Goal: Information Seeking & Learning: Learn about a topic

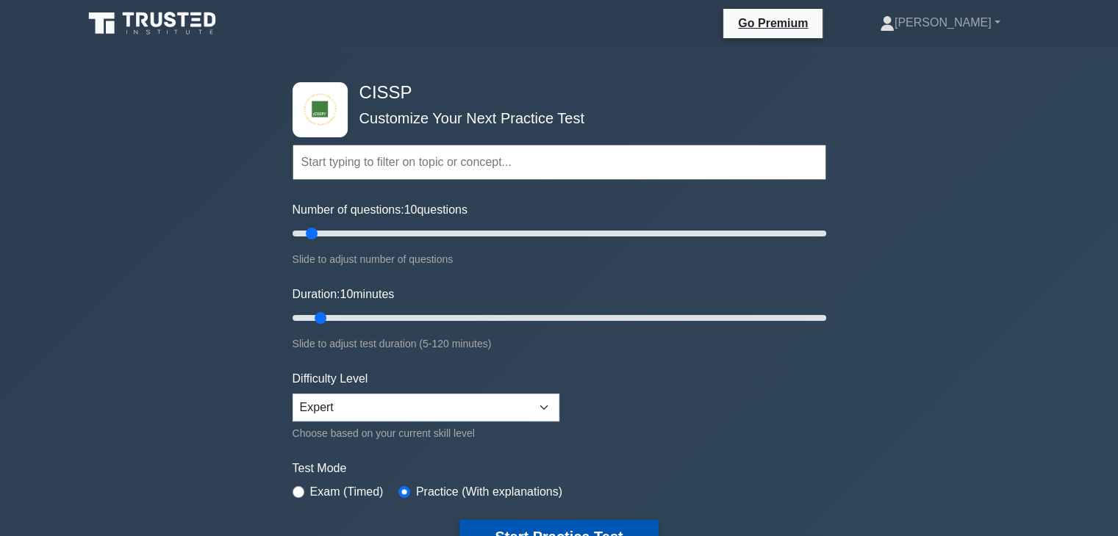
click at [564, 525] on button "Start Practice Test" at bounding box center [558, 537] width 198 height 34
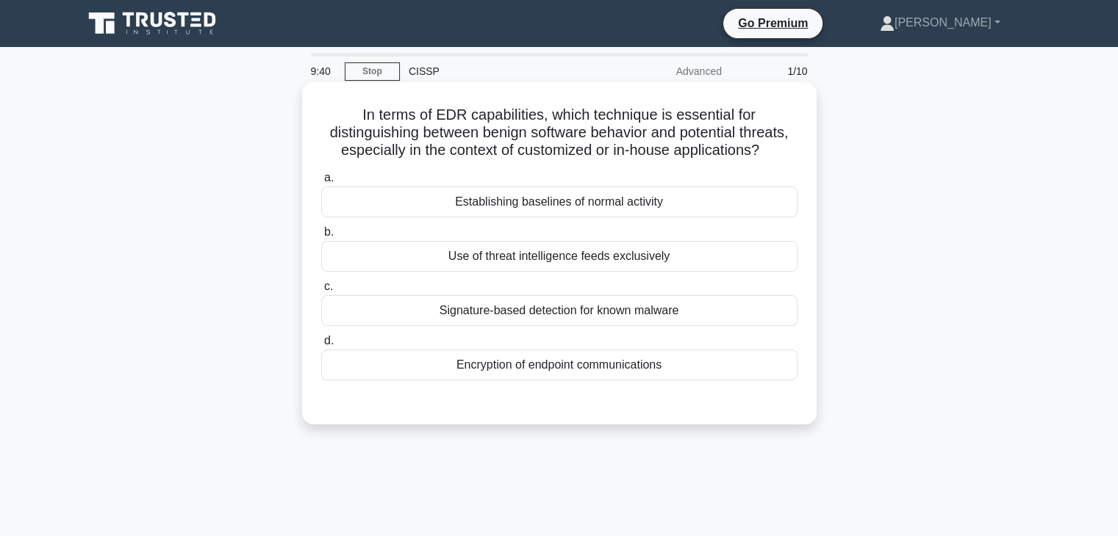
click at [711, 201] on div "Establishing baselines of normal activity" at bounding box center [559, 202] width 476 height 31
click at [321, 183] on input "a. Establishing baselines of normal activity" at bounding box center [321, 178] width 0 height 10
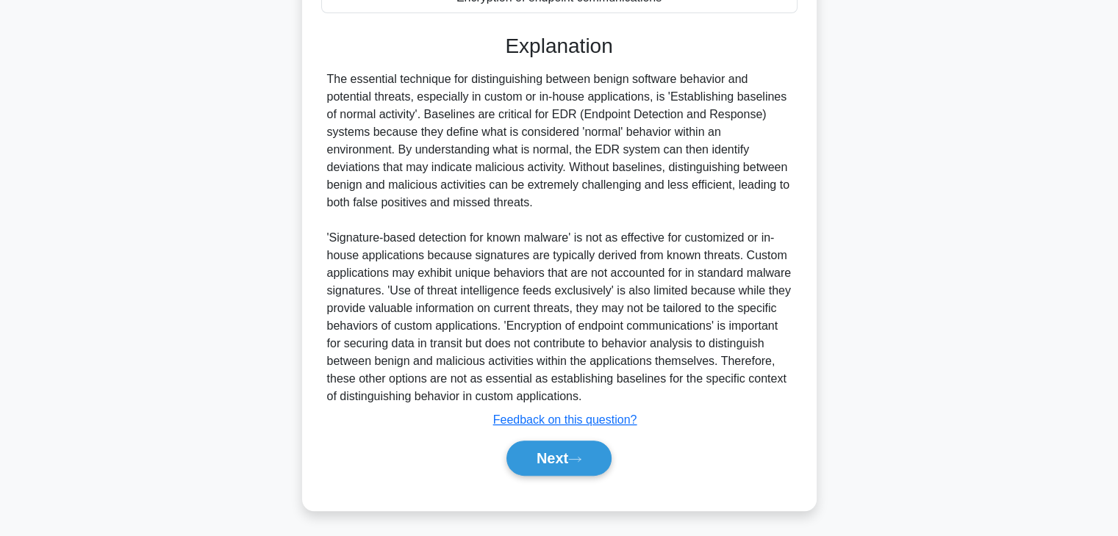
scroll to position [369, 0]
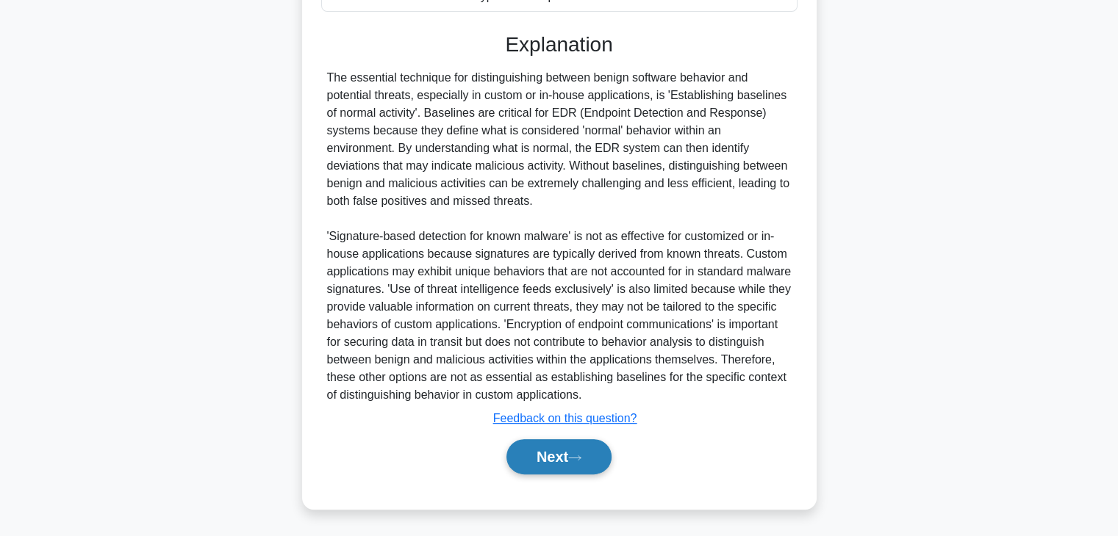
click at [589, 447] on button "Next" at bounding box center [558, 456] width 105 height 35
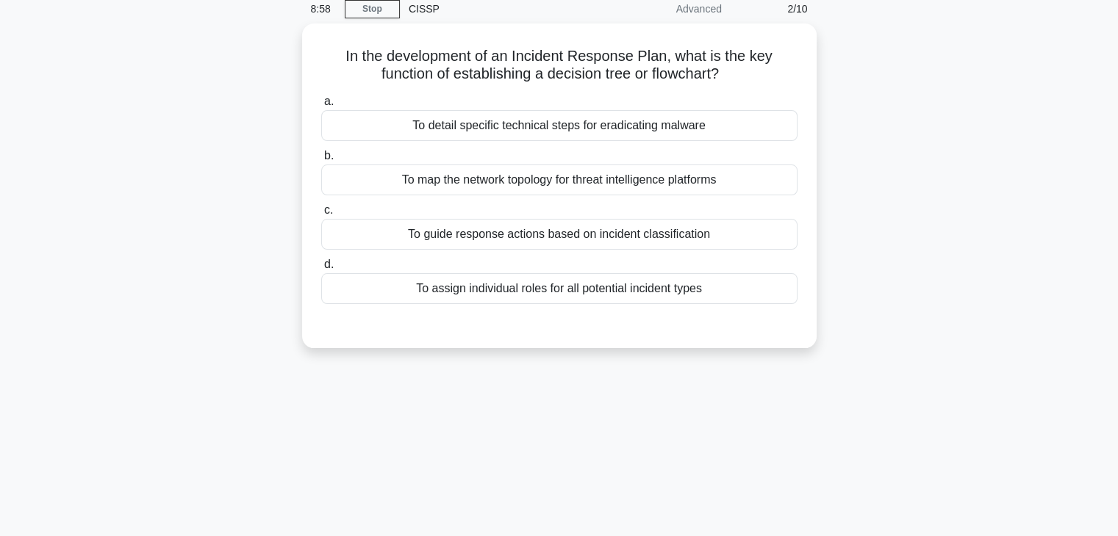
scroll to position [0, 0]
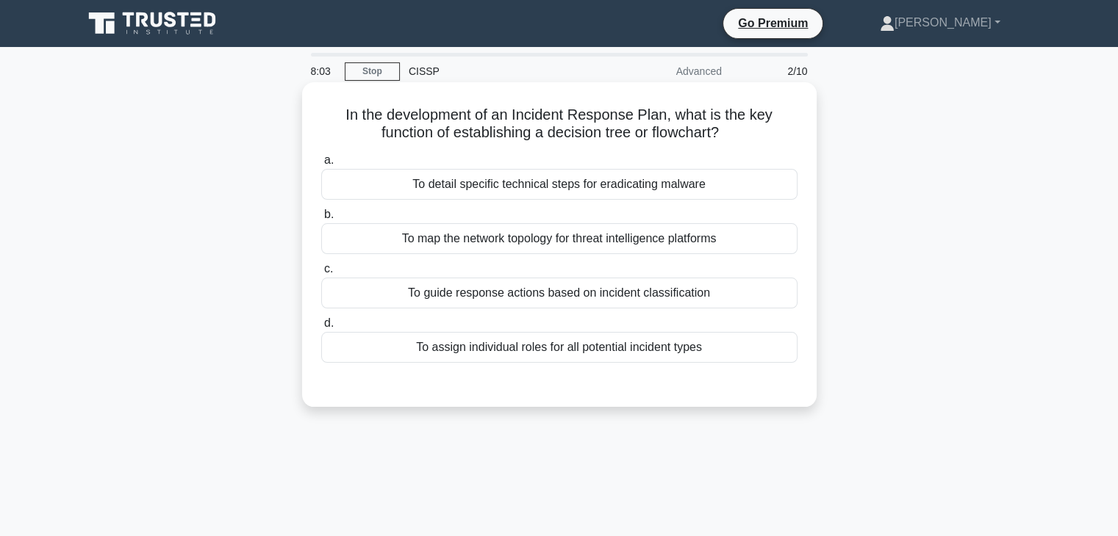
click at [621, 295] on div "To guide response actions based on incident classification" at bounding box center [559, 293] width 476 height 31
click at [321, 274] on input "c. To guide response actions based on incident classification" at bounding box center [321, 270] width 0 height 10
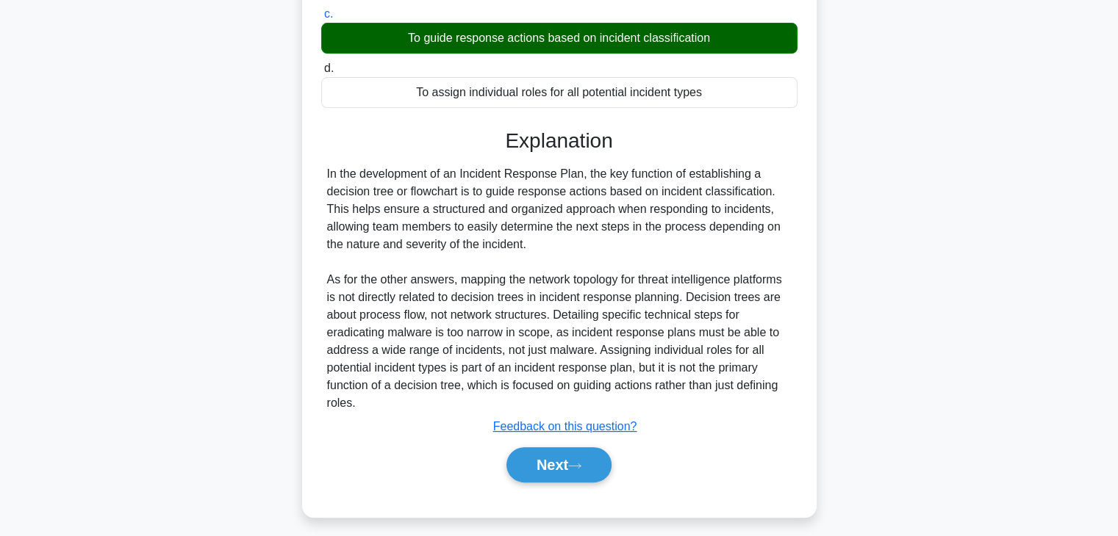
scroll to position [263, 0]
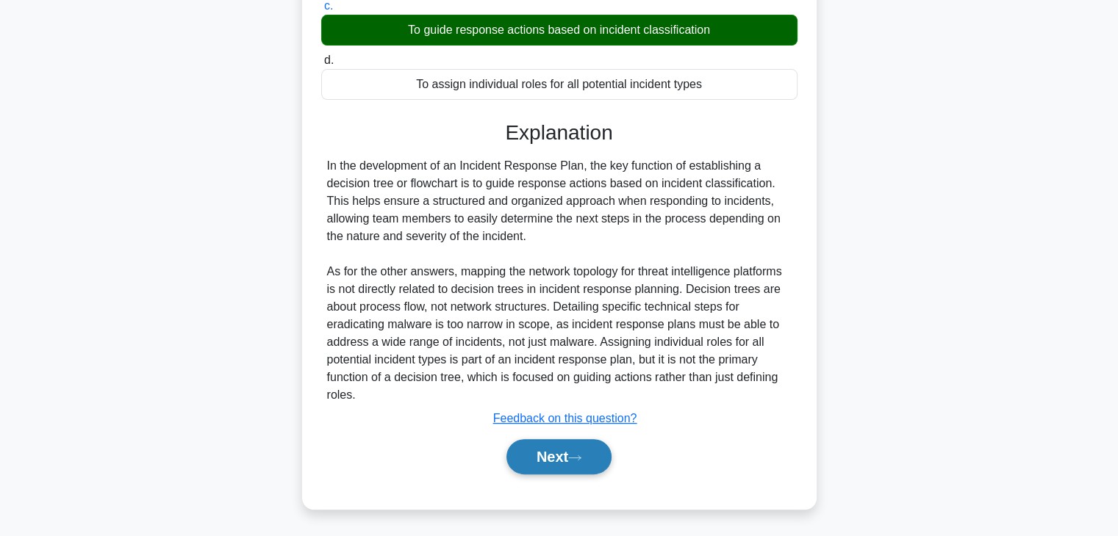
click at [582, 464] on button "Next" at bounding box center [558, 456] width 105 height 35
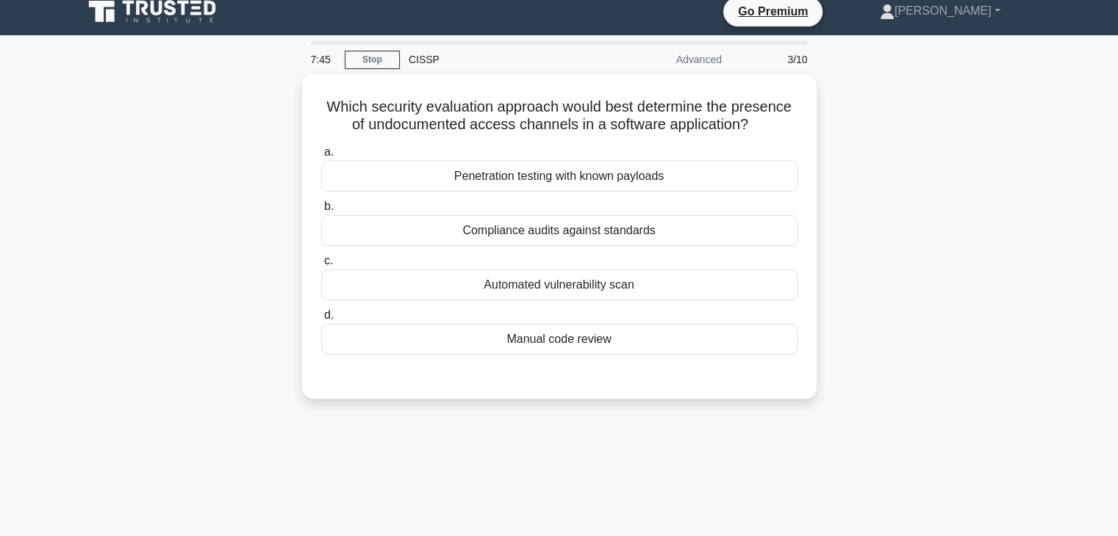
scroll to position [0, 0]
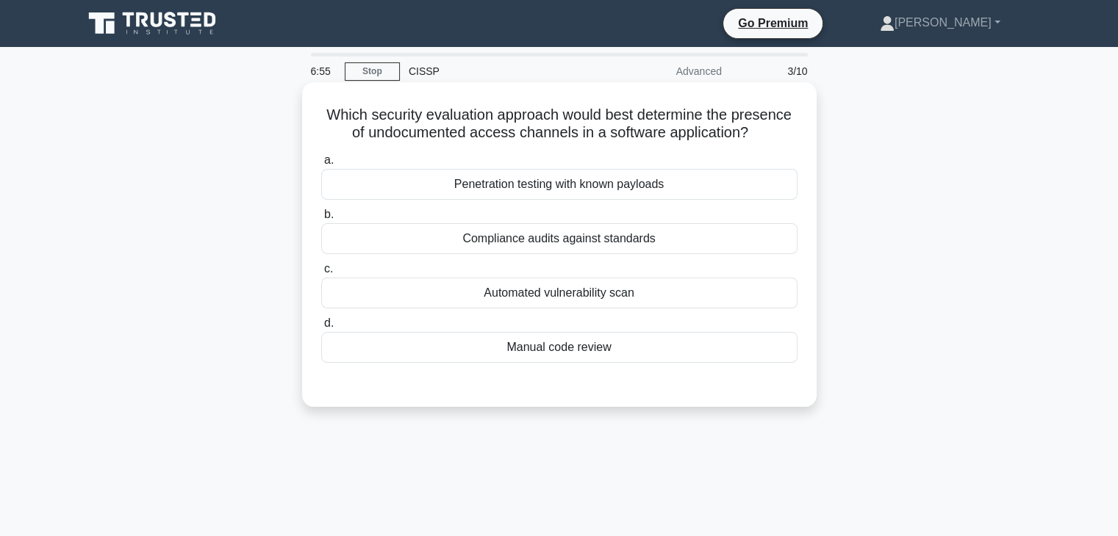
click at [775, 295] on div "Automated vulnerability scan" at bounding box center [559, 293] width 476 height 31
click at [321, 274] on input "c. Automated vulnerability scan" at bounding box center [321, 270] width 0 height 10
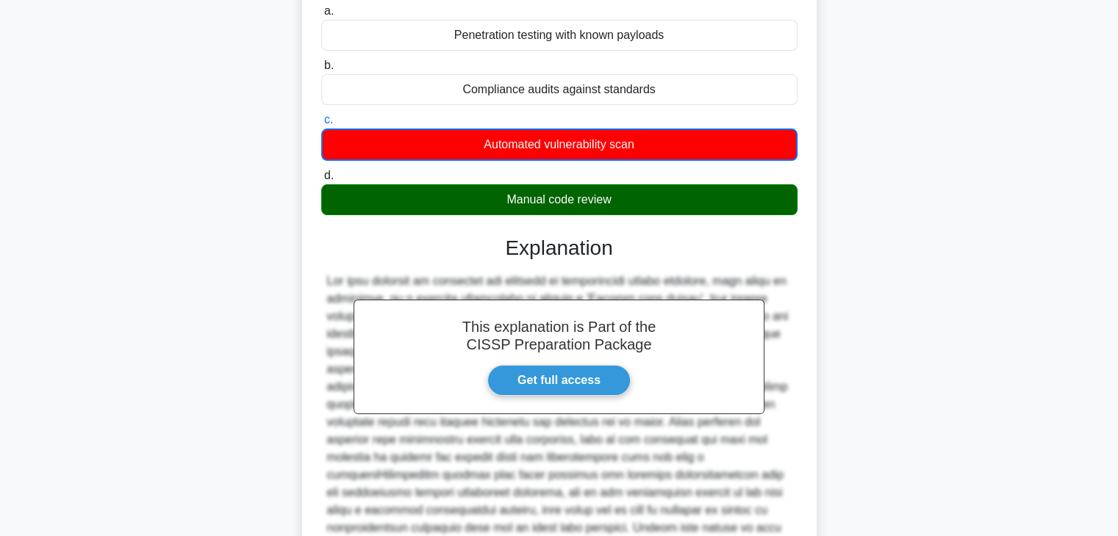
scroll to position [6, 0]
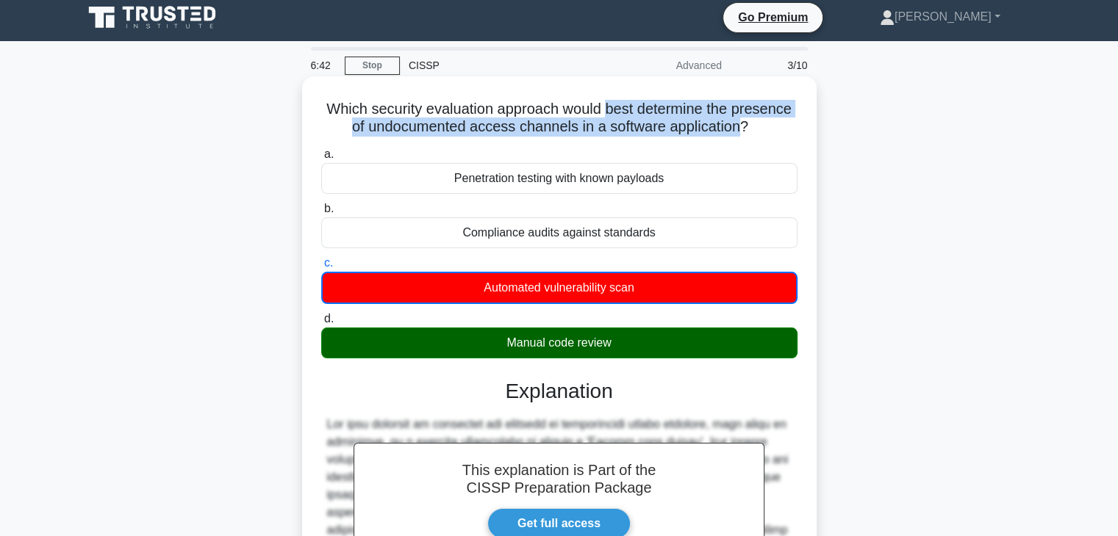
drag, startPoint x: 608, startPoint y: 107, endPoint x: 741, endPoint y: 127, distance: 134.6
click at [741, 127] on h5 "Which security evaluation approach would best determine the presence of undocum…" at bounding box center [559, 118] width 479 height 37
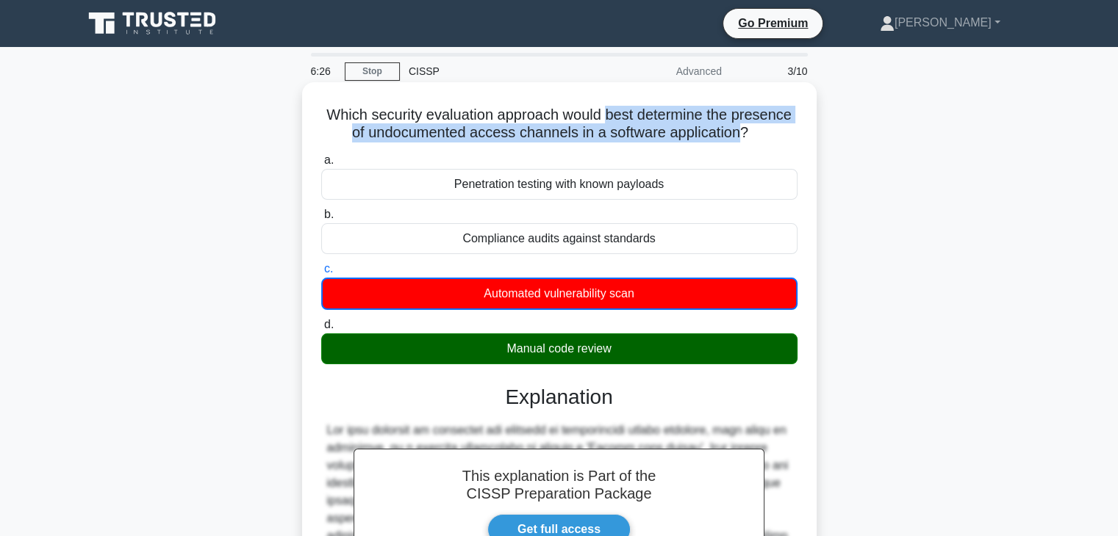
scroll to position [294, 0]
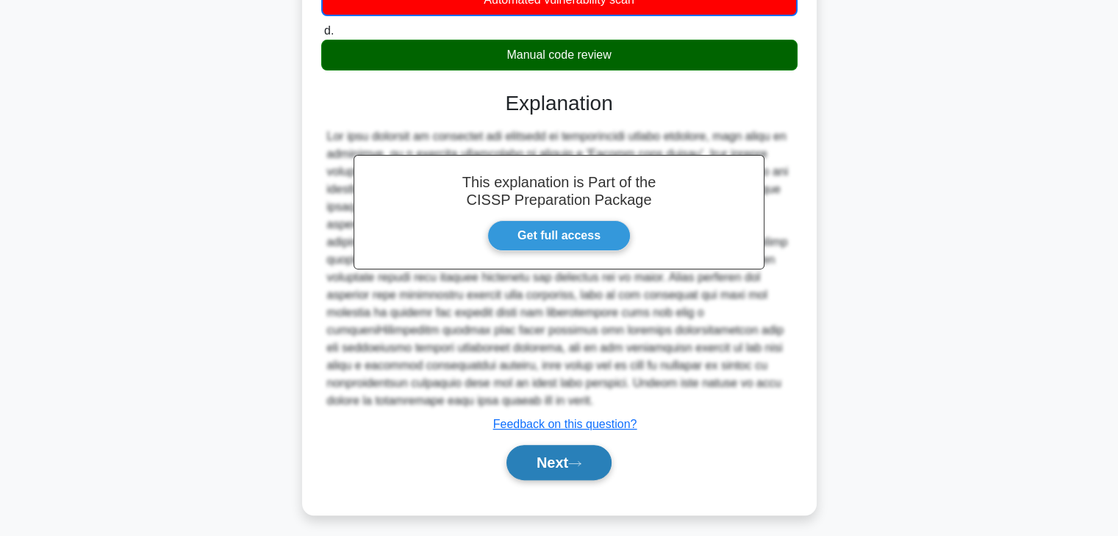
click at [558, 474] on button "Next" at bounding box center [558, 462] width 105 height 35
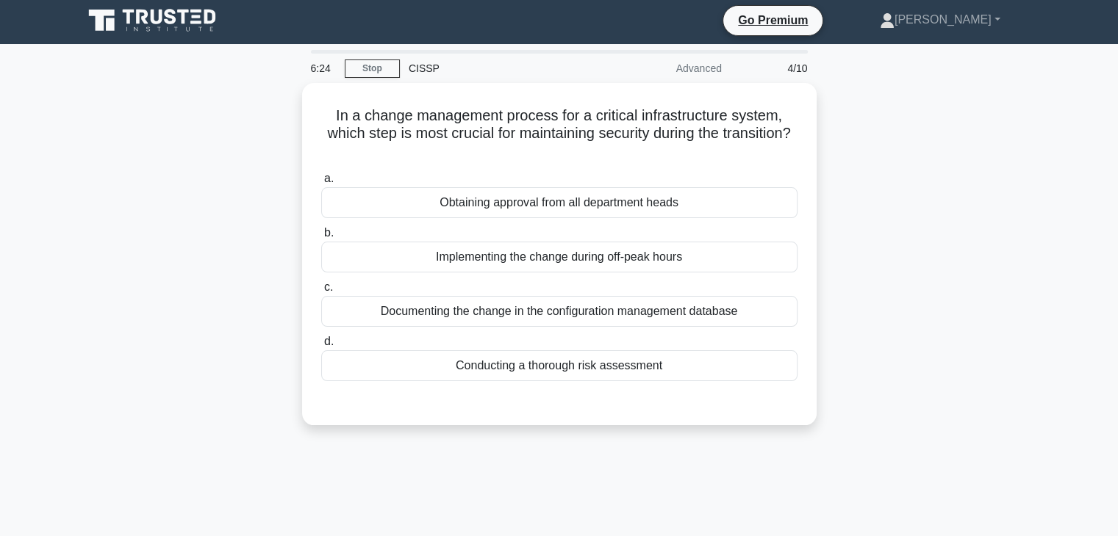
scroll to position [0, 0]
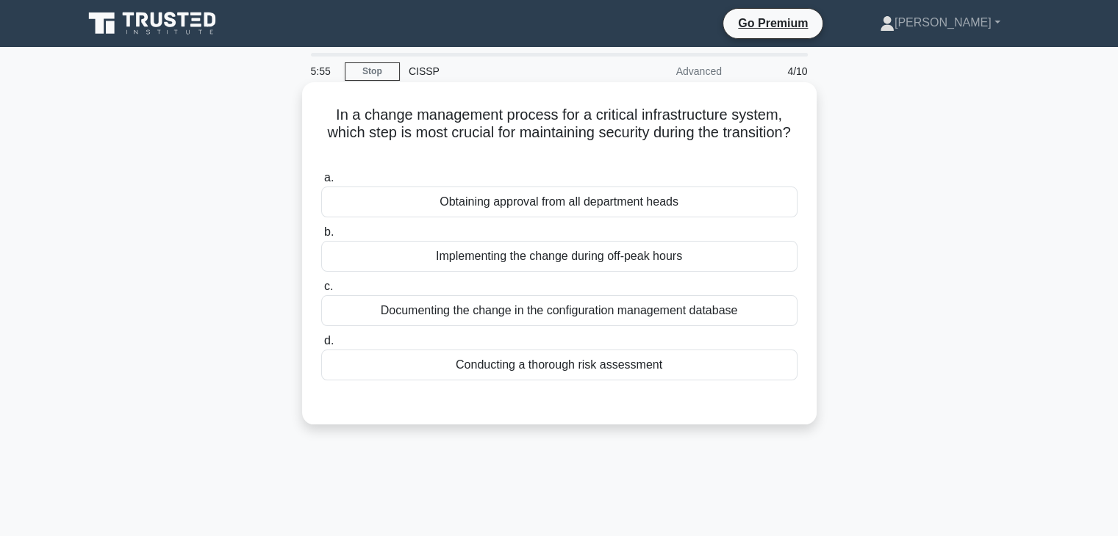
click at [740, 309] on div "Documenting the change in the configuration management database" at bounding box center [559, 310] width 476 height 31
click at [321, 292] on input "c. Documenting the change in the configuration management database" at bounding box center [321, 287] width 0 height 10
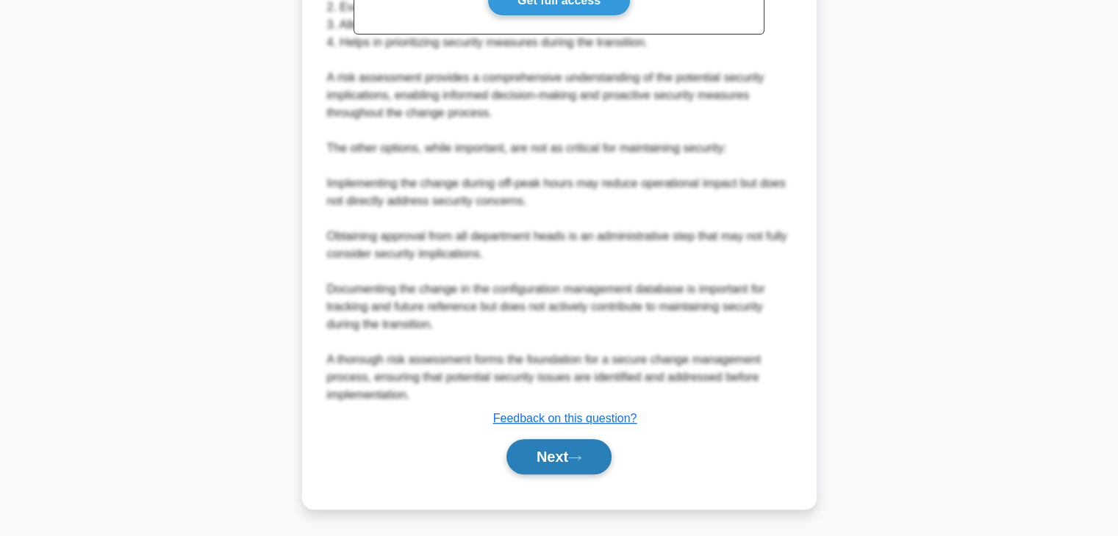
click at [533, 454] on button "Next" at bounding box center [558, 456] width 105 height 35
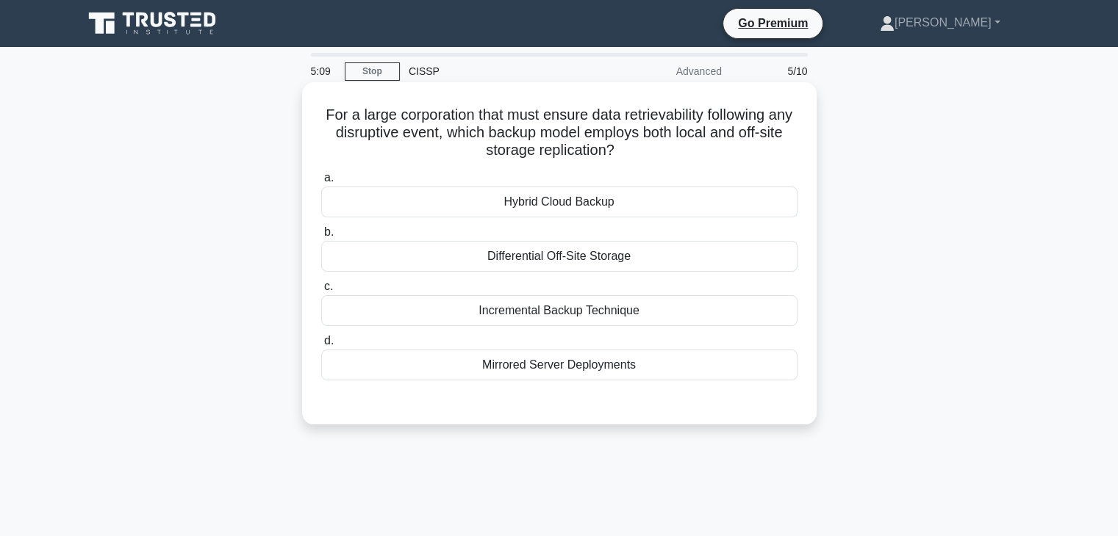
click at [723, 256] on div "Differential Off-Site Storage" at bounding box center [559, 256] width 476 height 31
click at [321, 237] on input "b. Differential Off-Site Storage" at bounding box center [321, 233] width 0 height 10
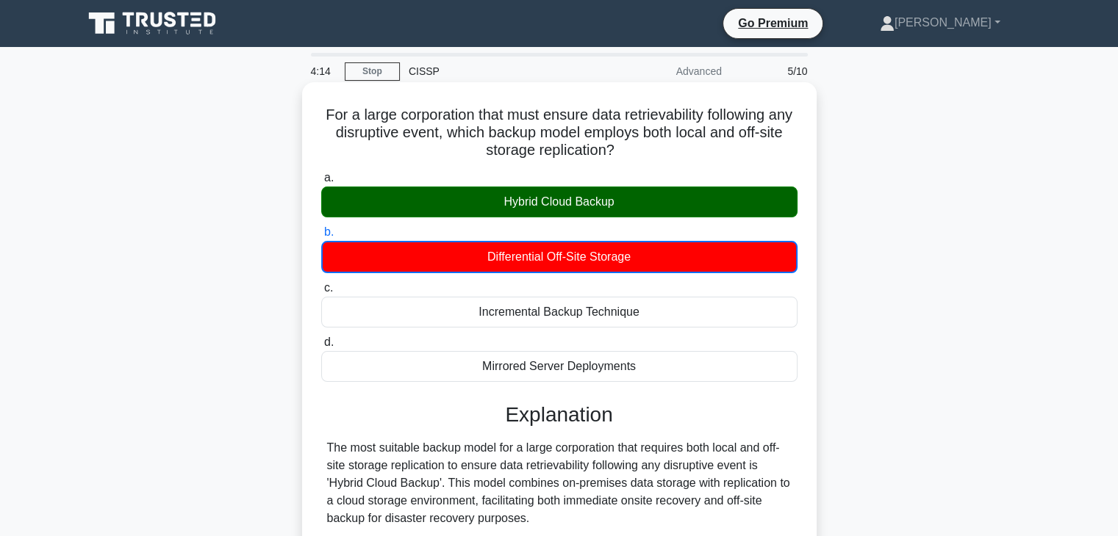
drag, startPoint x: 494, startPoint y: 201, endPoint x: 645, endPoint y: 213, distance: 151.9
click at [645, 213] on div "Hybrid Cloud Backup" at bounding box center [559, 202] width 476 height 31
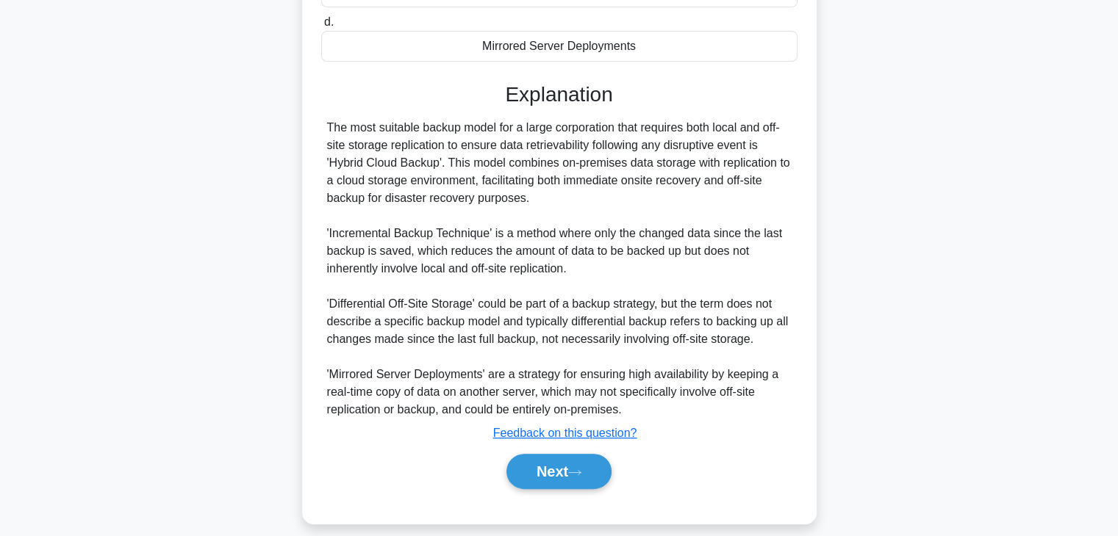
scroll to position [335, 0]
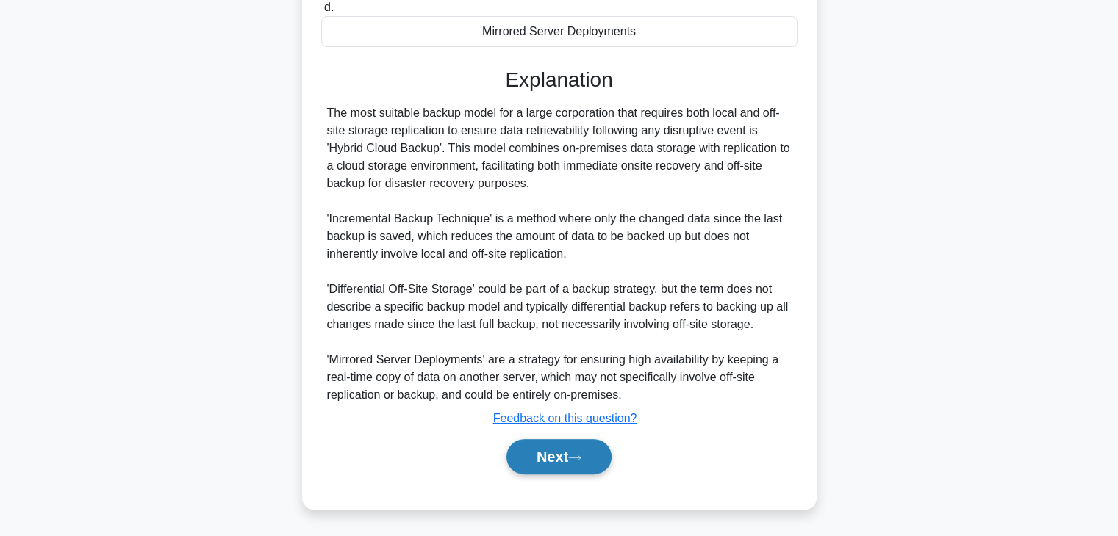
click at [553, 460] on button "Next" at bounding box center [558, 456] width 105 height 35
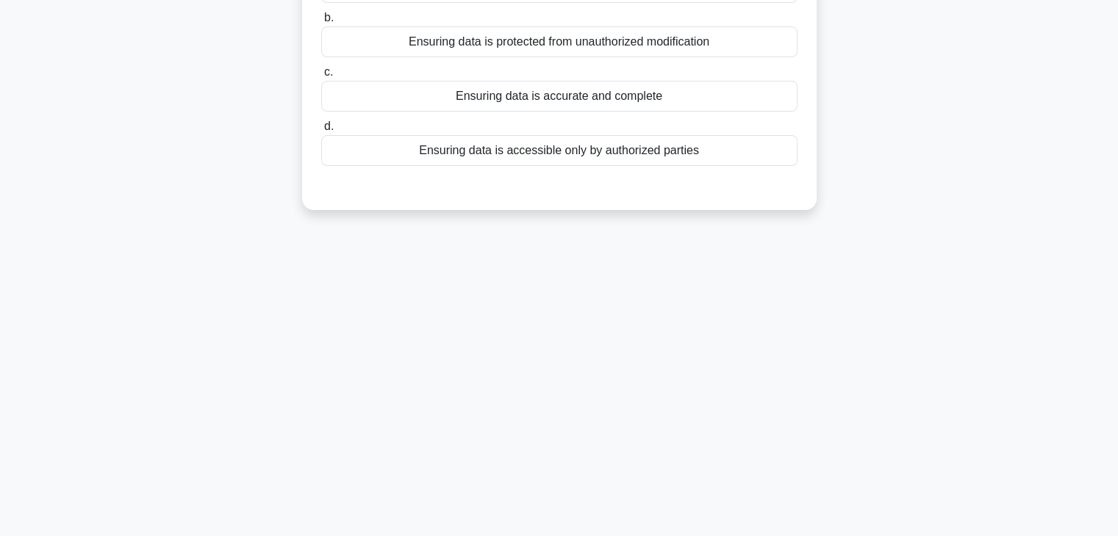
scroll to position [37, 0]
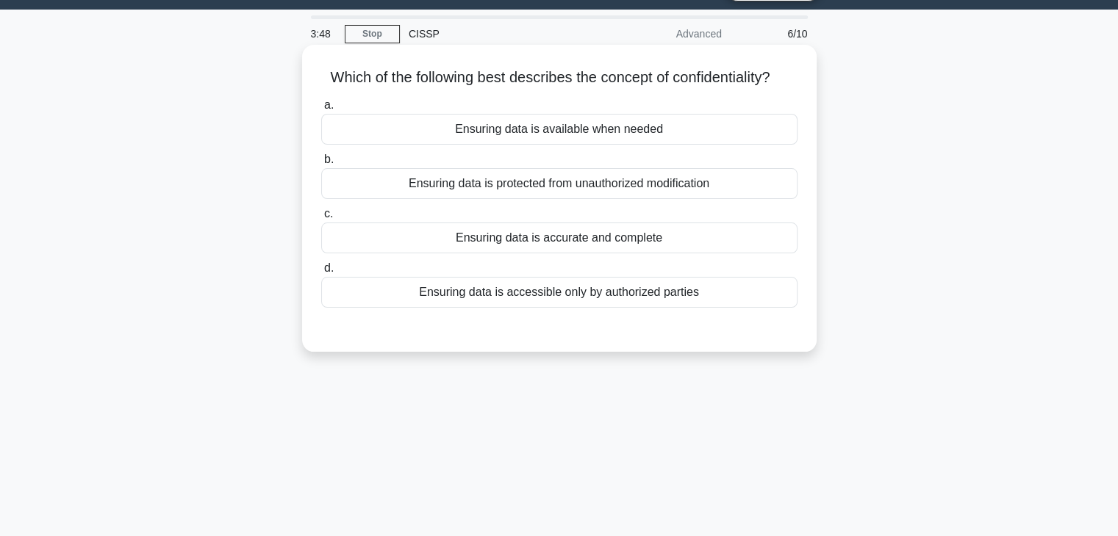
click at [659, 198] on div "Ensuring data is protected from unauthorized modification" at bounding box center [559, 183] width 476 height 31
click at [321, 165] on input "b. Ensuring data is protected from unauthorized modification" at bounding box center [321, 160] width 0 height 10
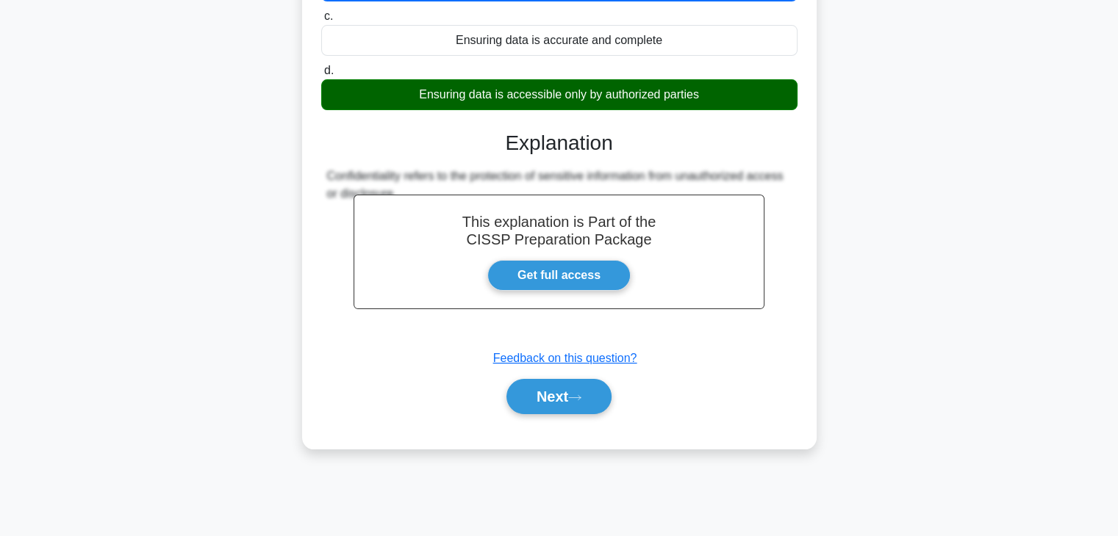
scroll to position [258, 0]
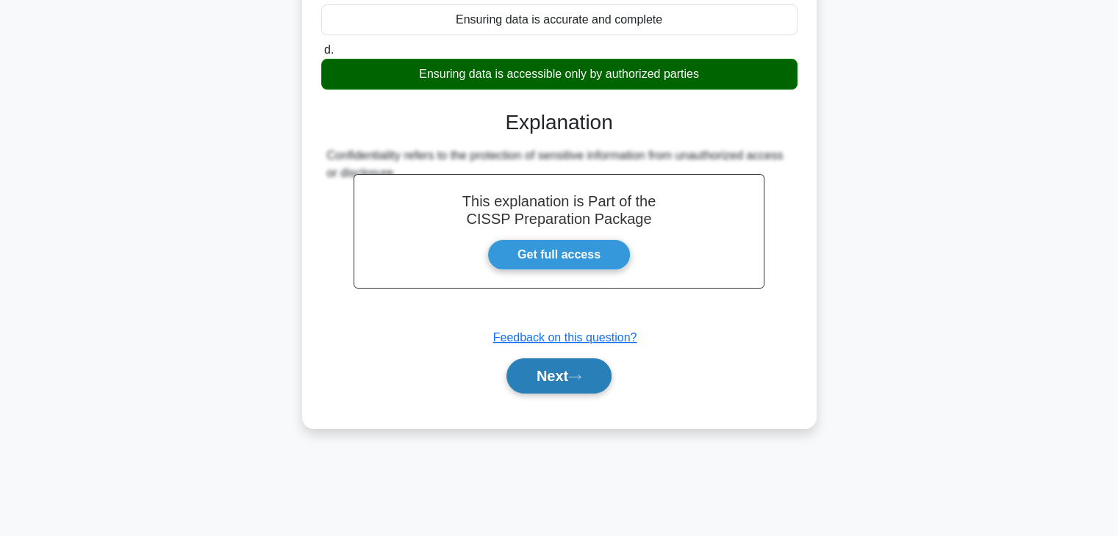
click at [600, 373] on button "Next" at bounding box center [558, 376] width 105 height 35
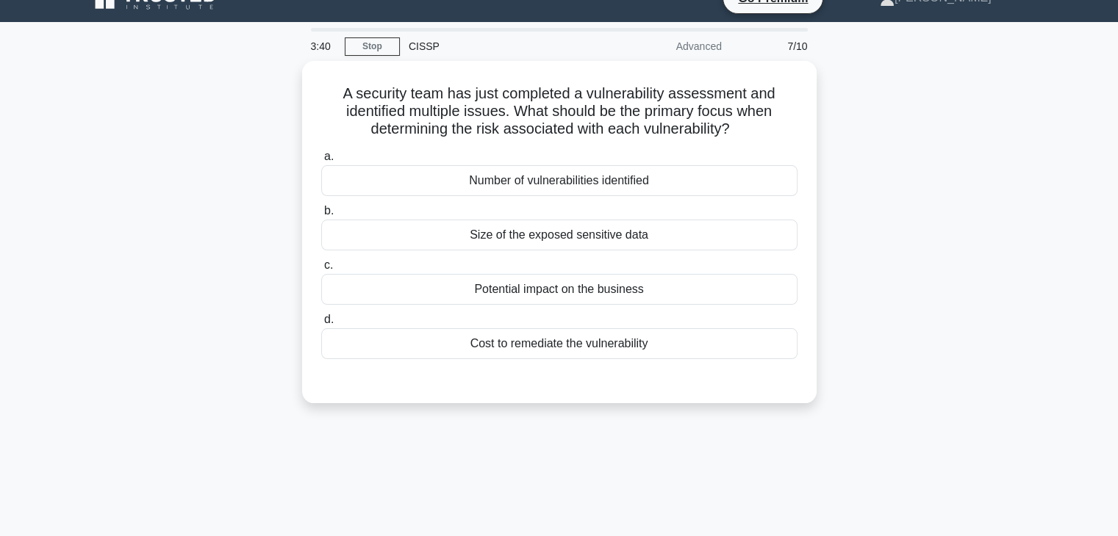
scroll to position [0, 0]
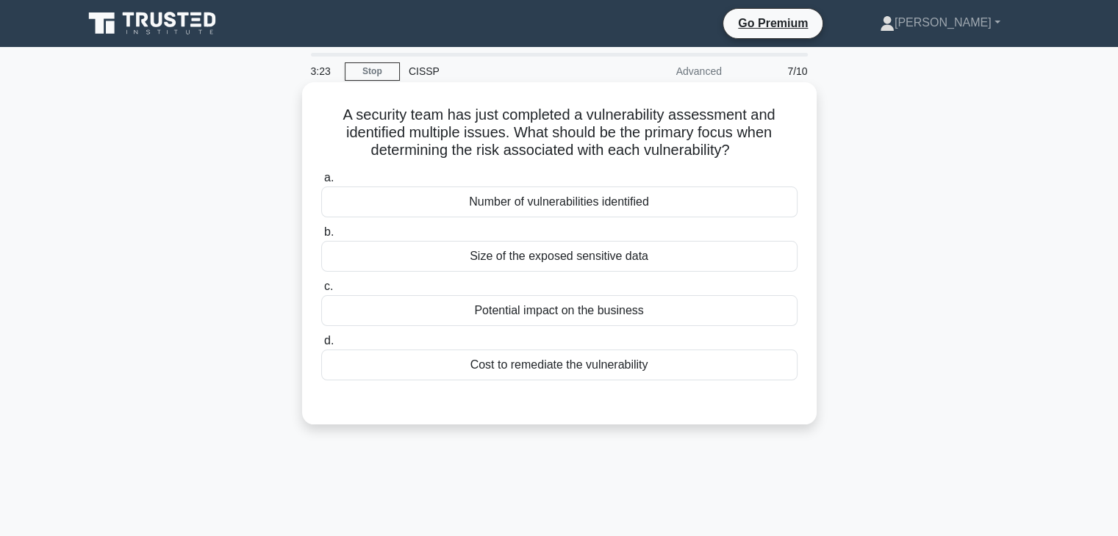
click at [515, 312] on div "Potential impact on the business" at bounding box center [559, 310] width 476 height 31
click at [321, 292] on input "c. Potential impact on the business" at bounding box center [321, 287] width 0 height 10
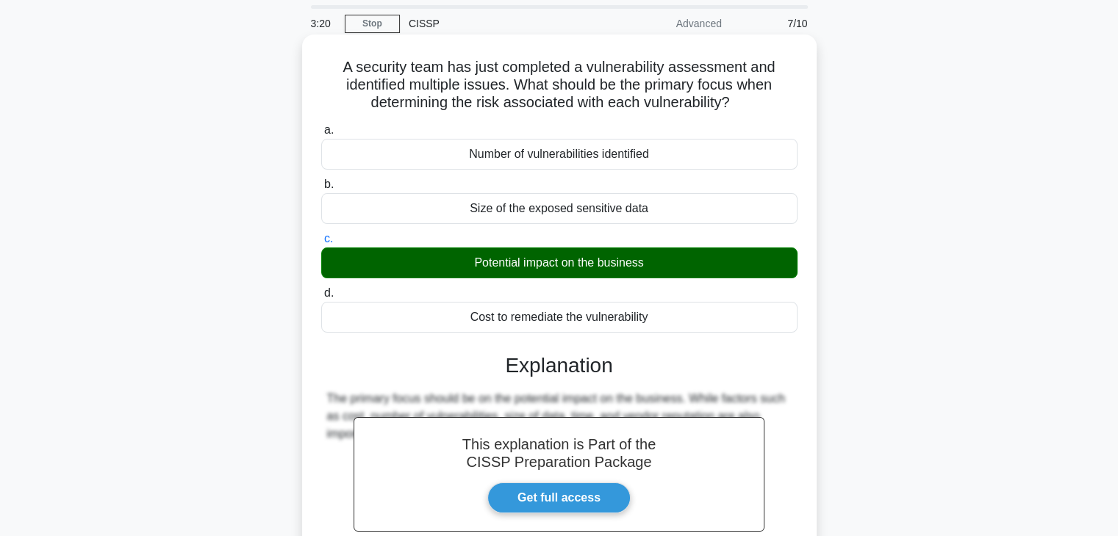
scroll to position [220, 0]
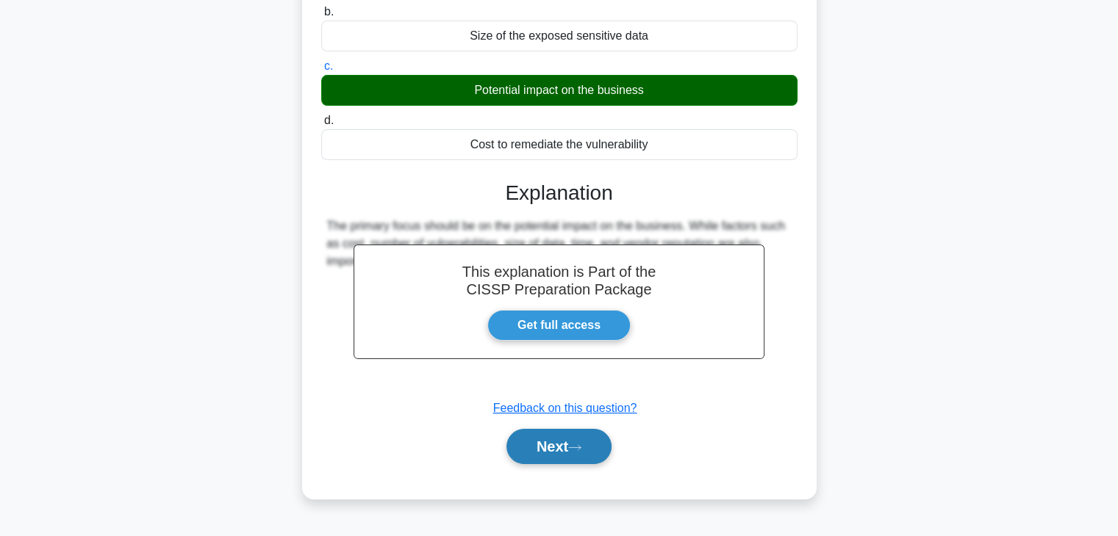
click at [564, 456] on button "Next" at bounding box center [558, 446] width 105 height 35
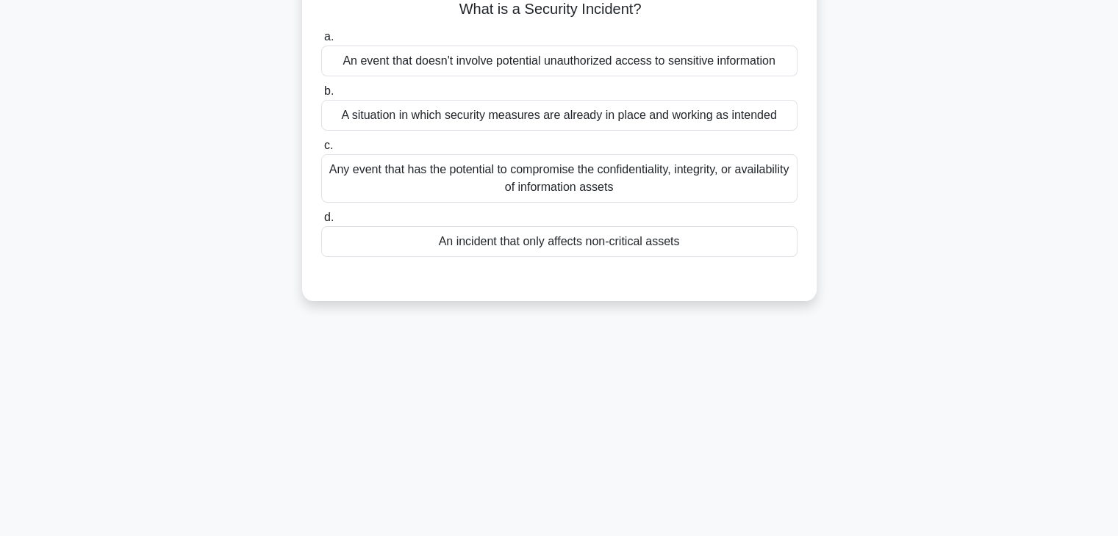
scroll to position [0, 0]
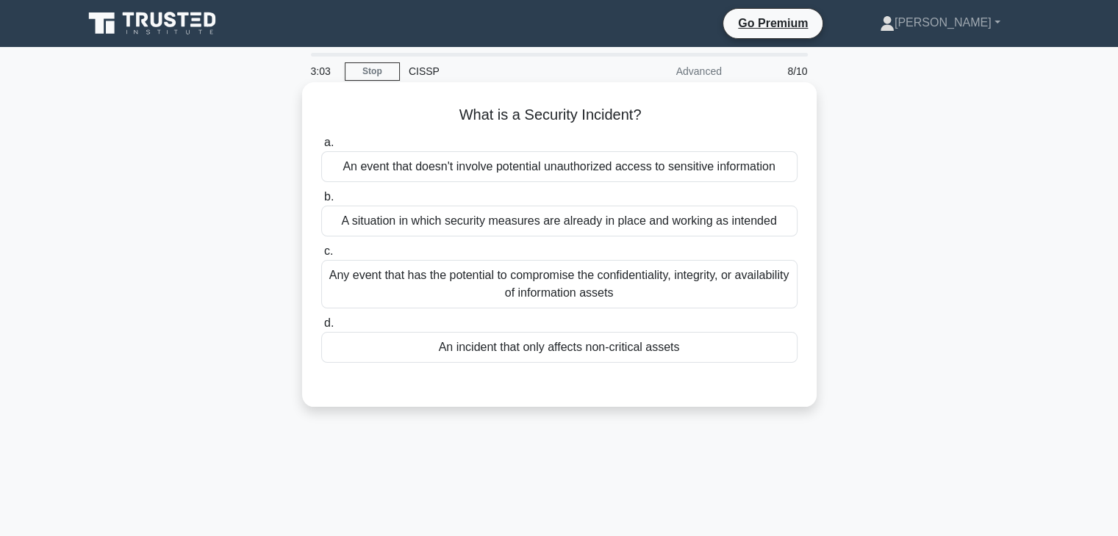
click at [584, 269] on div "Any event that has the potential to compromise the confidentiality, integrity, …" at bounding box center [559, 284] width 476 height 48
click at [321, 256] on input "c. Any event that has the potential to compromise the confidentiality, integrit…" at bounding box center [321, 252] width 0 height 10
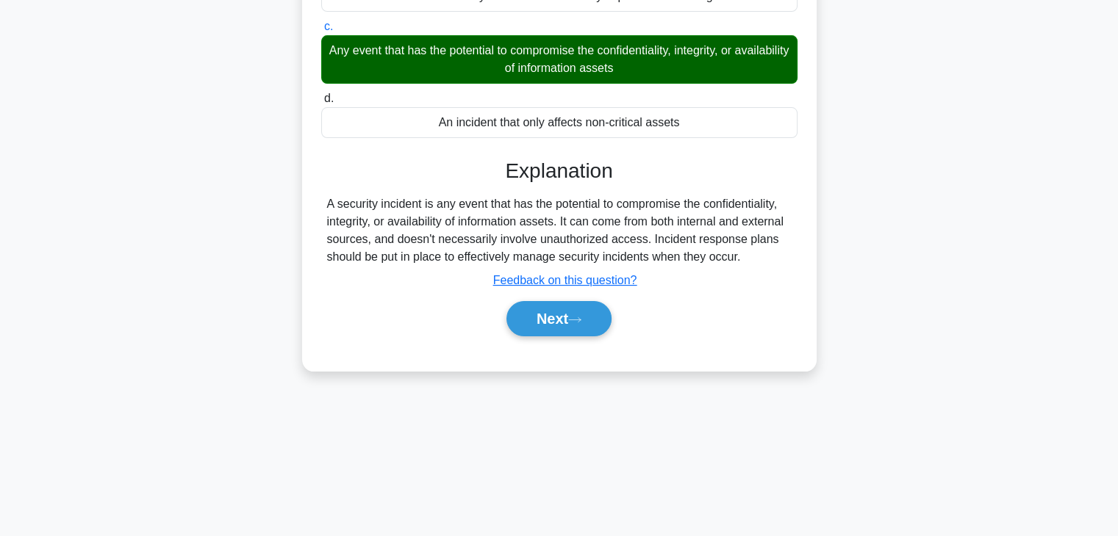
scroll to position [258, 0]
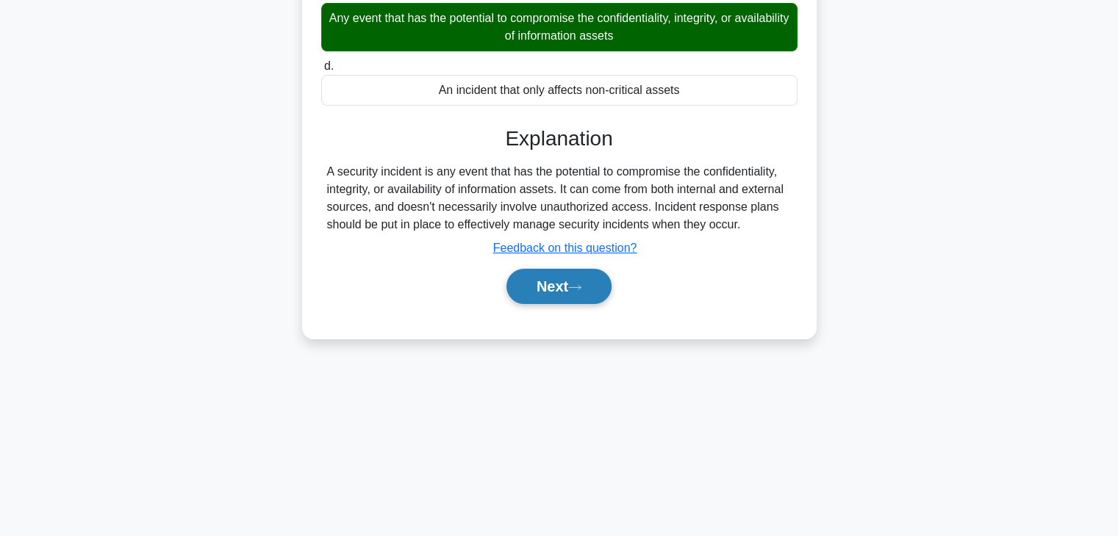
click at [569, 289] on button "Next" at bounding box center [558, 286] width 105 height 35
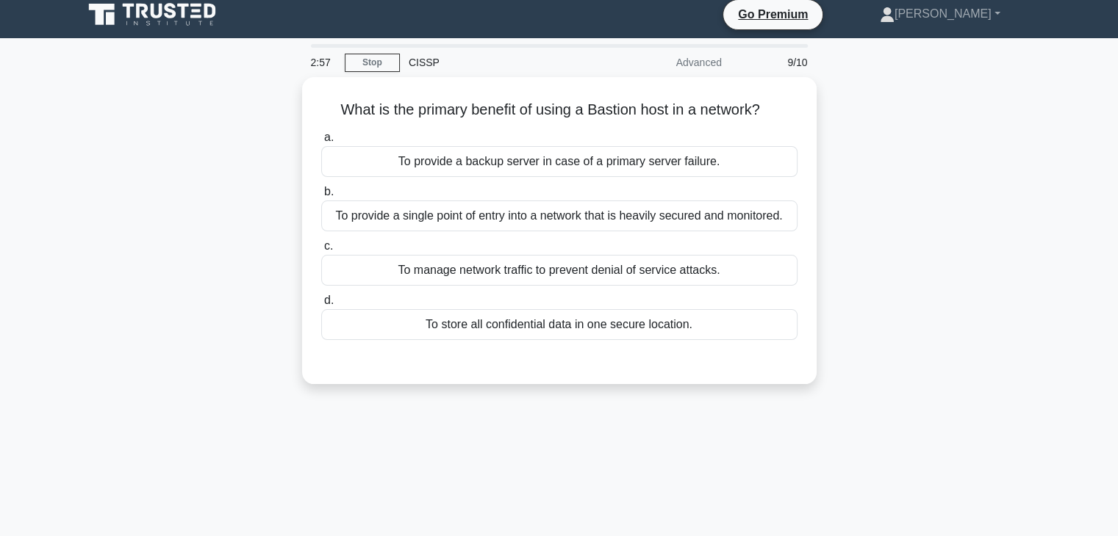
scroll to position [0, 0]
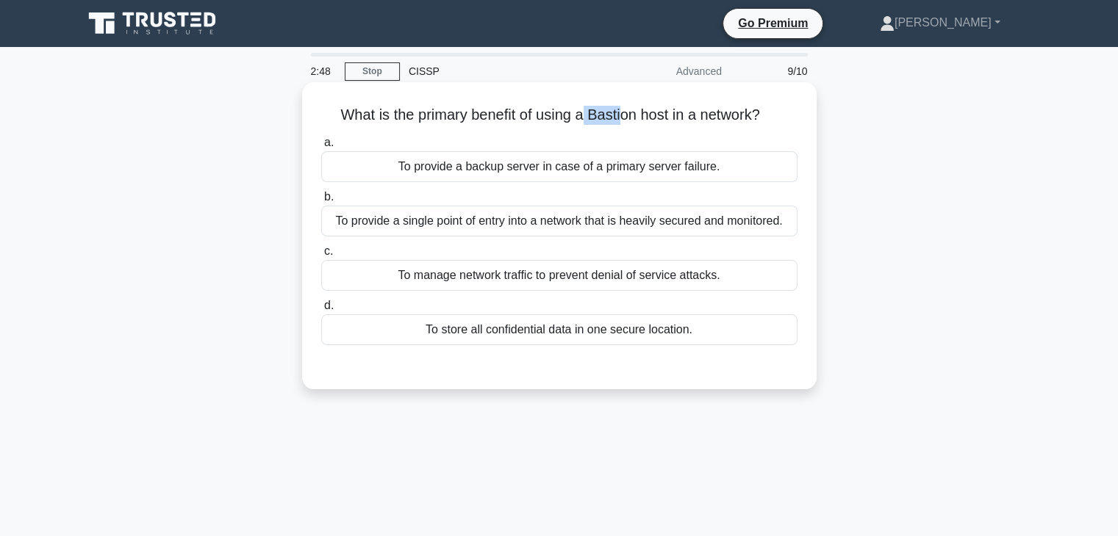
drag, startPoint x: 586, startPoint y: 112, endPoint x: 622, endPoint y: 119, distance: 36.6
click at [622, 119] on h5 "What is the primary benefit of using a Bastion host in a network? .spinner_0XTQ…" at bounding box center [559, 115] width 479 height 19
click at [603, 118] on h5 "What is the primary benefit of using a Bastion host in a network? .spinner_0XTQ…" at bounding box center [559, 115] width 479 height 19
drag, startPoint x: 588, startPoint y: 108, endPoint x: 669, endPoint y: 115, distance: 81.1
click at [669, 115] on h5 "What is the primary benefit of using a Bastion host in a network? .spinner_0XTQ…" at bounding box center [559, 115] width 479 height 19
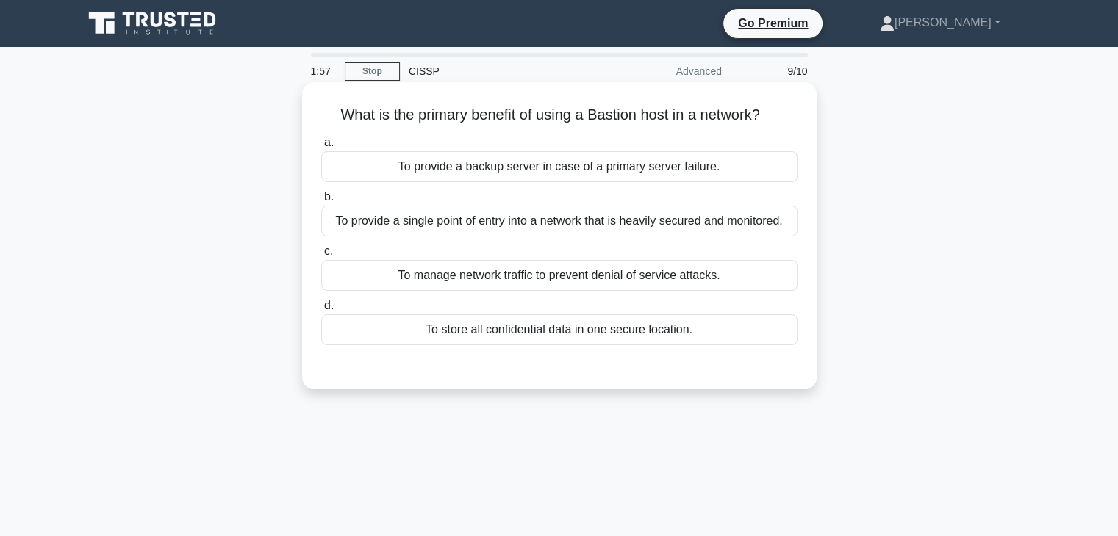
click at [500, 221] on div "To provide a single point of entry into a network that is heavily secured and m…" at bounding box center [559, 221] width 476 height 31
click at [321, 202] on input "b. To provide a single point of entry into a network that is heavily secured an…" at bounding box center [321, 198] width 0 height 10
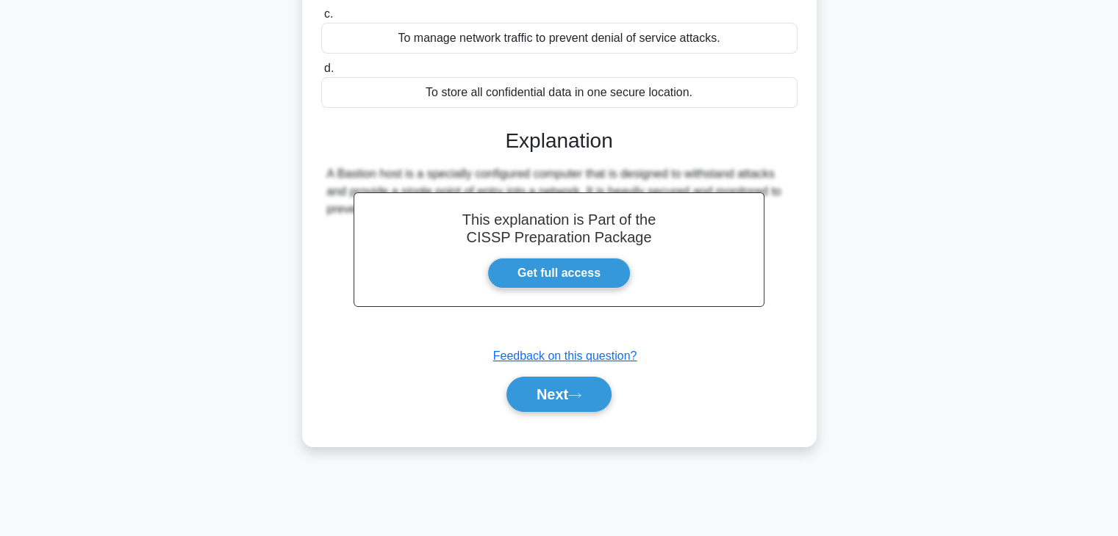
scroll to position [258, 0]
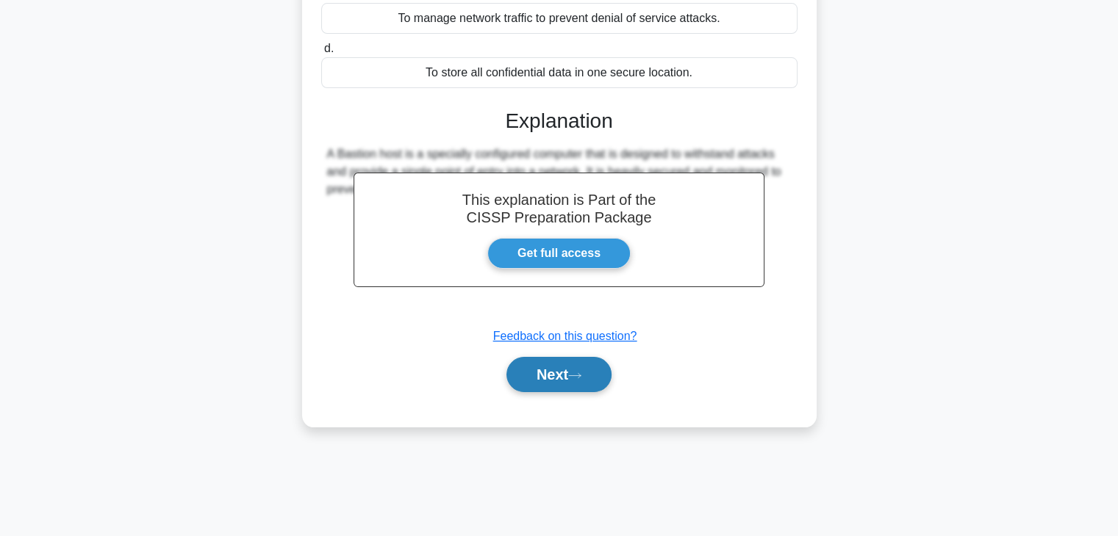
click at [553, 392] on button "Next" at bounding box center [558, 374] width 105 height 35
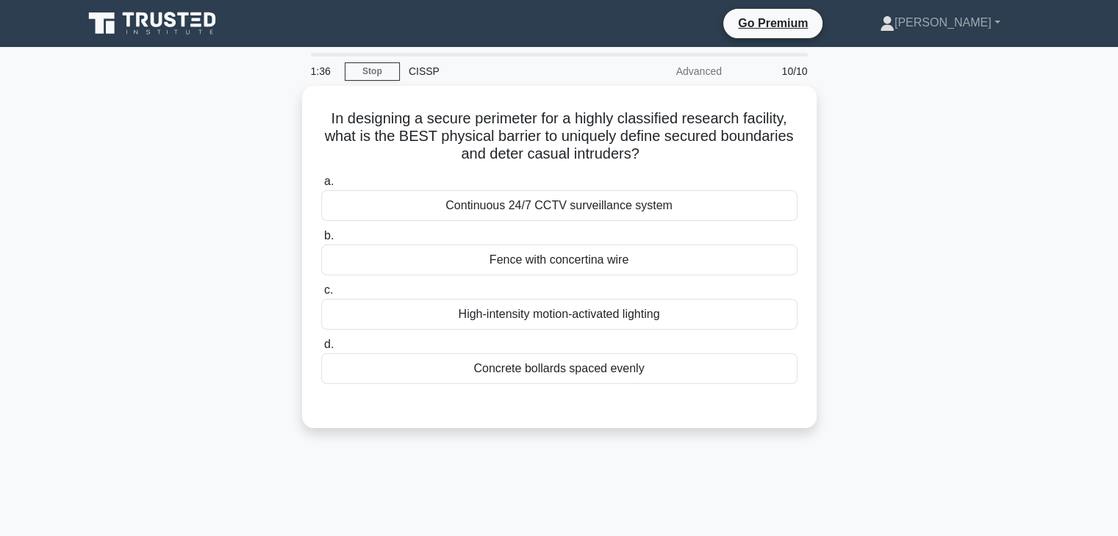
scroll to position [73, 0]
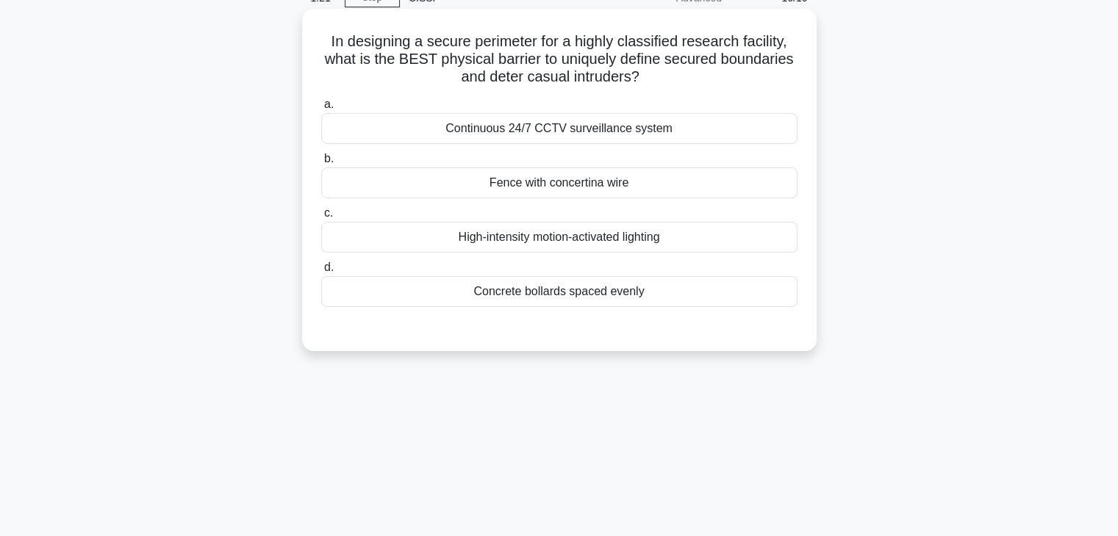
click at [526, 179] on div "Fence with concertina wire" at bounding box center [559, 183] width 476 height 31
click at [321, 164] on input "b. Fence with concertina wire" at bounding box center [321, 159] width 0 height 10
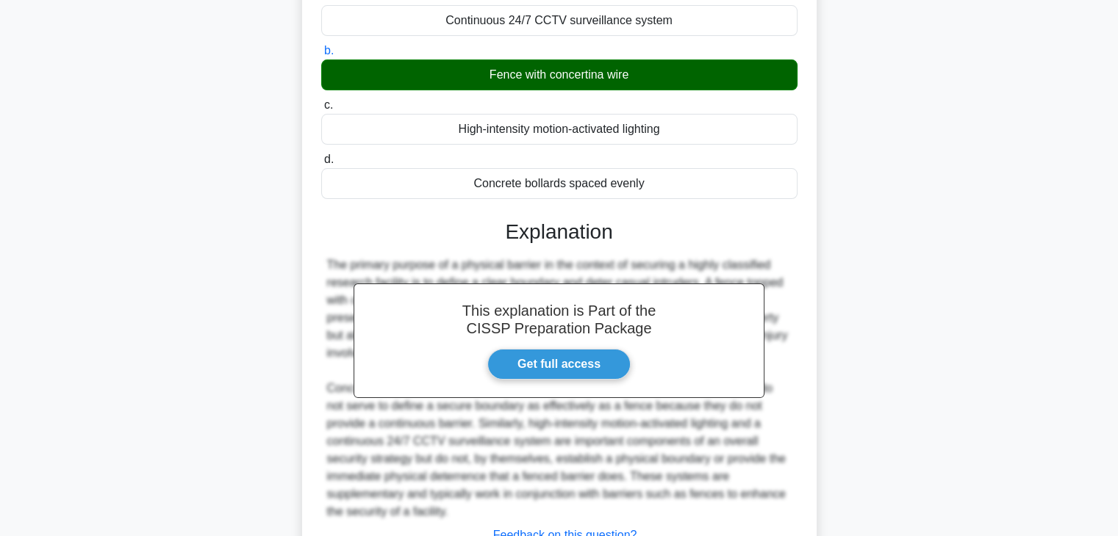
scroll to position [298, 0]
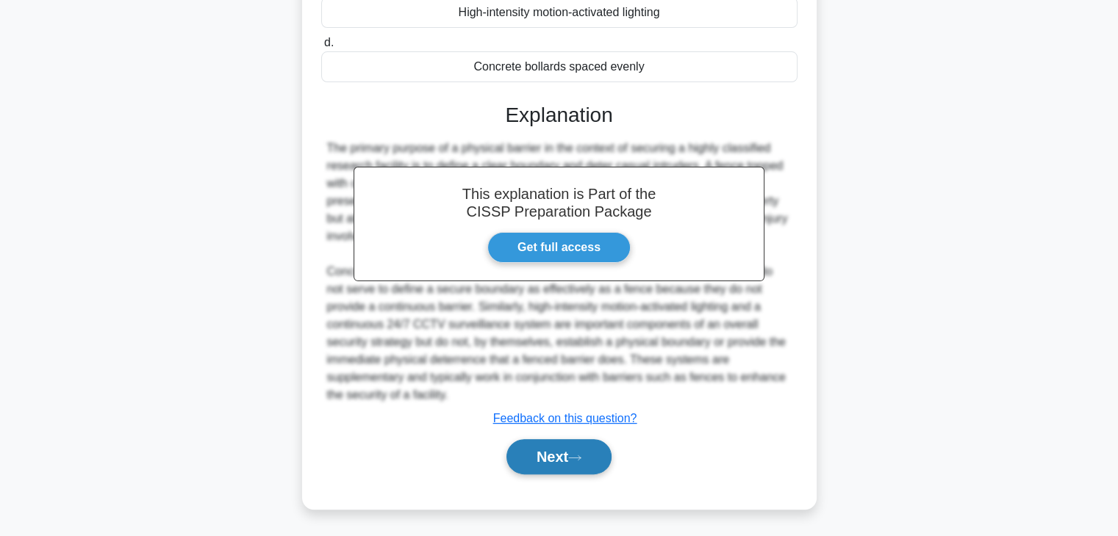
click at [530, 445] on button "Next" at bounding box center [558, 456] width 105 height 35
click at [541, 447] on button "Next" at bounding box center [558, 456] width 105 height 35
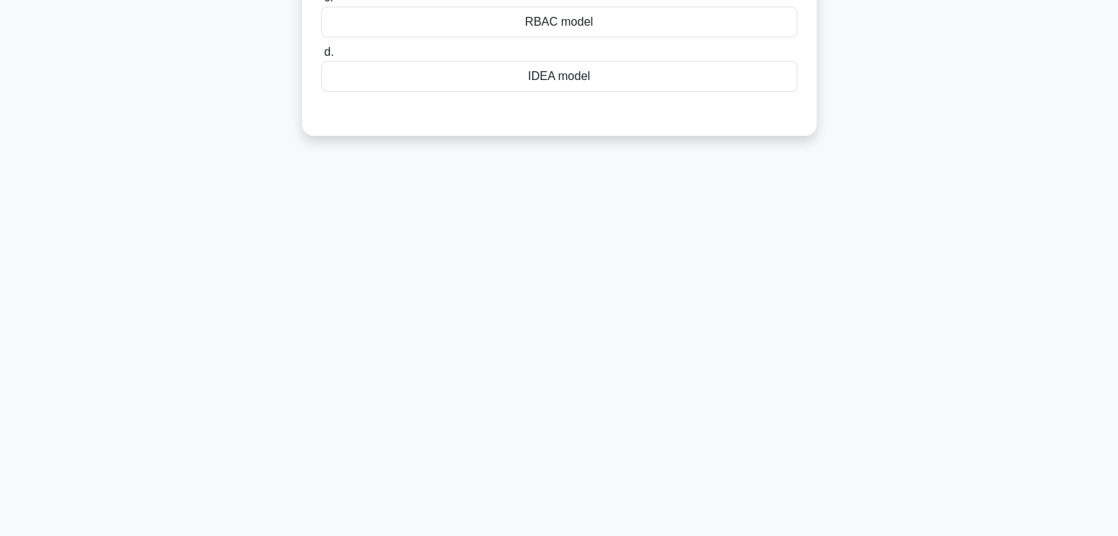
scroll to position [153, 0]
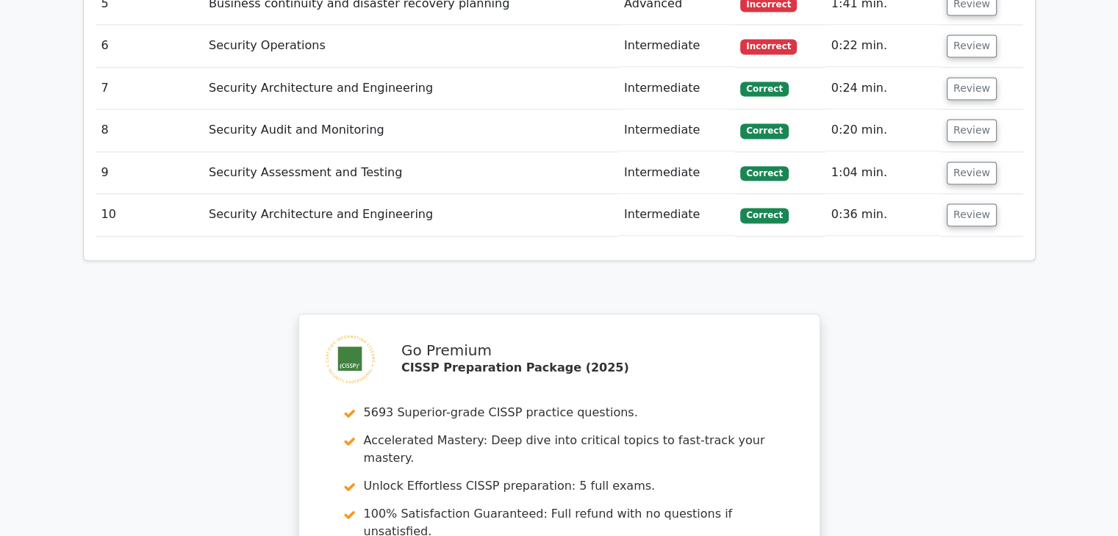
scroll to position [2278, 0]
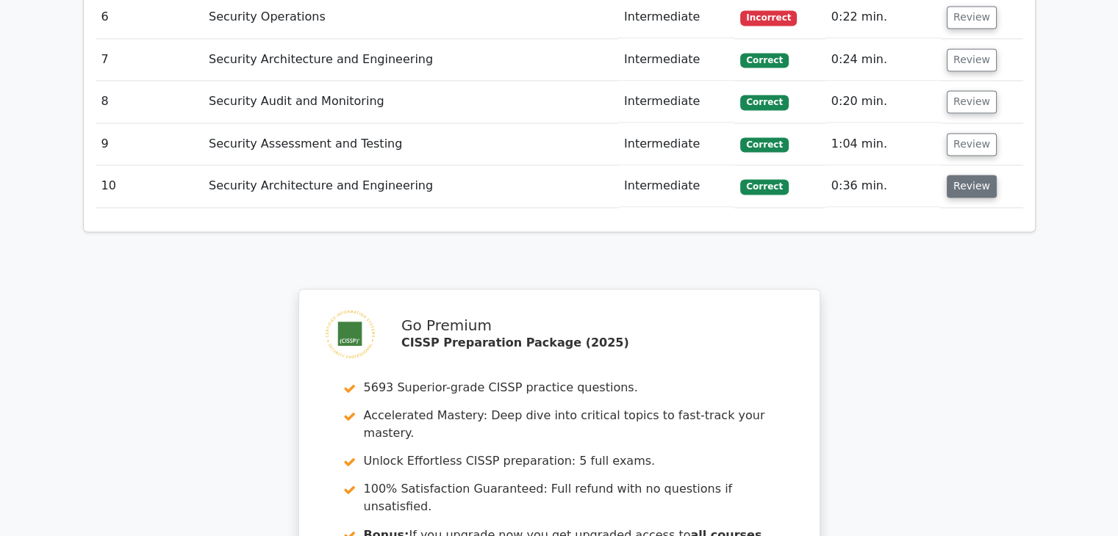
click at [974, 175] on button "Review" at bounding box center [971, 186] width 50 height 23
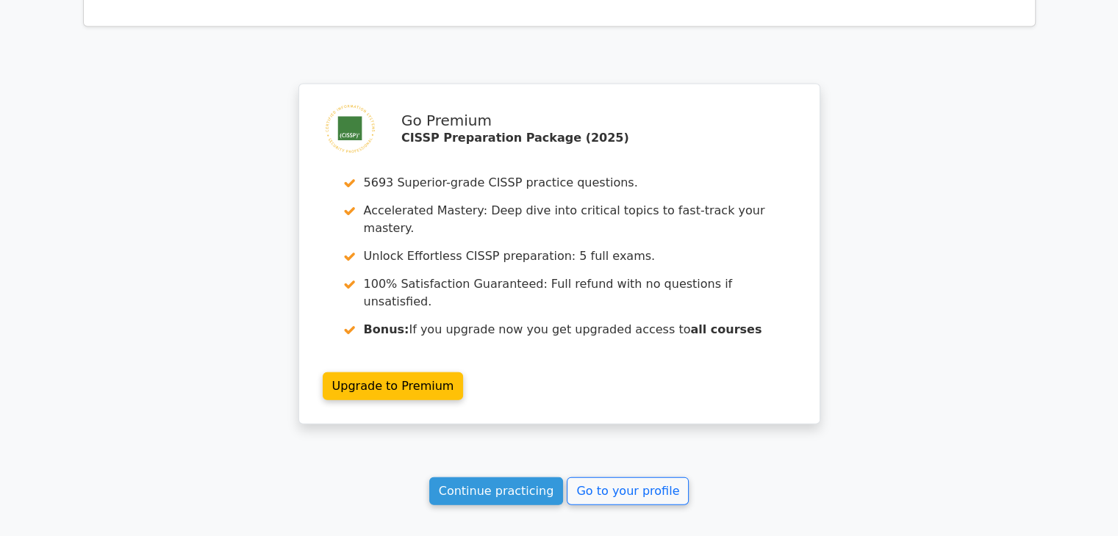
scroll to position [3206, 0]
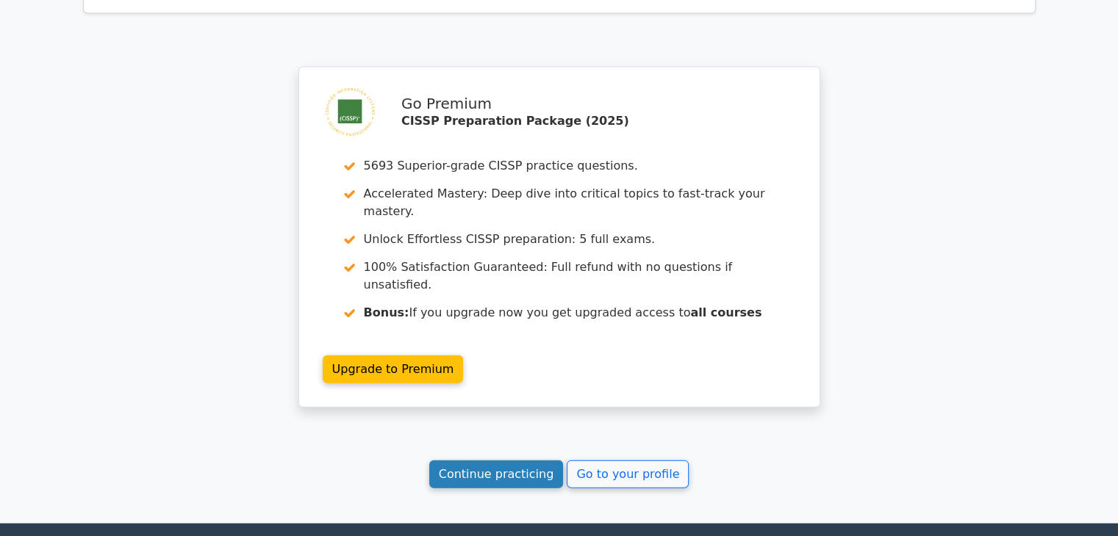
click at [517, 461] on link "Continue practicing" at bounding box center [496, 475] width 134 height 28
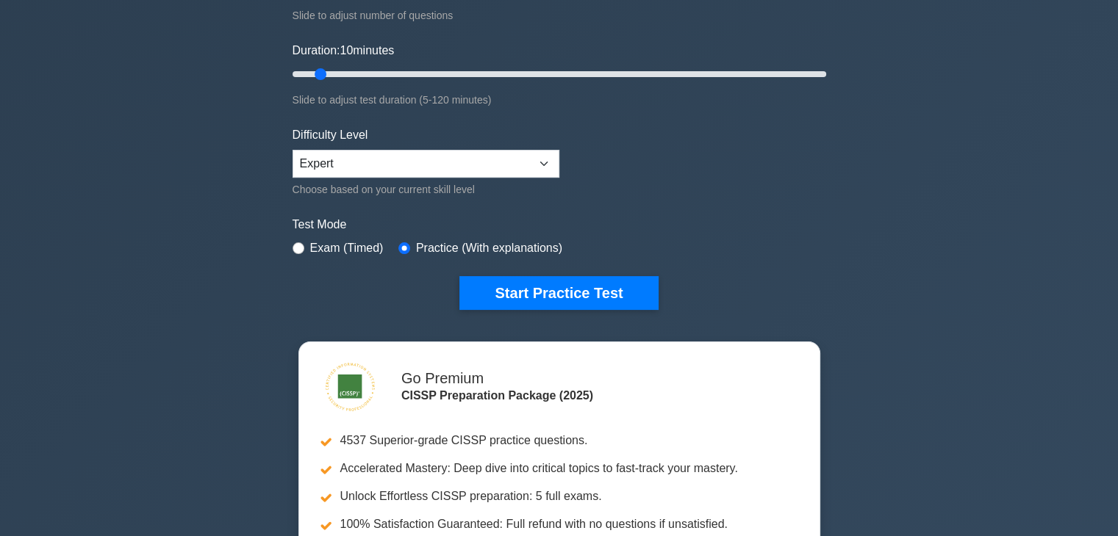
scroll to position [294, 0]
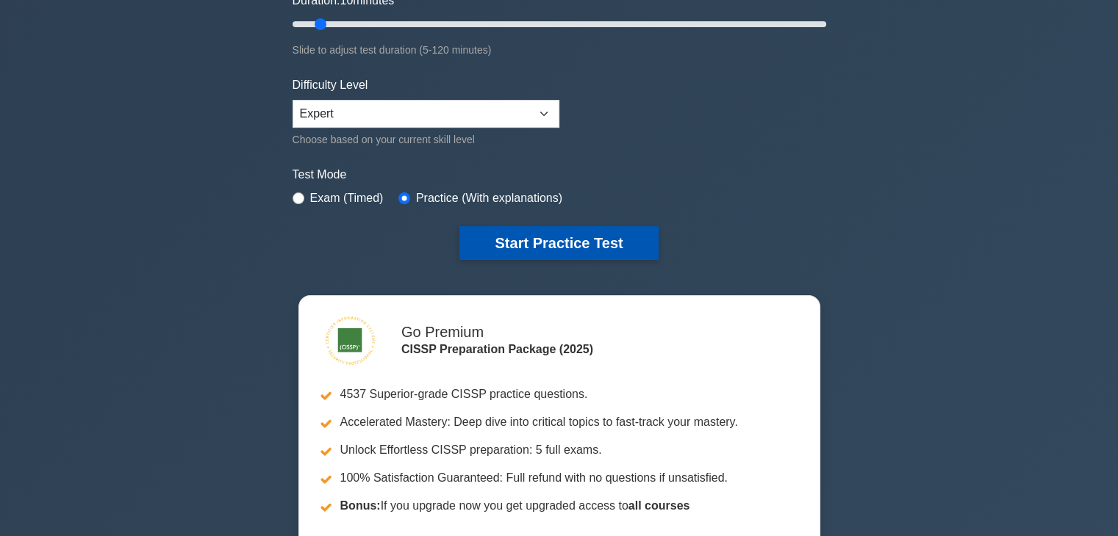
click at [581, 226] on button "Start Practice Test" at bounding box center [558, 243] width 198 height 34
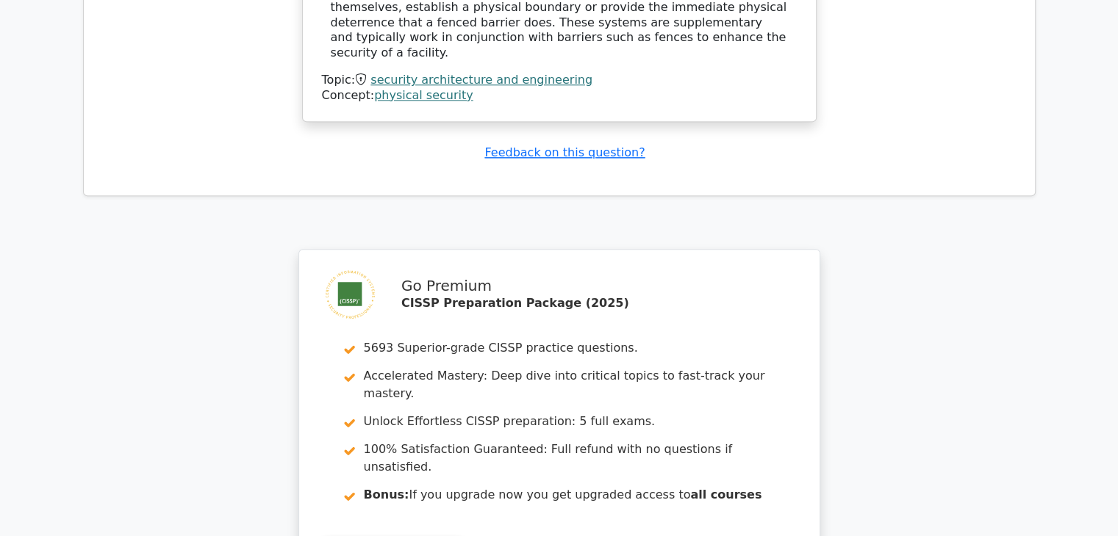
scroll to position [1940, 0]
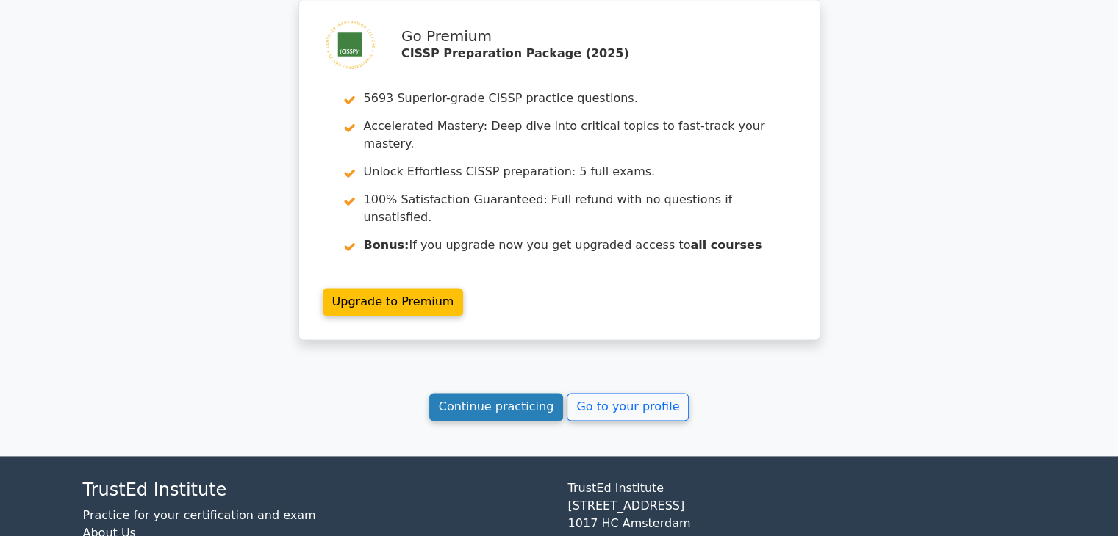
click at [481, 393] on link "Continue practicing" at bounding box center [496, 407] width 134 height 28
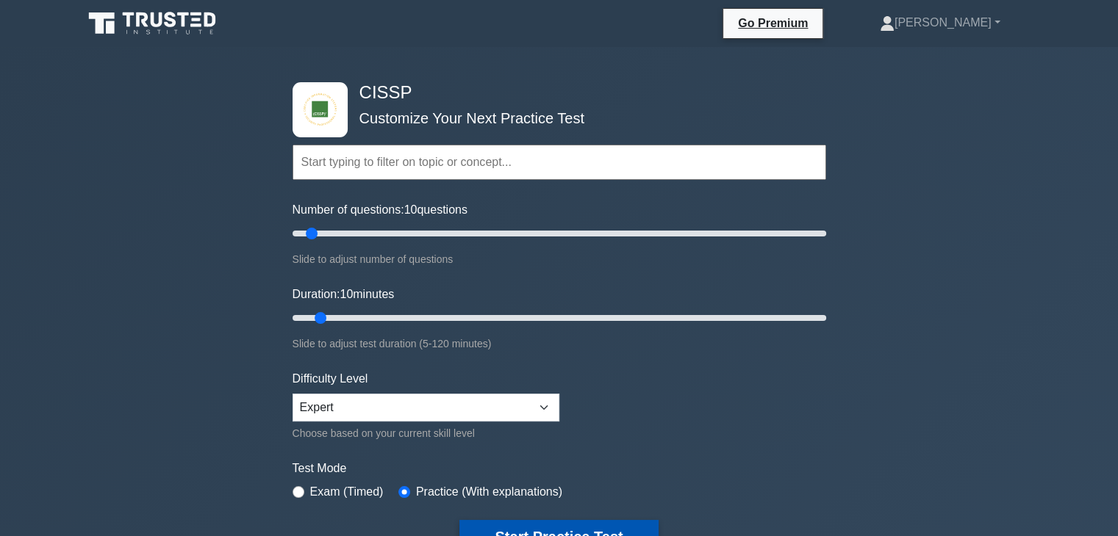
click at [561, 528] on button "Start Practice Test" at bounding box center [558, 537] width 198 height 34
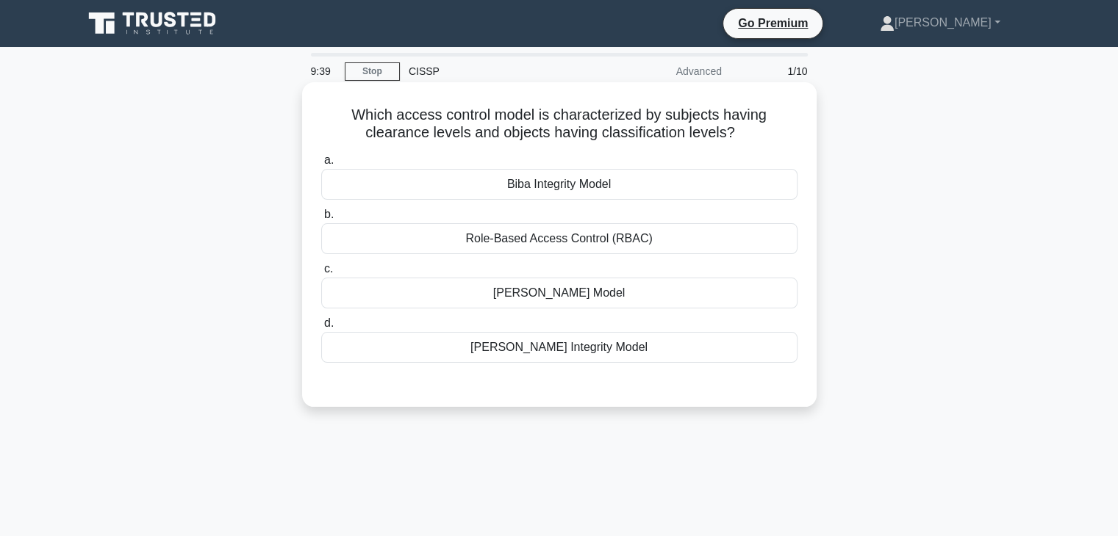
drag, startPoint x: 502, startPoint y: 185, endPoint x: 644, endPoint y: 188, distance: 141.8
click at [644, 188] on div "Biba Integrity Model" at bounding box center [559, 184] width 476 height 31
drag, startPoint x: 497, startPoint y: 301, endPoint x: 650, endPoint y: 303, distance: 153.6
click at [650, 303] on div "[PERSON_NAME] Model" at bounding box center [559, 293] width 476 height 31
click at [516, 294] on div "Bell-LaPadula Model" at bounding box center [559, 293] width 476 height 31
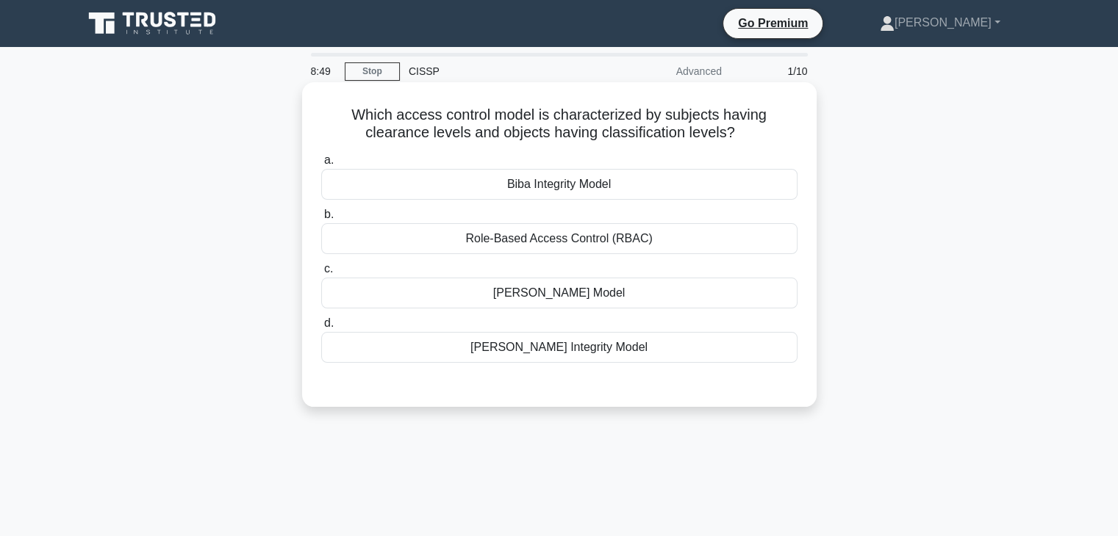
click at [321, 274] on input "c. Bell-LaPadula Model" at bounding box center [321, 270] width 0 height 10
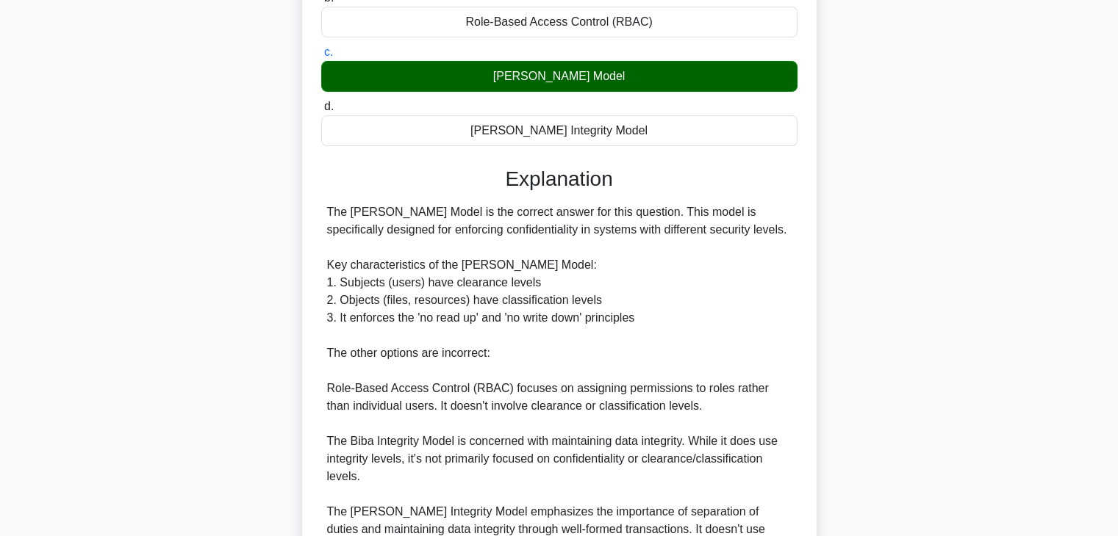
scroll to position [439, 0]
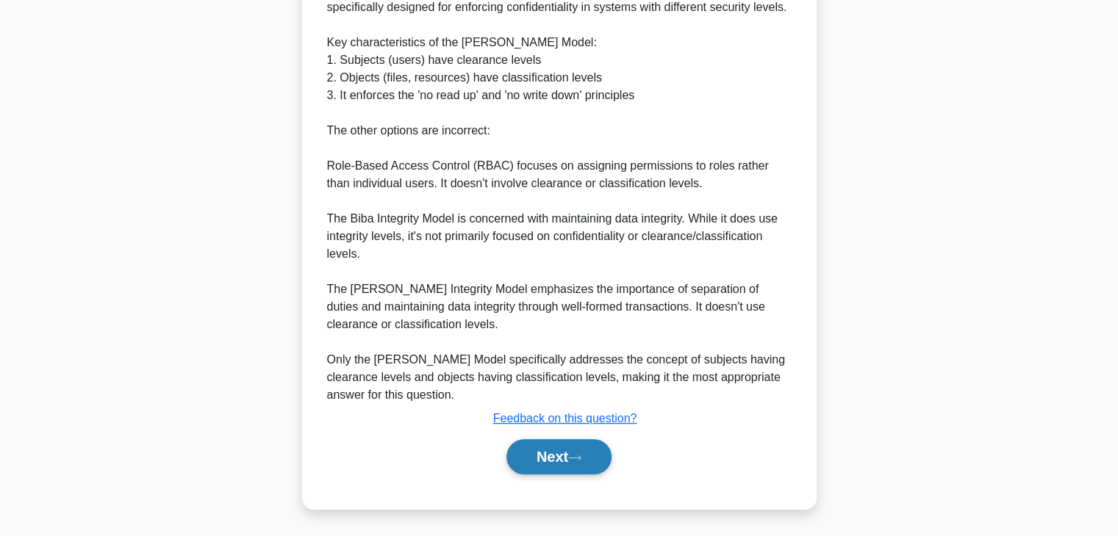
click at [535, 465] on button "Next" at bounding box center [558, 456] width 105 height 35
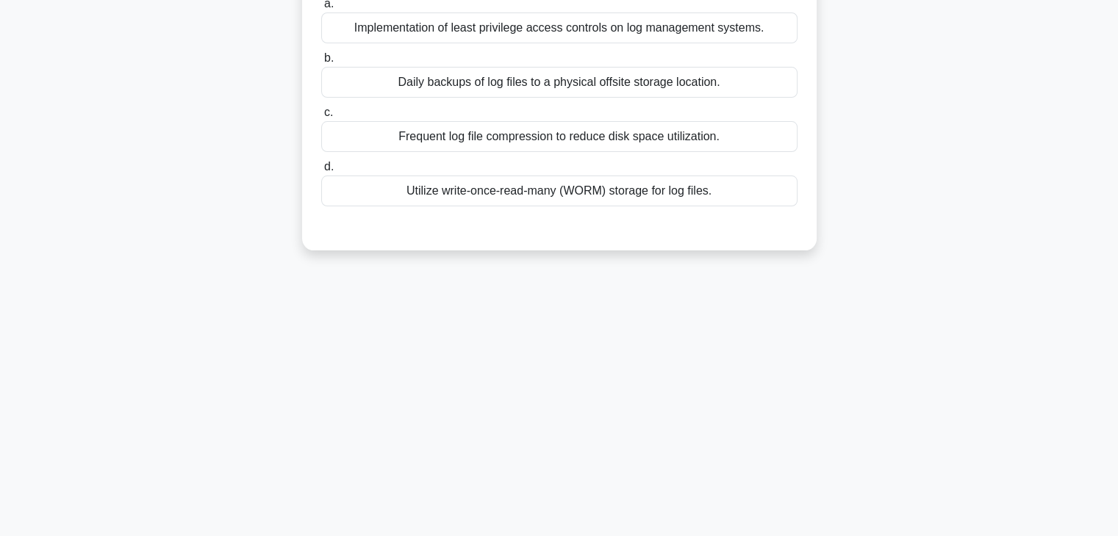
scroll to position [0, 0]
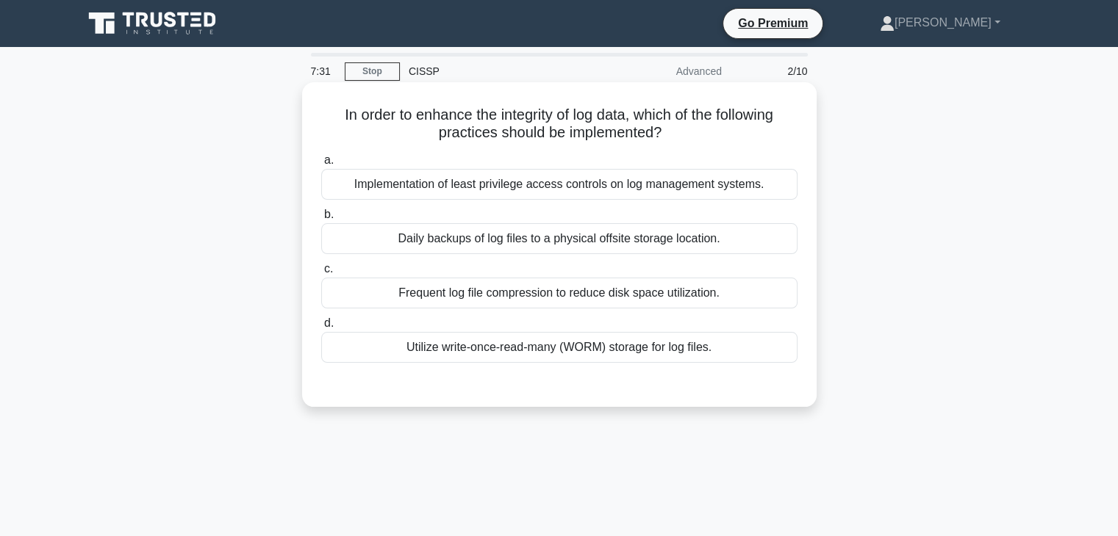
click at [479, 348] on div "Utilize write-once-read-many (WORM) storage for log files." at bounding box center [559, 347] width 476 height 31
click at [321, 328] on input "d. Utilize write-once-read-many (WORM) storage for log files." at bounding box center [321, 324] width 0 height 10
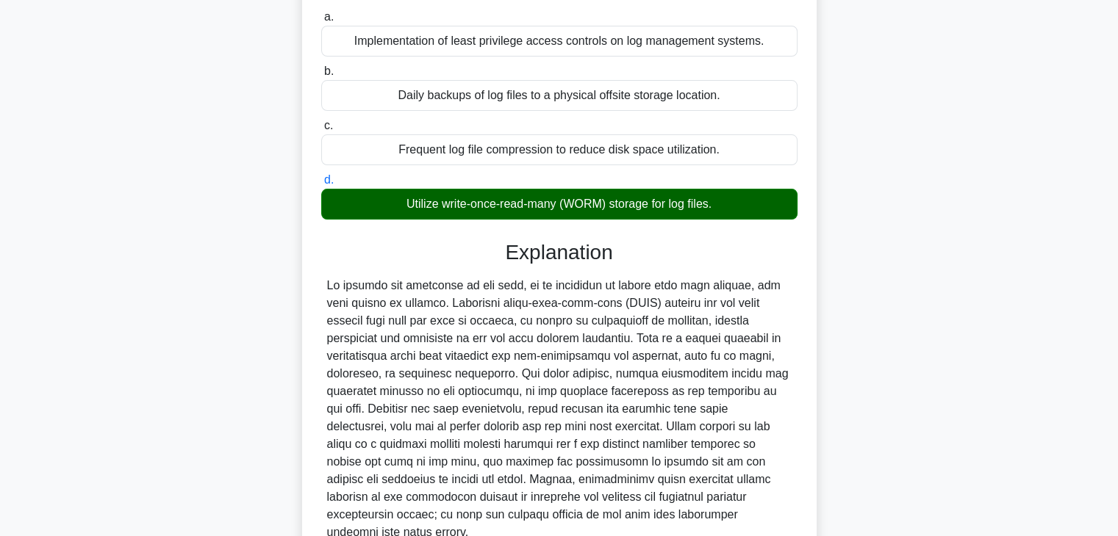
scroll to position [220, 0]
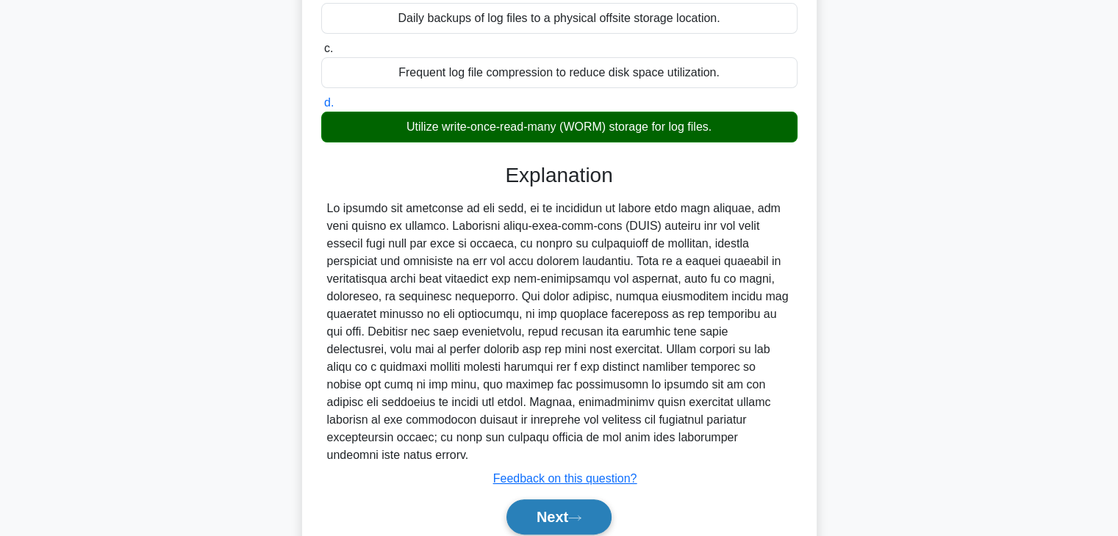
click at [522, 506] on button "Next" at bounding box center [558, 517] width 105 height 35
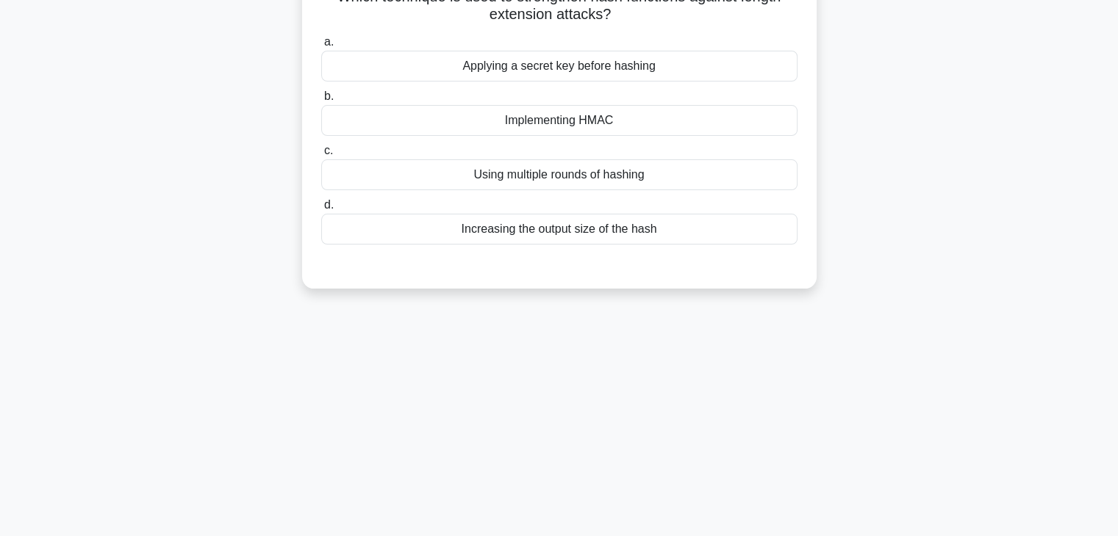
scroll to position [0, 0]
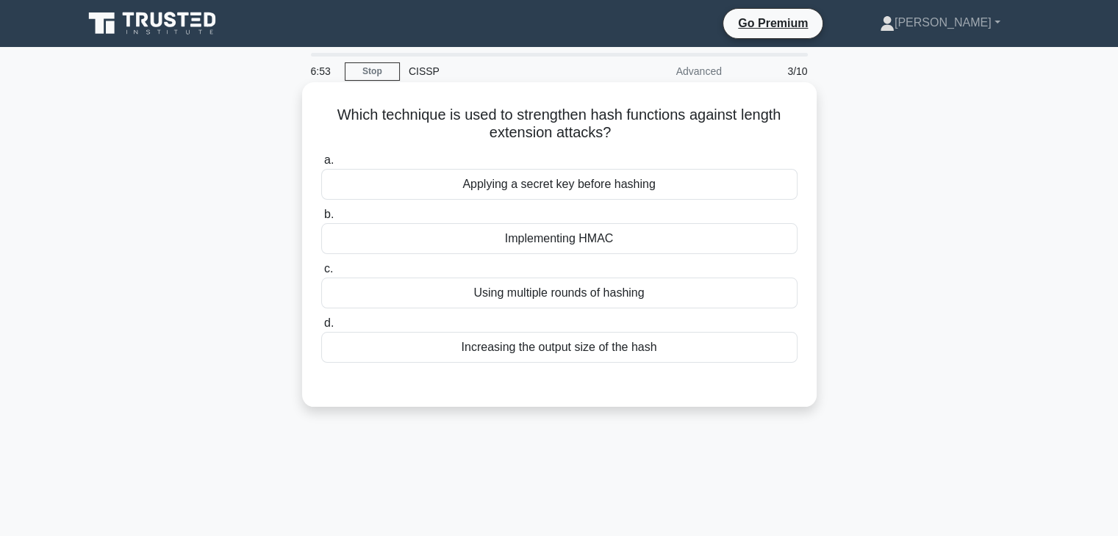
click at [470, 244] on div "Implementing HMAC" at bounding box center [559, 238] width 476 height 31
click at [321, 220] on input "b. Implementing HMAC" at bounding box center [321, 215] width 0 height 10
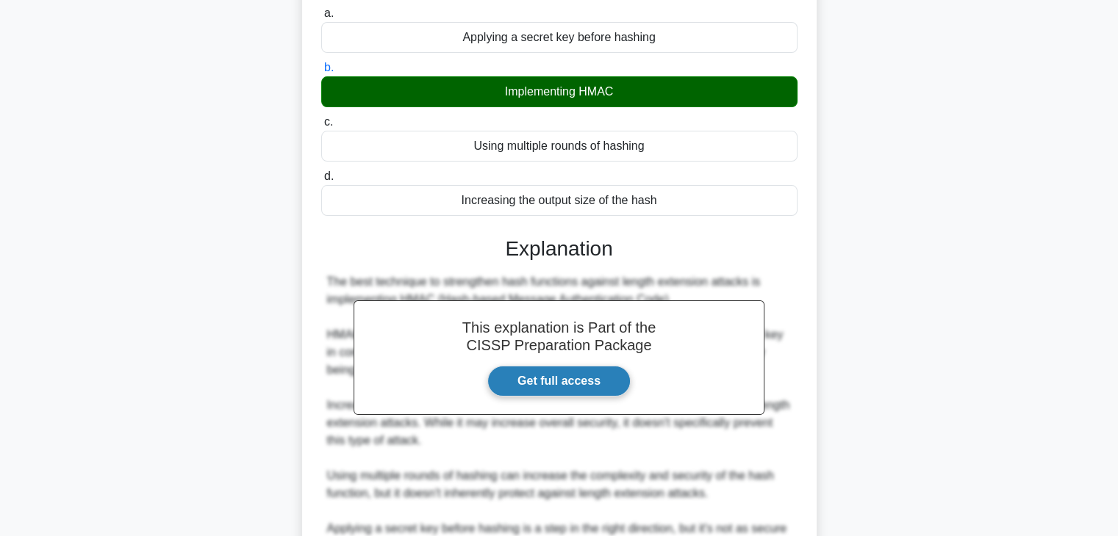
scroll to position [367, 0]
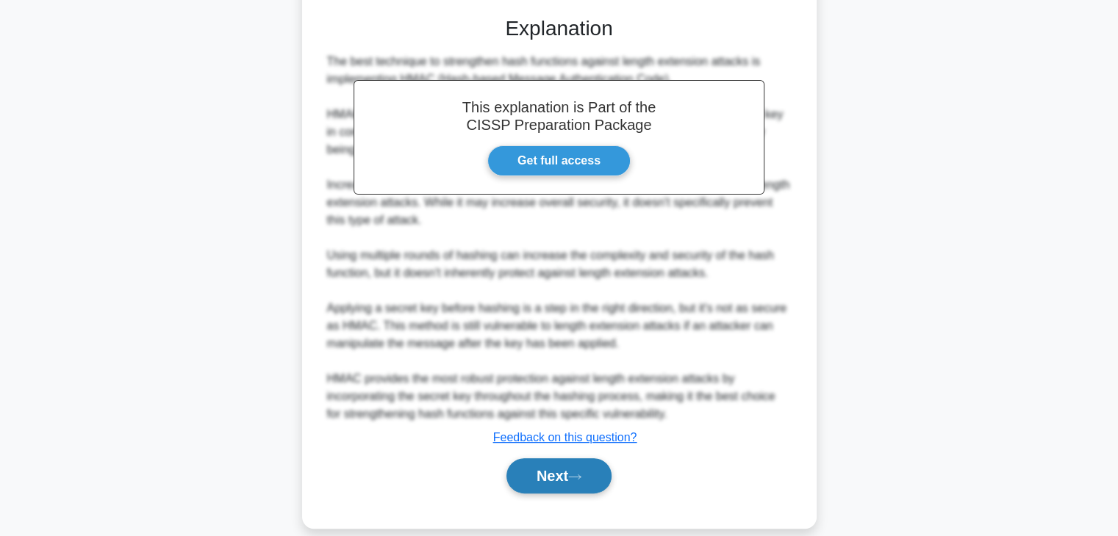
click at [566, 467] on button "Next" at bounding box center [558, 475] width 105 height 35
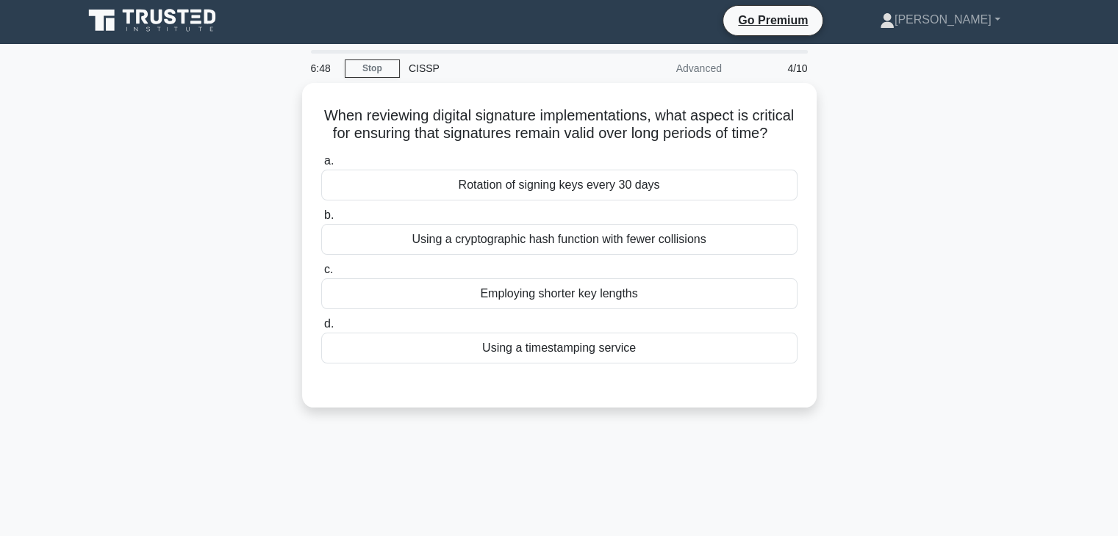
scroll to position [0, 0]
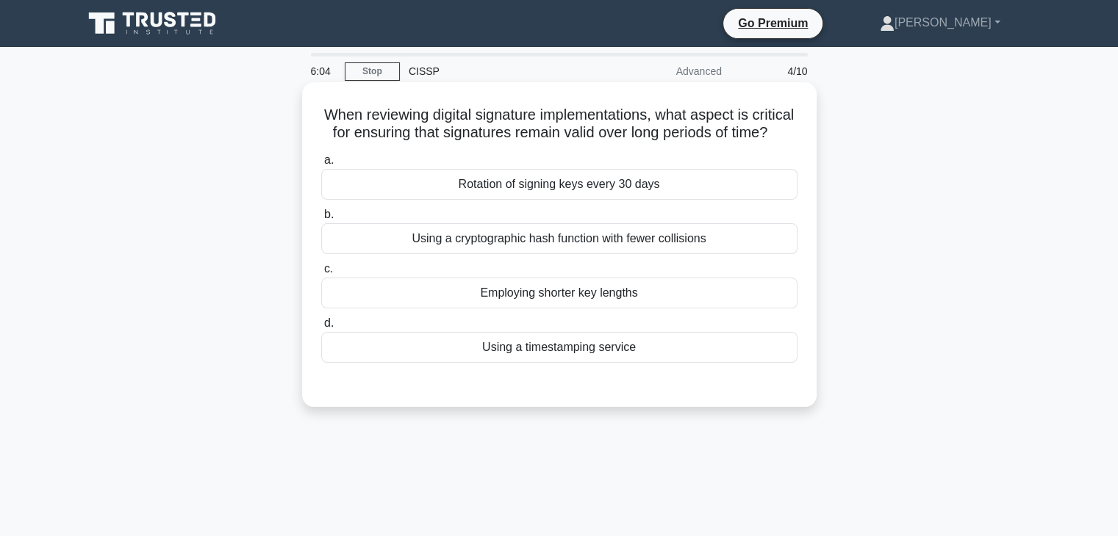
drag, startPoint x: 397, startPoint y: 111, endPoint x: 636, endPoint y: 148, distance: 242.4
click at [636, 143] on h5 "When reviewing digital signature implementations, what aspect is critical for e…" at bounding box center [559, 124] width 479 height 37
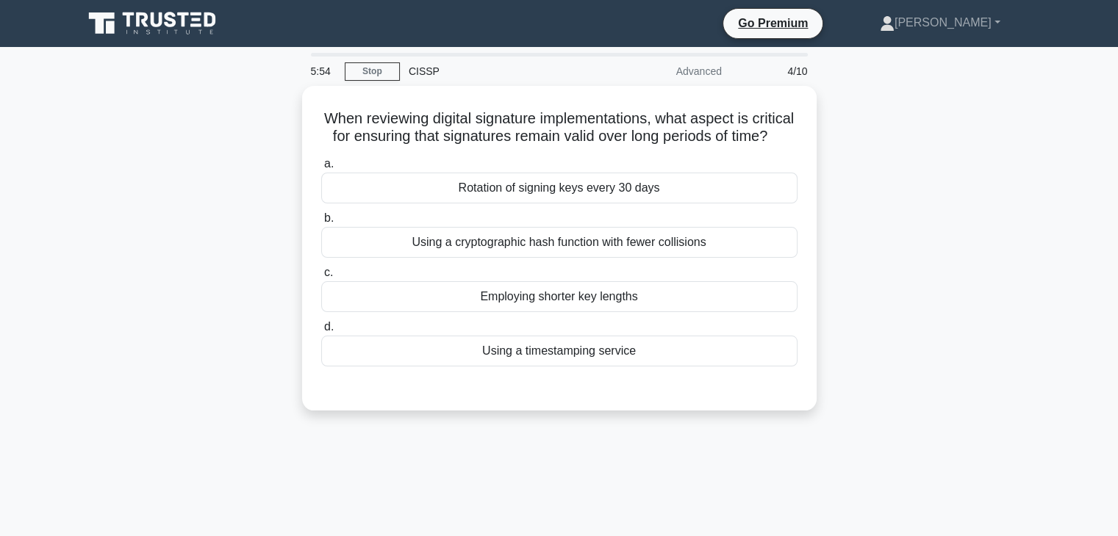
drag, startPoint x: 607, startPoint y: 259, endPoint x: 0, endPoint y: 290, distance: 607.7
click at [0, 290] on main "5:54 Stop CISSP Advanced 4/10 When reviewing digital signature implementations,…" at bounding box center [559, 420] width 1118 height 747
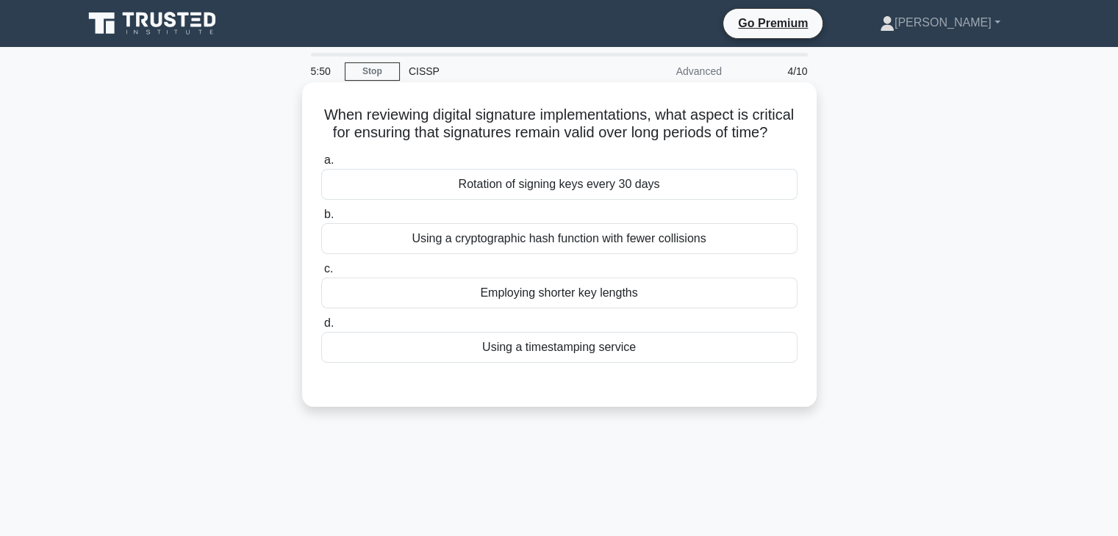
click at [517, 248] on div "Using a cryptographic hash function with fewer collisions" at bounding box center [559, 238] width 476 height 31
click at [321, 220] on input "b. Using a cryptographic hash function with fewer collisions" at bounding box center [321, 215] width 0 height 10
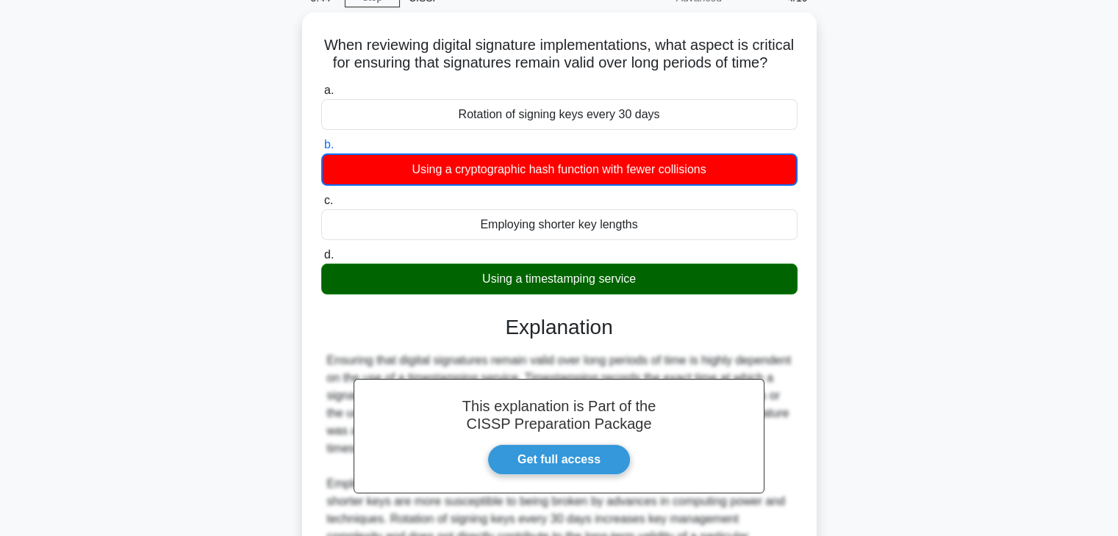
scroll to position [294, 0]
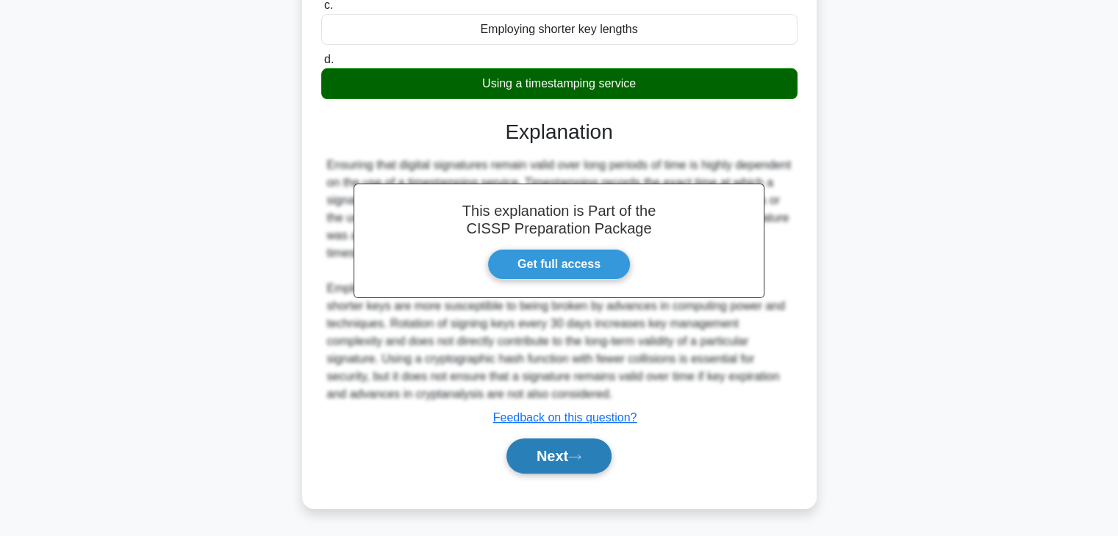
click at [558, 448] on button "Next" at bounding box center [558, 456] width 105 height 35
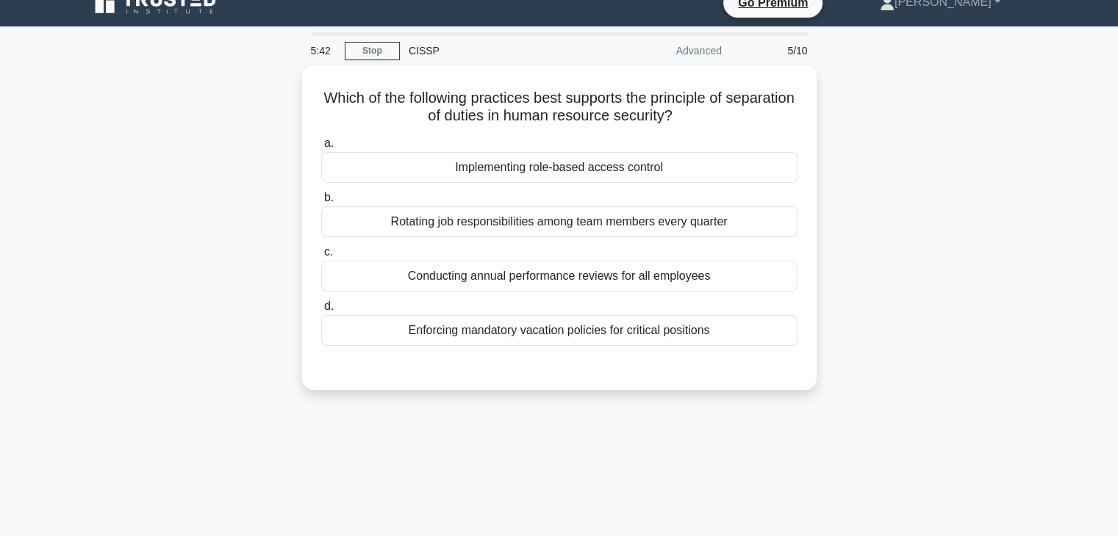
scroll to position [0, 0]
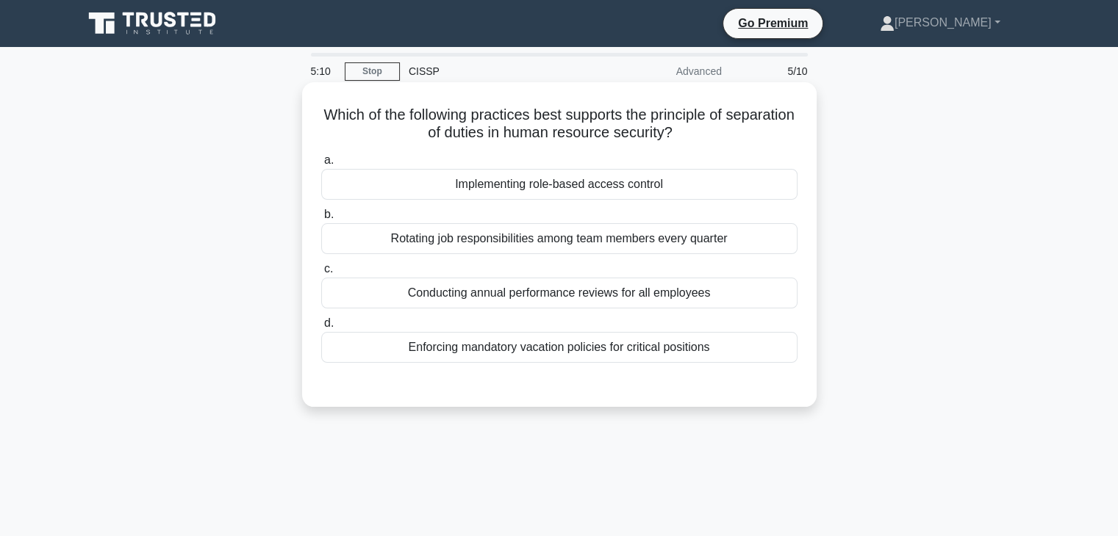
click at [469, 192] on div "Implementing role-based access control" at bounding box center [559, 184] width 476 height 31
click at [321, 165] on input "a. Implementing role-based access control" at bounding box center [321, 161] width 0 height 10
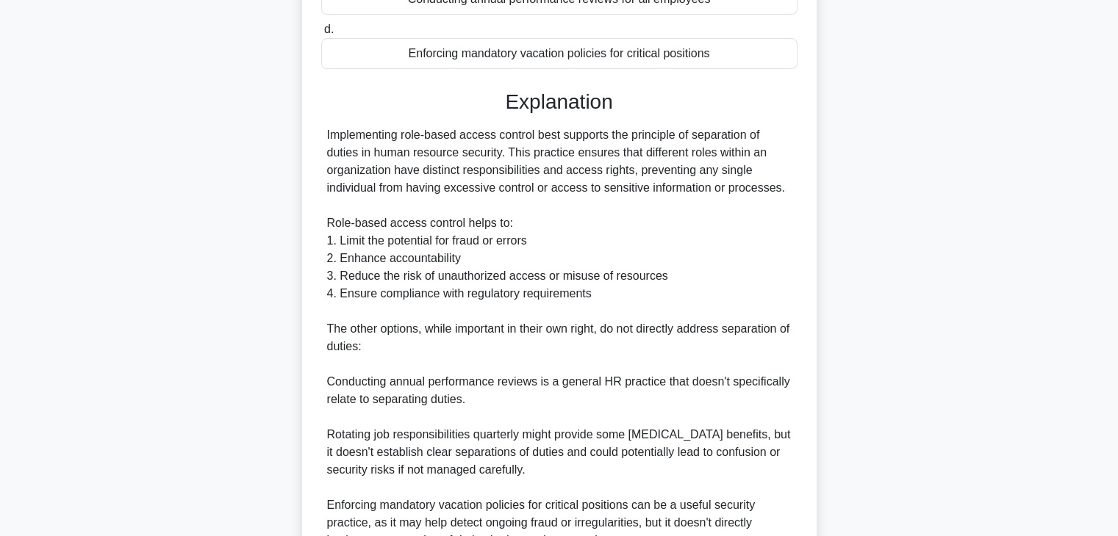
scroll to position [439, 0]
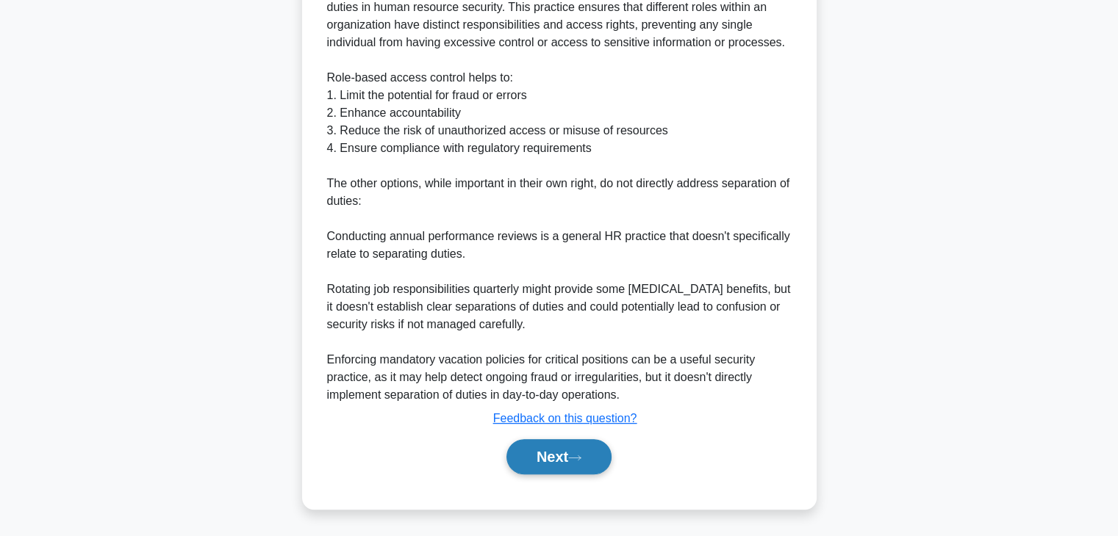
click at [579, 468] on button "Next" at bounding box center [558, 456] width 105 height 35
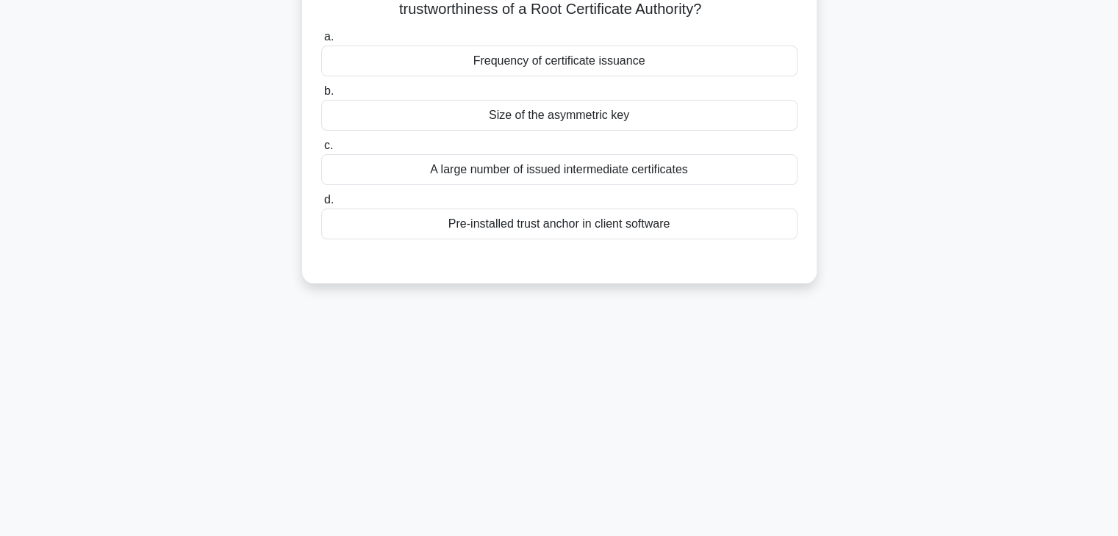
scroll to position [0, 0]
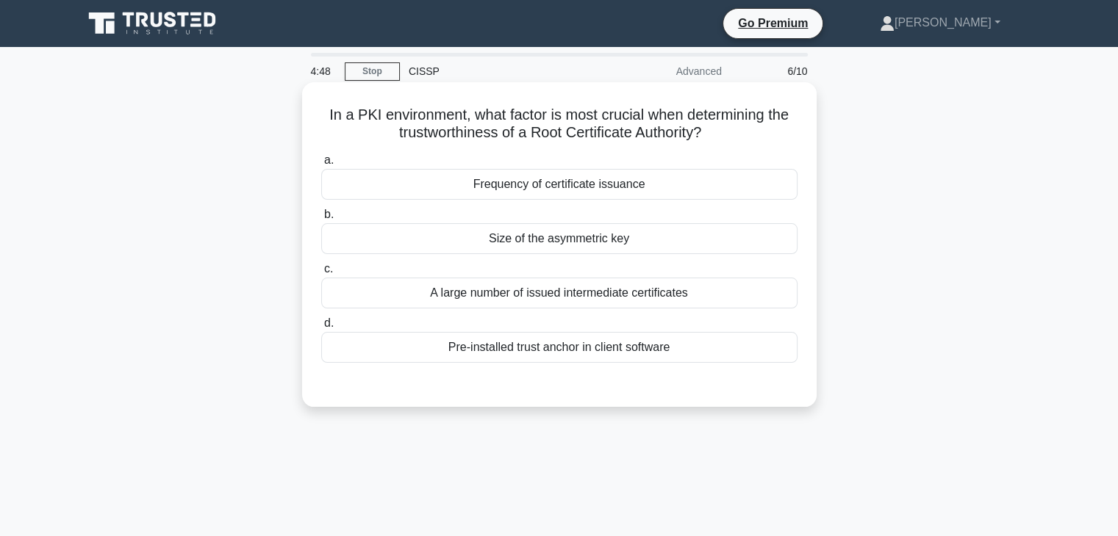
click at [394, 190] on div "Frequency of certificate issuance" at bounding box center [559, 184] width 476 height 31
click at [321, 165] on input "a. Frequency of certificate issuance" at bounding box center [321, 161] width 0 height 10
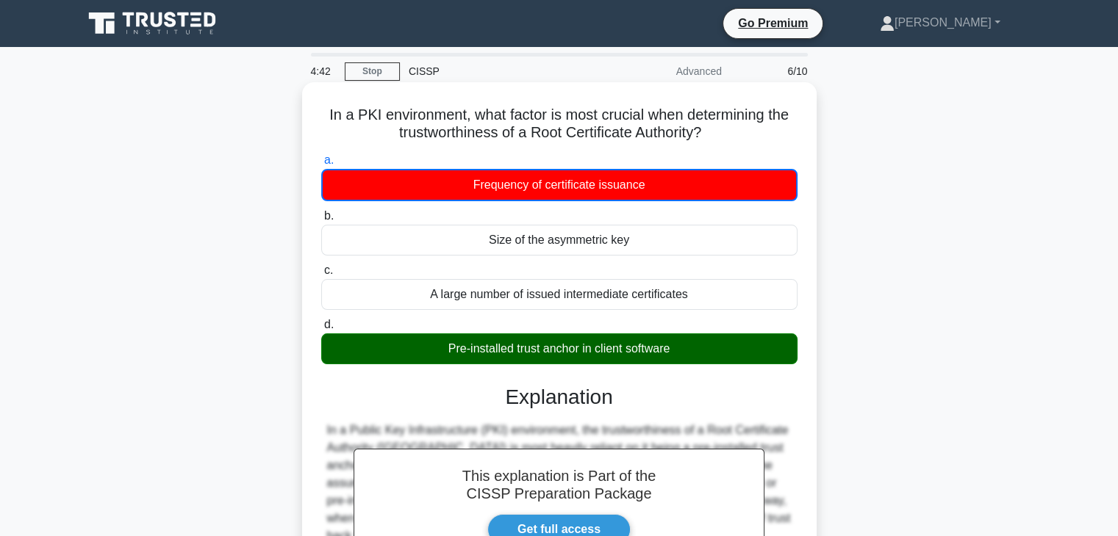
click at [445, 345] on div "Pre-installed trust anchor in client software" at bounding box center [559, 349] width 476 height 31
click at [321, 330] on input "d. Pre-installed trust anchor in client software" at bounding box center [321, 325] width 0 height 10
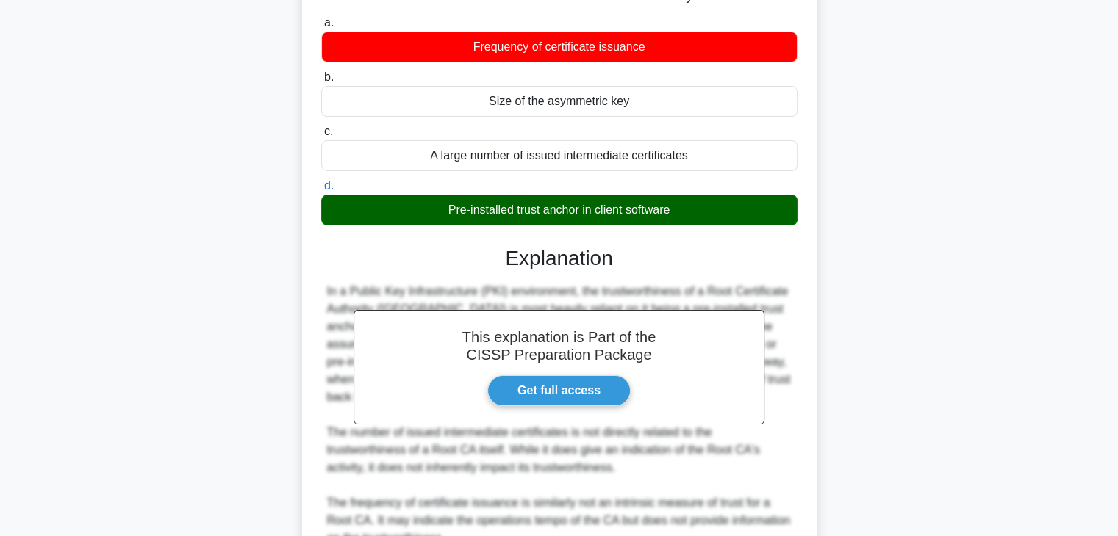
scroll to position [367, 0]
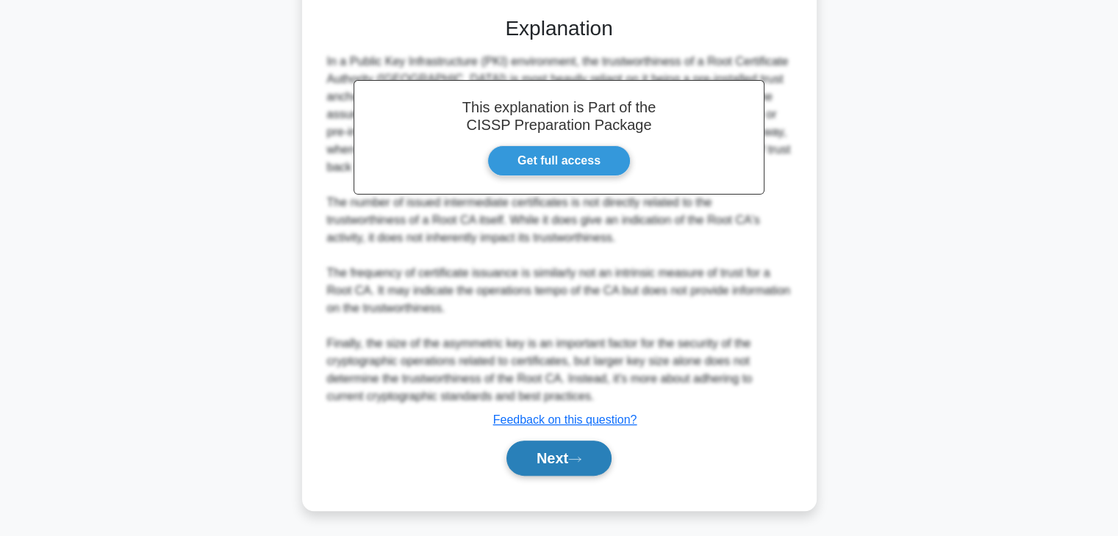
click at [541, 450] on button "Next" at bounding box center [558, 458] width 105 height 35
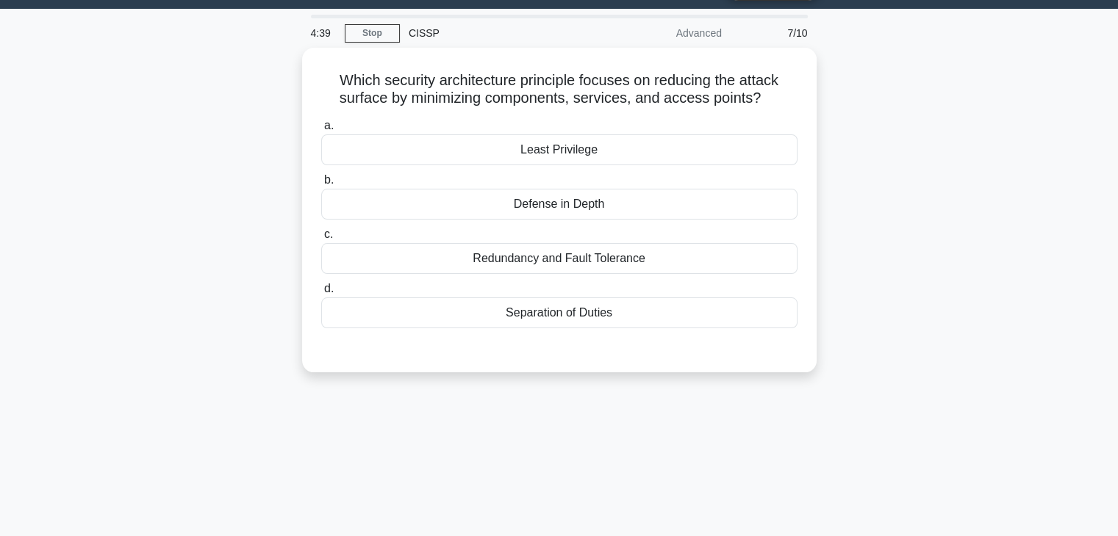
scroll to position [0, 0]
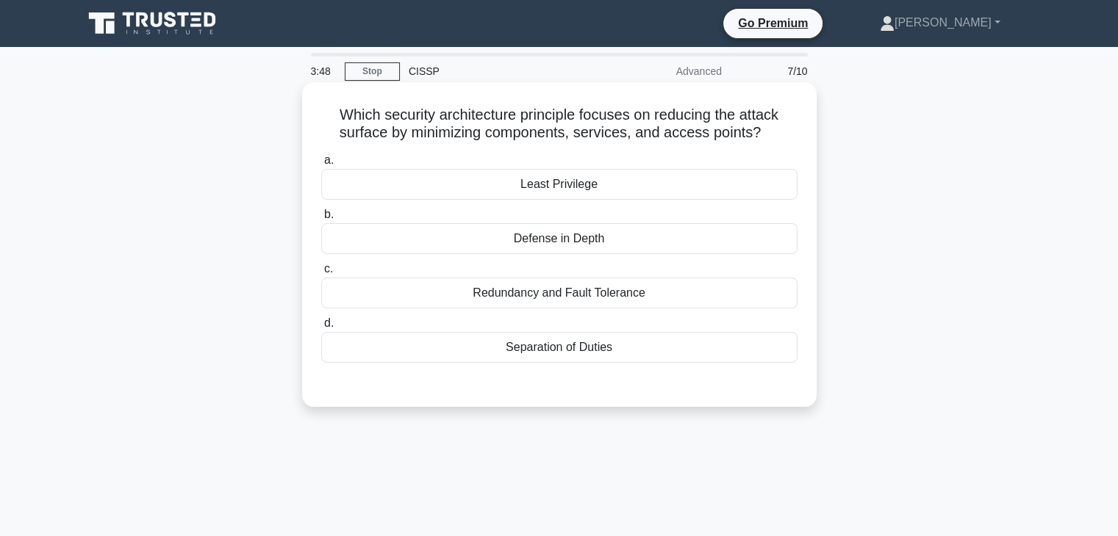
click at [486, 256] on div "a. Least Privilege b. Defense in Depth c. d." at bounding box center [559, 256] width 494 height 217
click at [428, 224] on div "Defense in Depth" at bounding box center [559, 238] width 476 height 31
click at [321, 220] on input "b. Defense in Depth" at bounding box center [321, 215] width 0 height 10
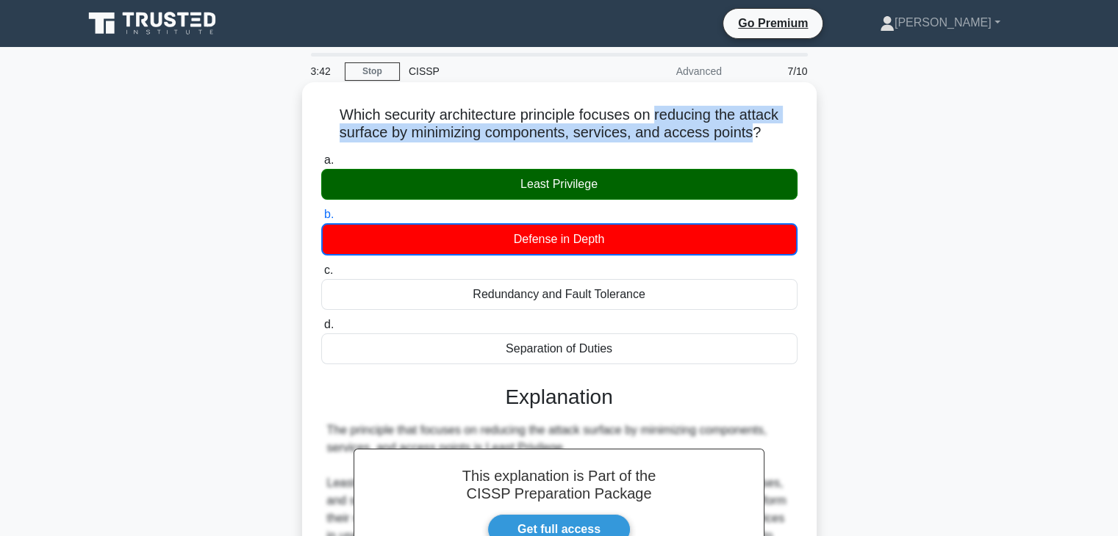
drag, startPoint x: 659, startPoint y: 115, endPoint x: 752, endPoint y: 135, distance: 95.4
click at [752, 135] on h5 "Which security architecture principle focuses on reducing the attack surface by…" at bounding box center [559, 124] width 479 height 37
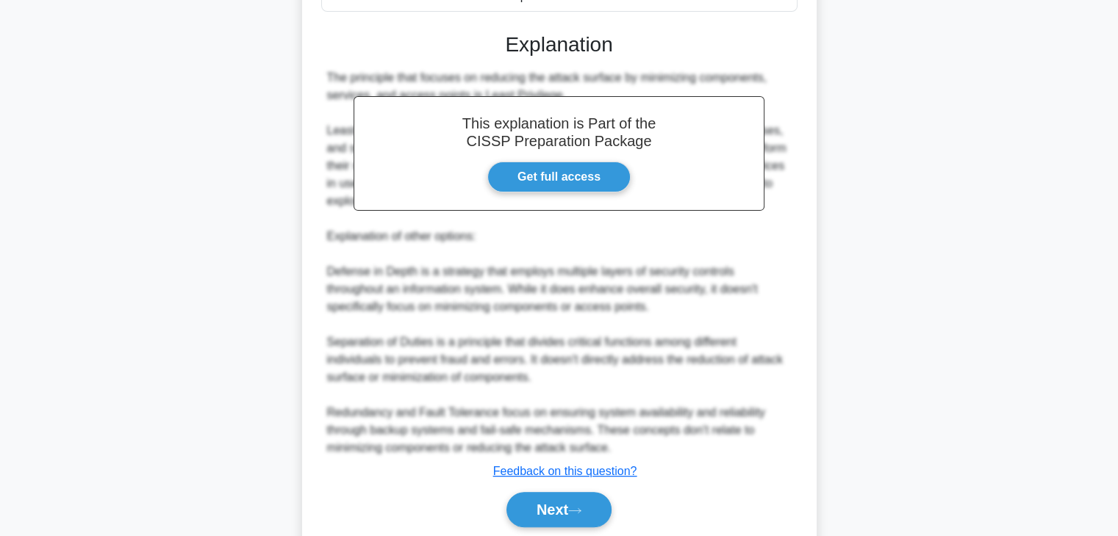
scroll to position [406, 0]
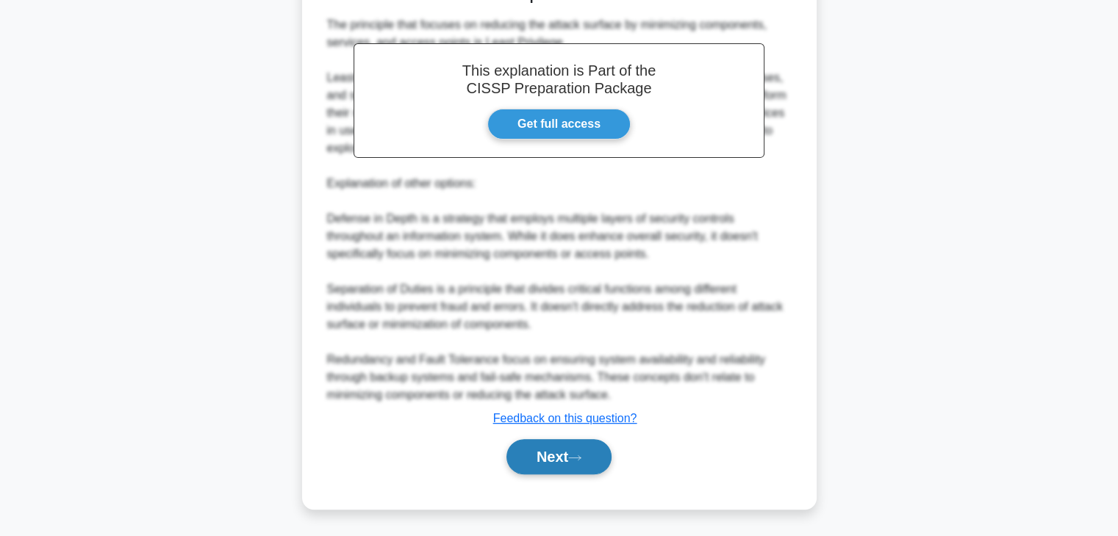
click at [594, 450] on button "Next" at bounding box center [558, 456] width 105 height 35
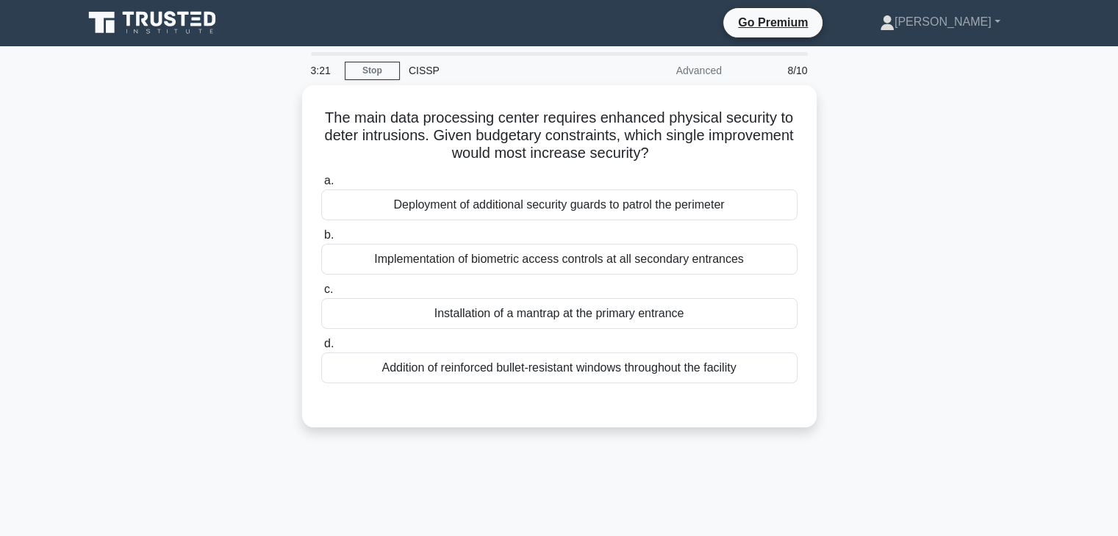
scroll to position [0, 0]
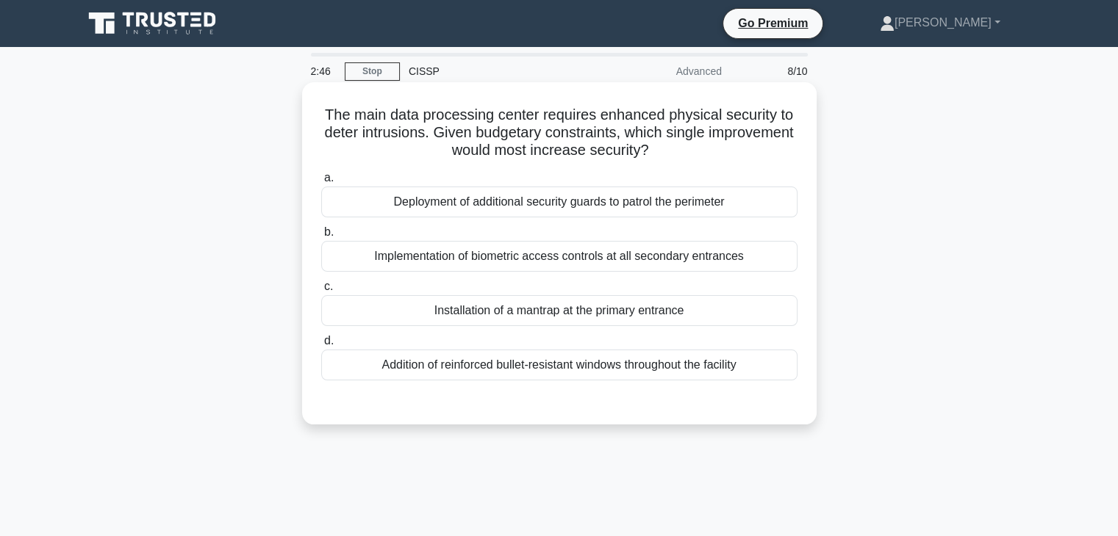
click at [352, 312] on div "Installation of a mantrap at the primary entrance" at bounding box center [559, 310] width 476 height 31
click at [321, 292] on input "c. Installation of a mantrap at the primary entrance" at bounding box center [321, 287] width 0 height 10
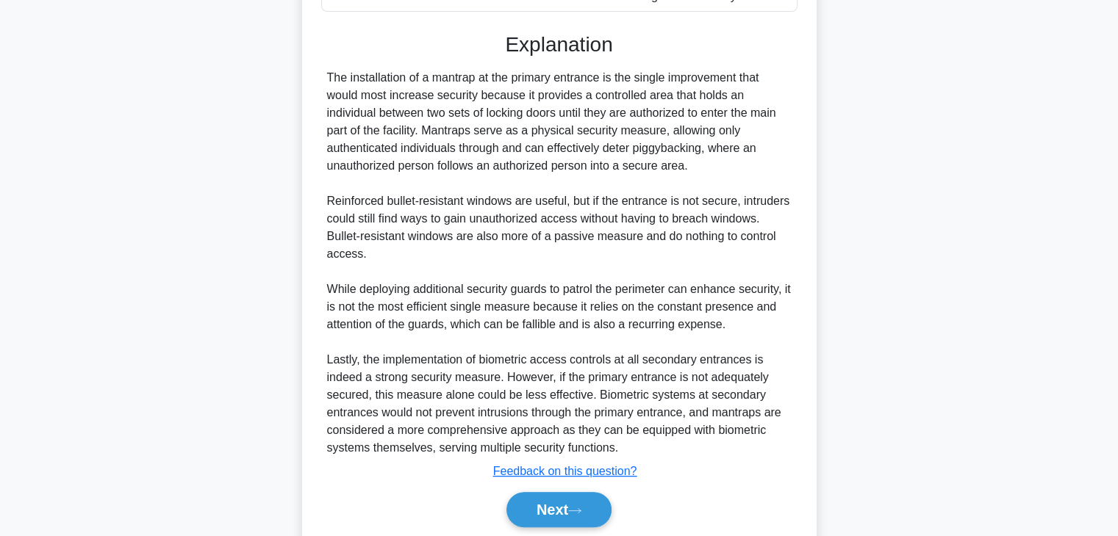
scroll to position [422, 0]
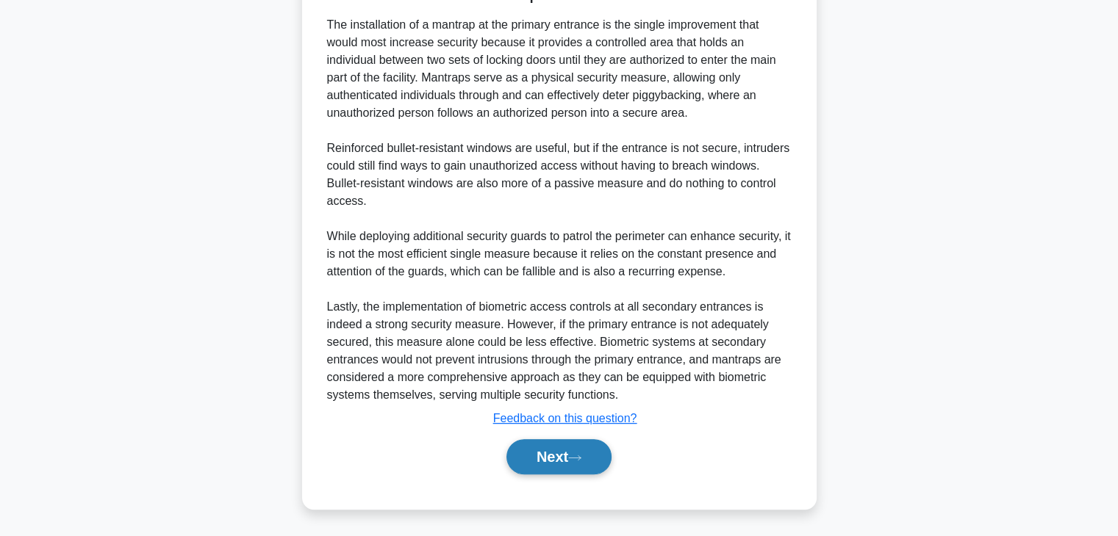
click at [539, 471] on button "Next" at bounding box center [558, 456] width 105 height 35
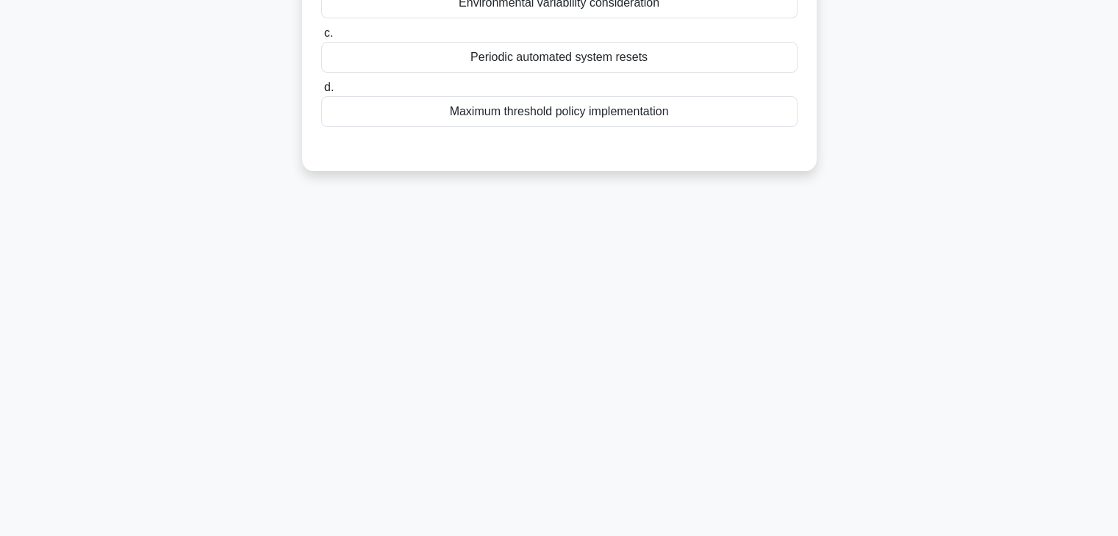
scroll to position [37, 0]
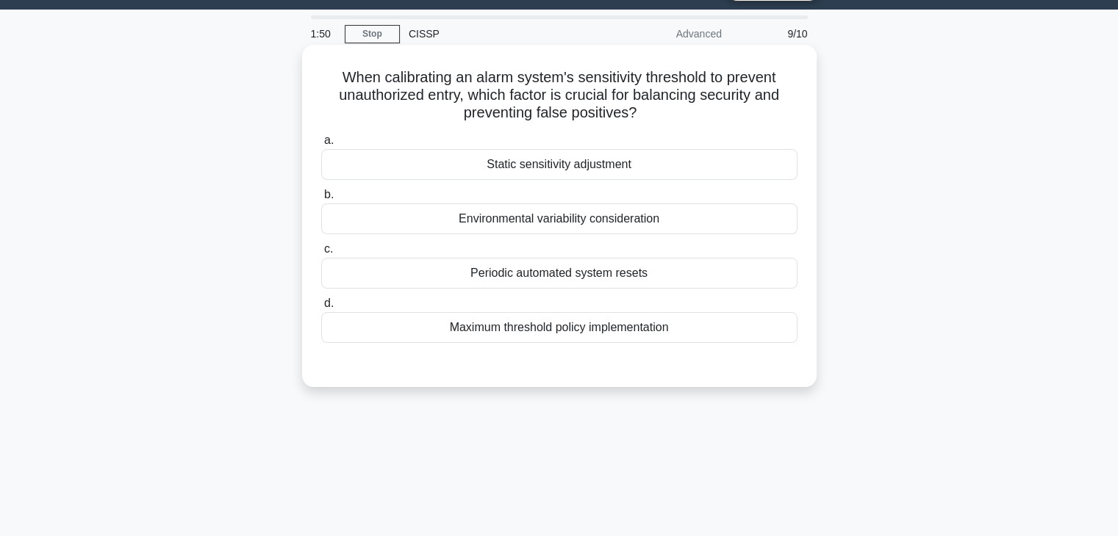
click at [441, 221] on div "Environmental variability consideration" at bounding box center [559, 219] width 476 height 31
click at [321, 200] on input "b. Environmental variability consideration" at bounding box center [321, 195] width 0 height 10
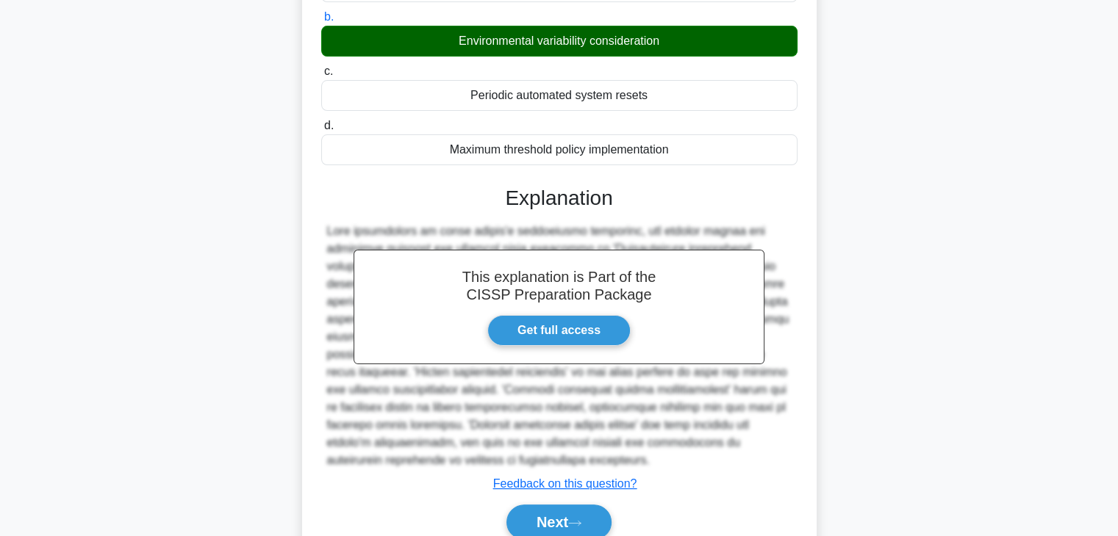
scroll to position [281, 0]
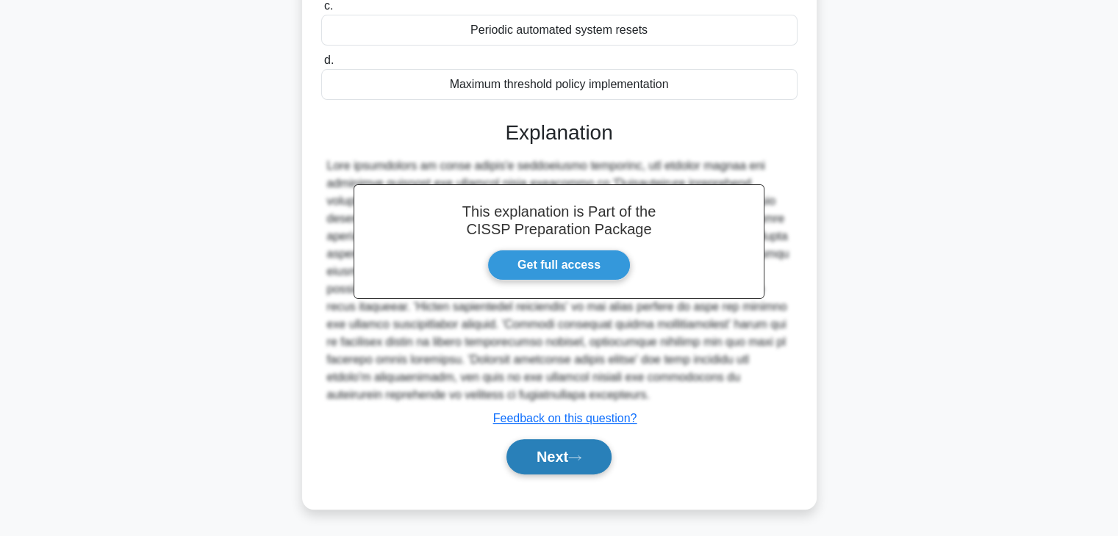
click at [550, 461] on button "Next" at bounding box center [558, 456] width 105 height 35
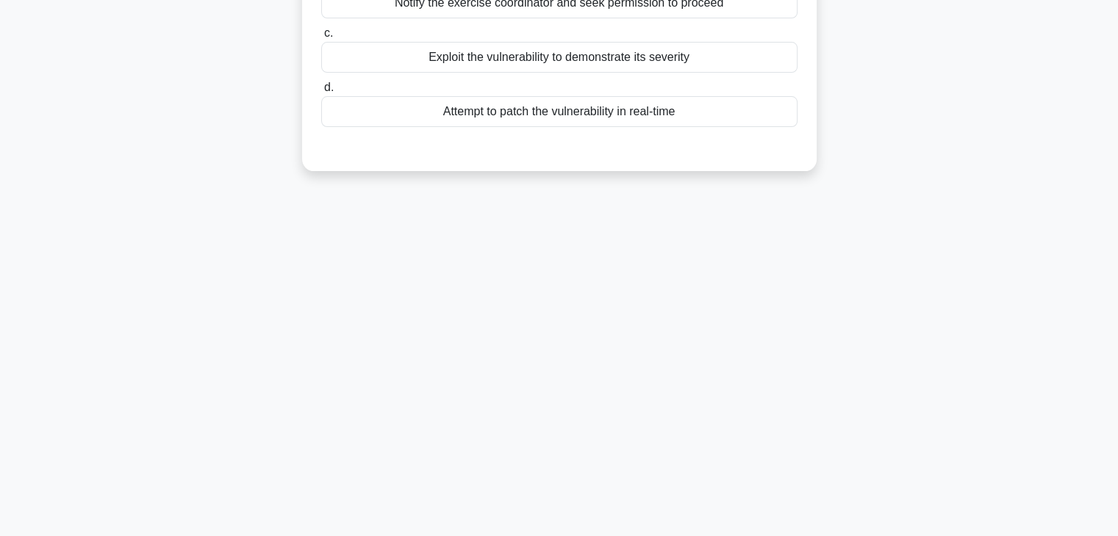
scroll to position [0, 0]
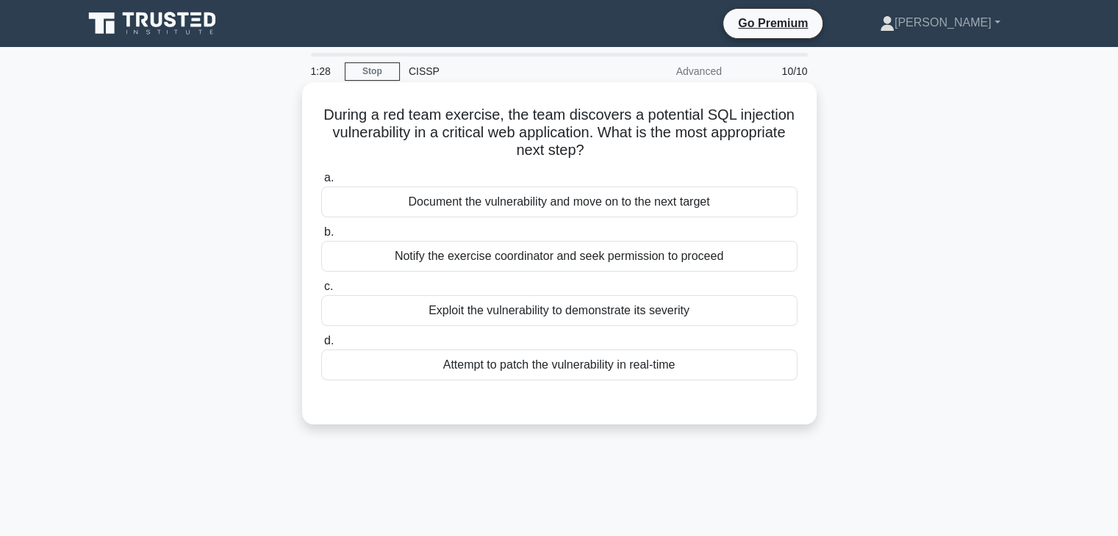
click at [441, 307] on div "Exploit the vulnerability to demonstrate its severity" at bounding box center [559, 310] width 476 height 31
click at [321, 292] on input "c. Exploit the vulnerability to demonstrate its severity" at bounding box center [321, 287] width 0 height 10
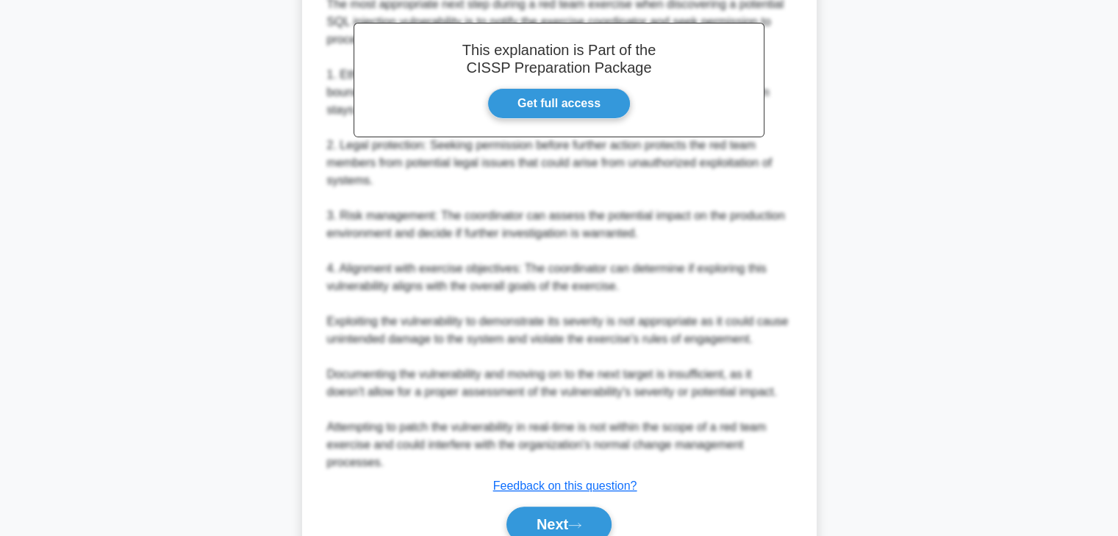
scroll to position [511, 0]
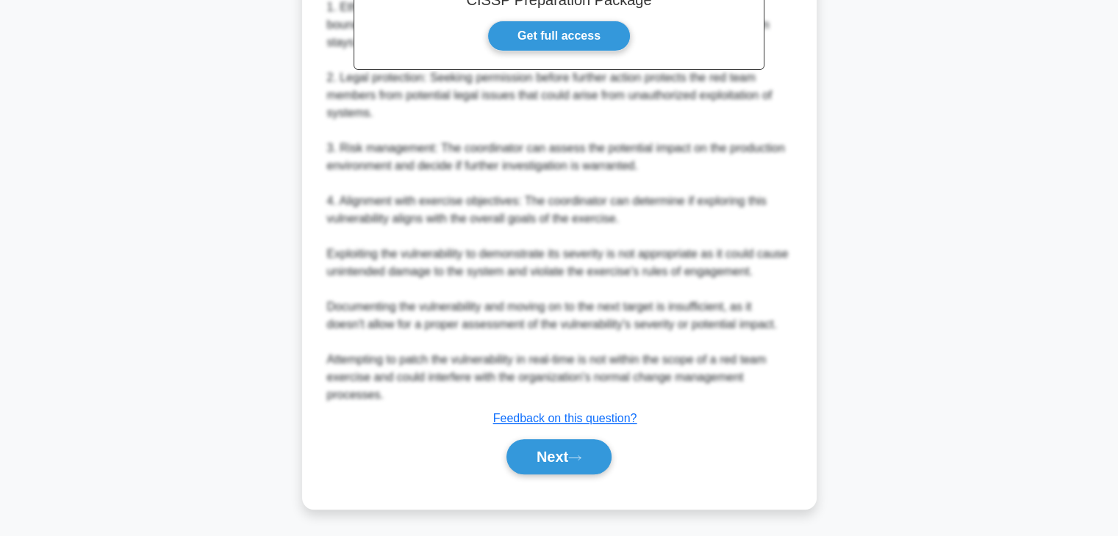
click at [612, 436] on div "Next" at bounding box center [559, 457] width 476 height 47
click at [594, 445] on button "Next" at bounding box center [558, 456] width 105 height 35
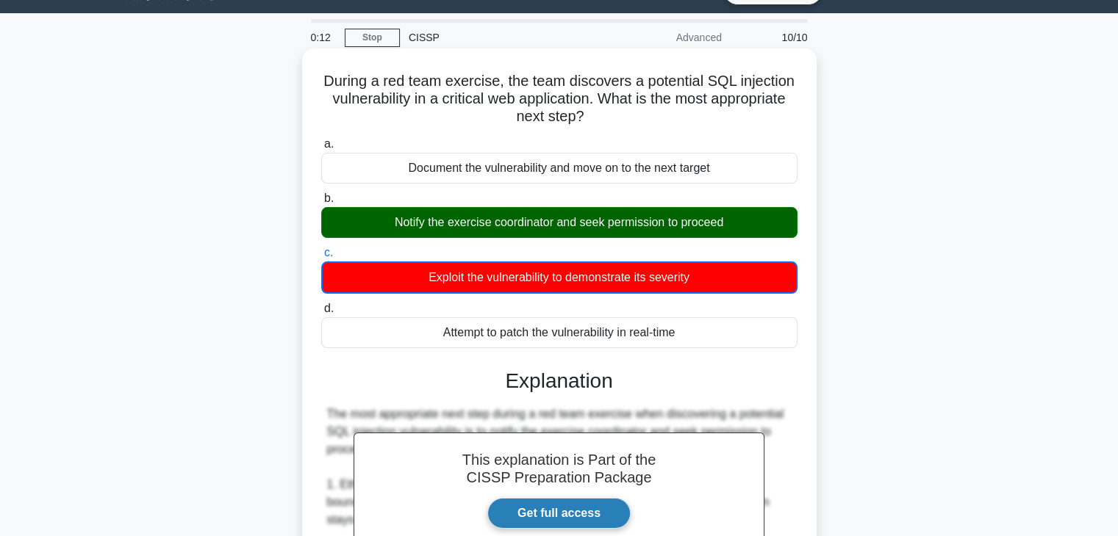
scroll to position [0, 0]
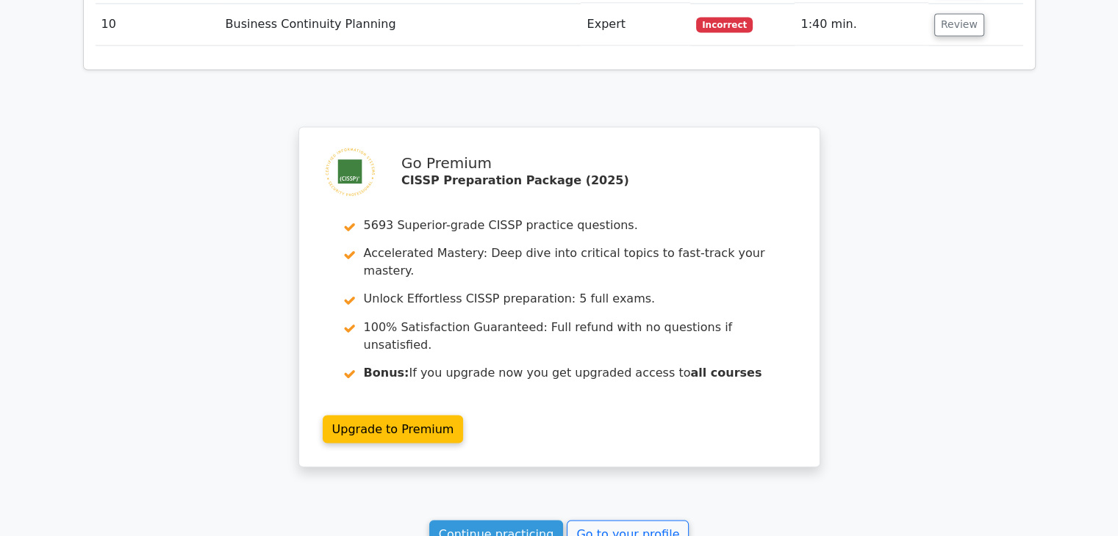
scroll to position [2606, 0]
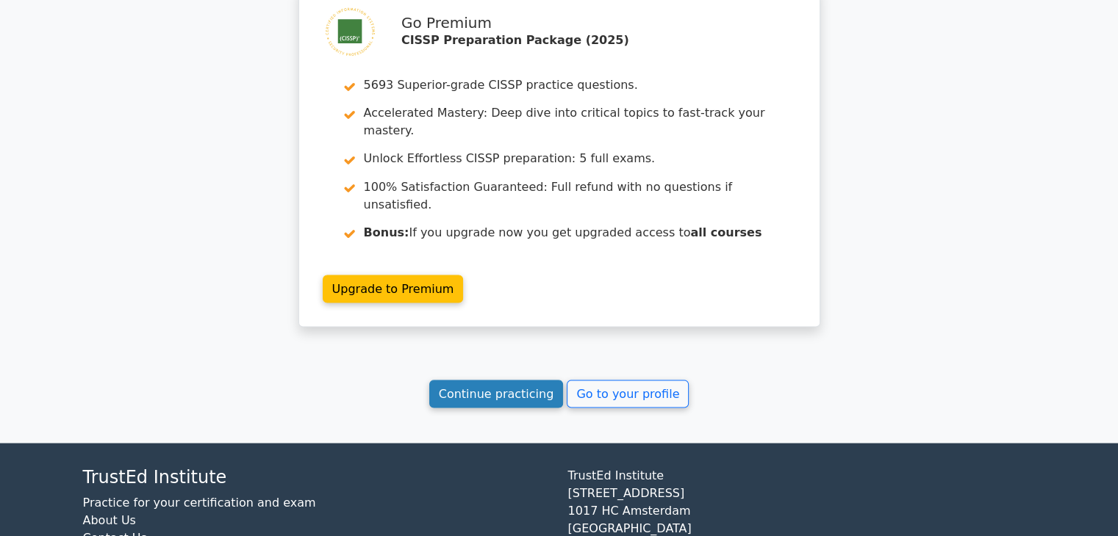
click at [540, 380] on link "Continue practicing" at bounding box center [496, 394] width 134 height 28
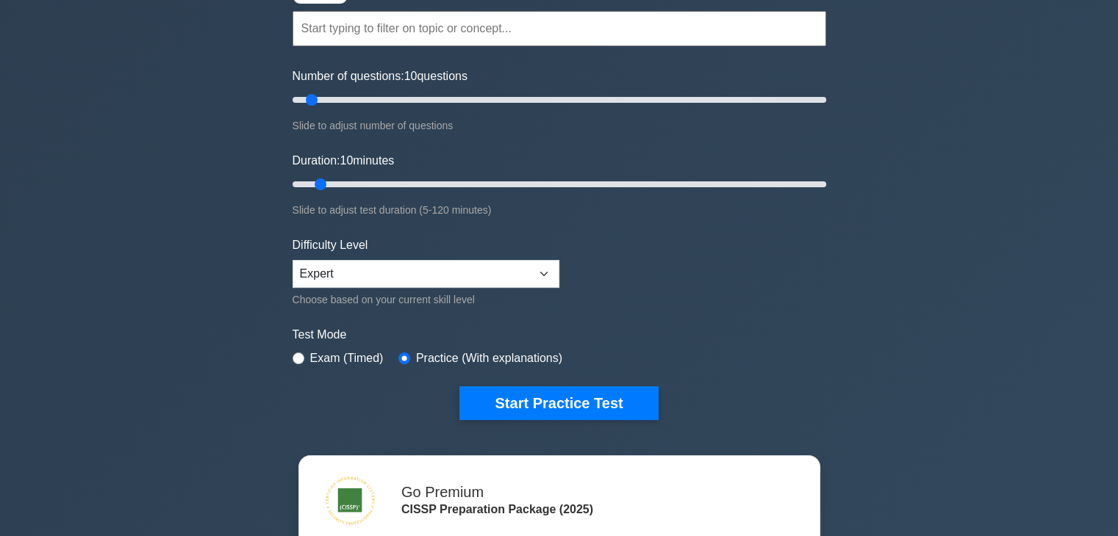
scroll to position [147, 0]
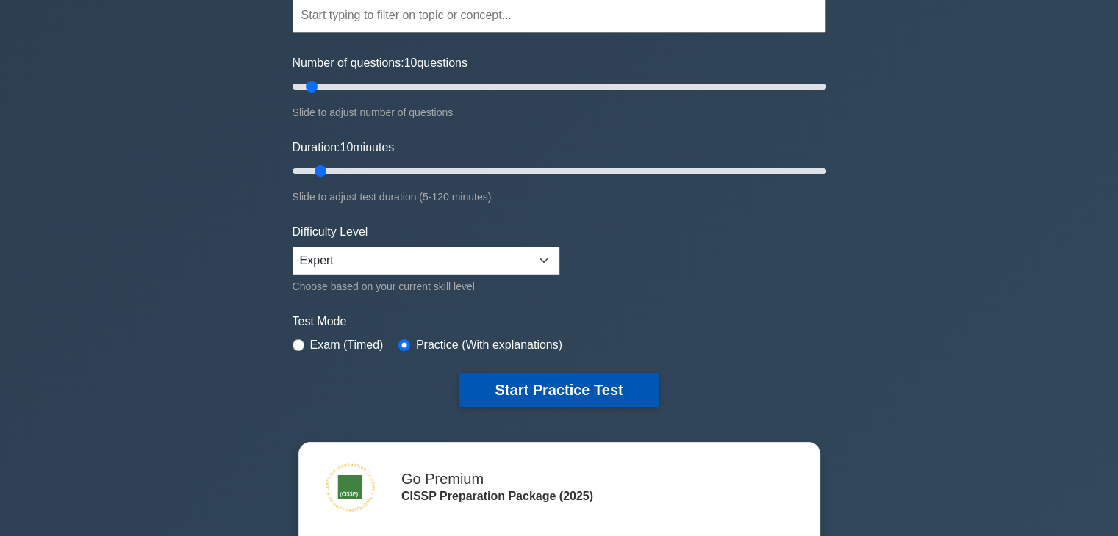
click at [603, 406] on div "CISSP Customize Your Next Practice Test Topics Security and Risk Management Ass…" at bounding box center [559, 171] width 551 height 542
click at [603, 389] on button "Start Practice Test" at bounding box center [558, 390] width 198 height 34
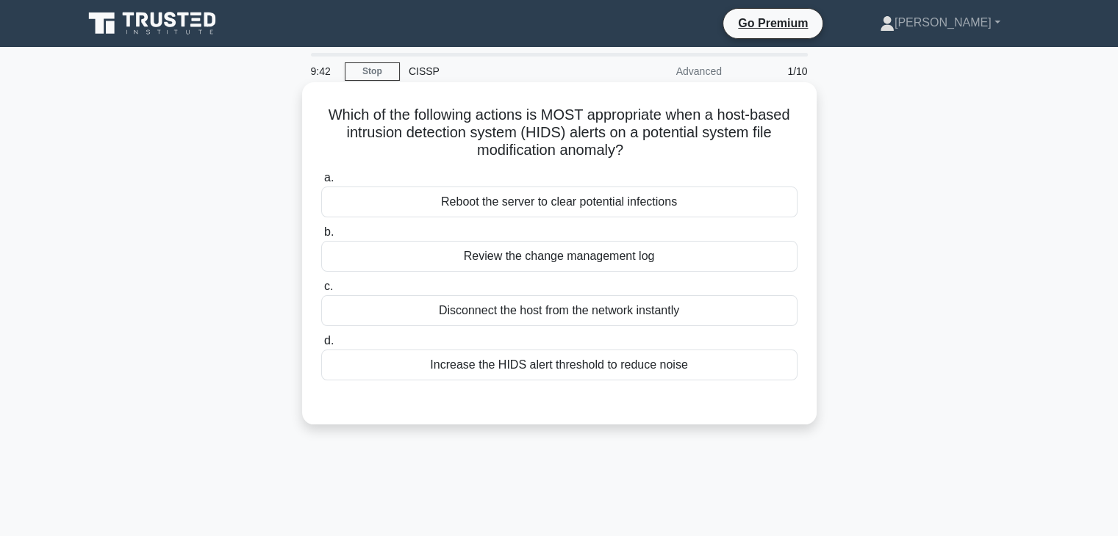
click at [569, 256] on div "Review the change management log" at bounding box center [559, 256] width 476 height 31
click at [321, 237] on input "b. Review the change management log" at bounding box center [321, 233] width 0 height 10
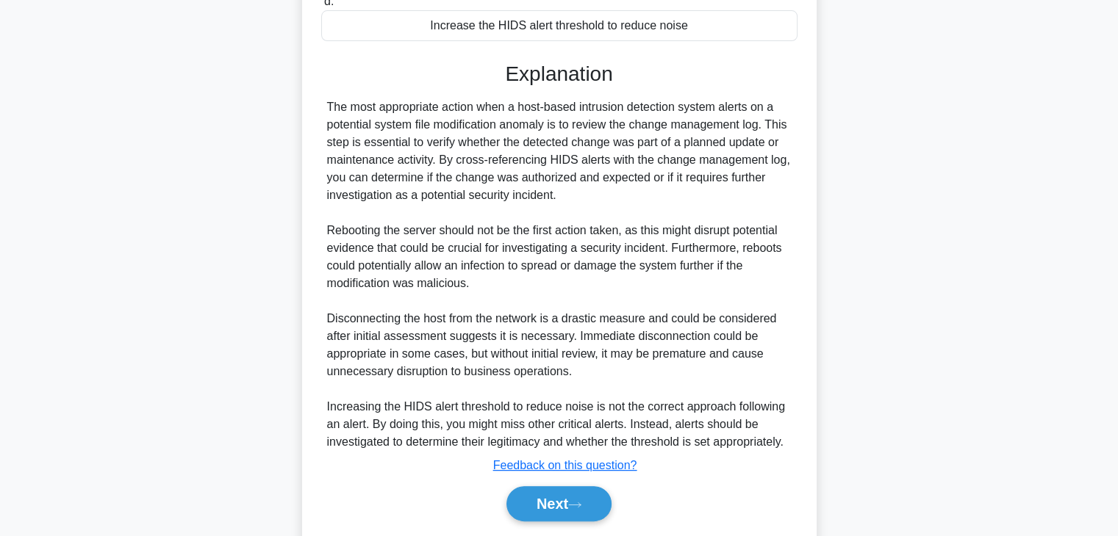
scroll to position [386, 0]
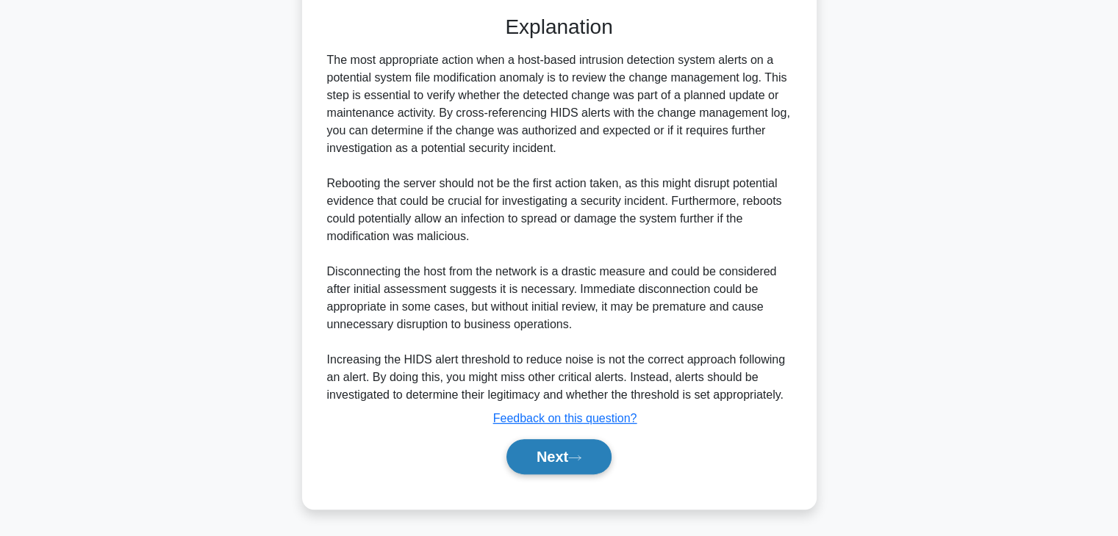
click at [515, 468] on button "Next" at bounding box center [558, 456] width 105 height 35
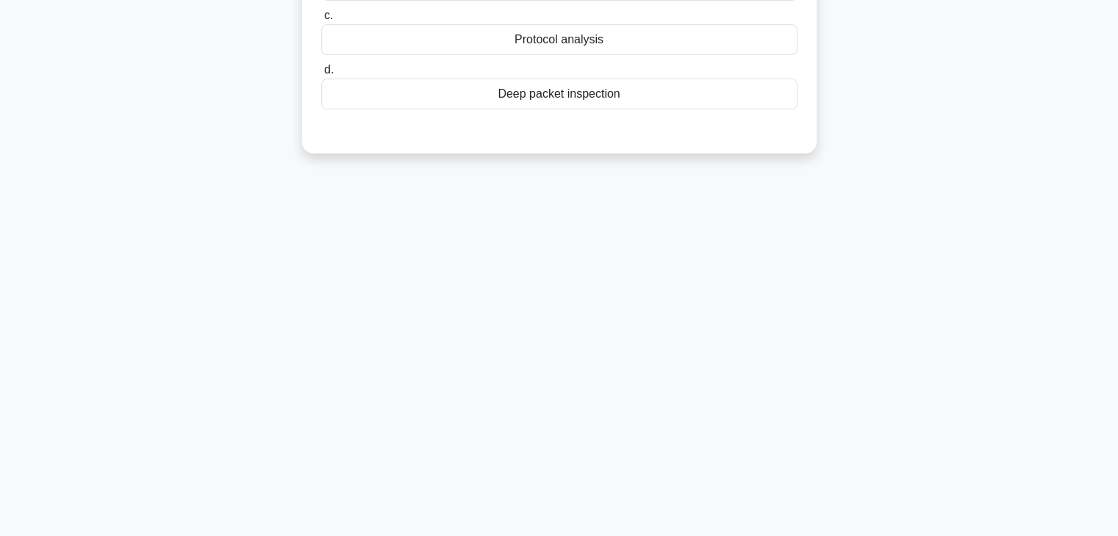
scroll to position [0, 0]
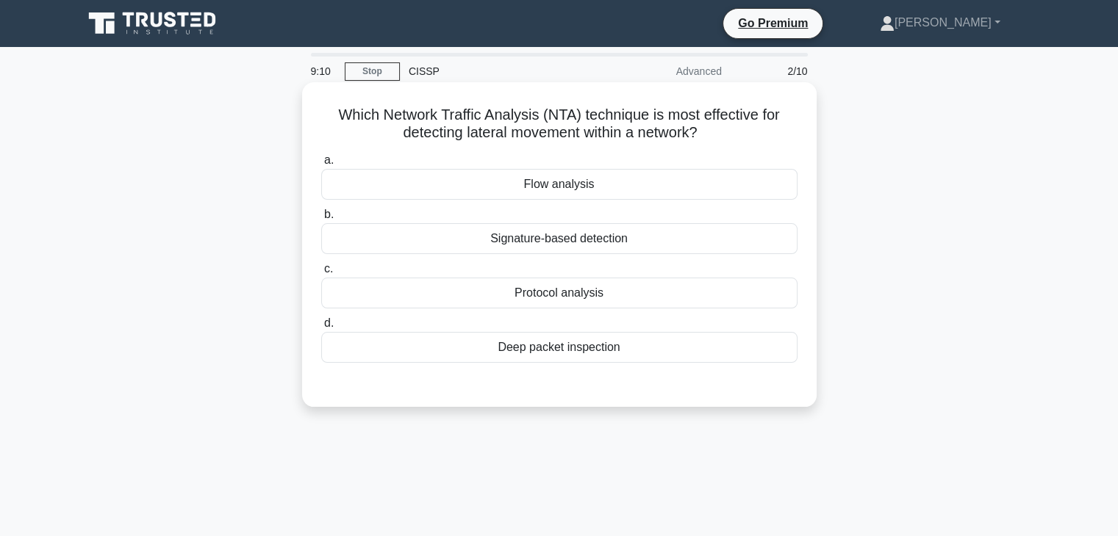
click at [588, 198] on div "Flow analysis" at bounding box center [559, 184] width 476 height 31
click at [321, 165] on input "a. Flow analysis" at bounding box center [321, 161] width 0 height 10
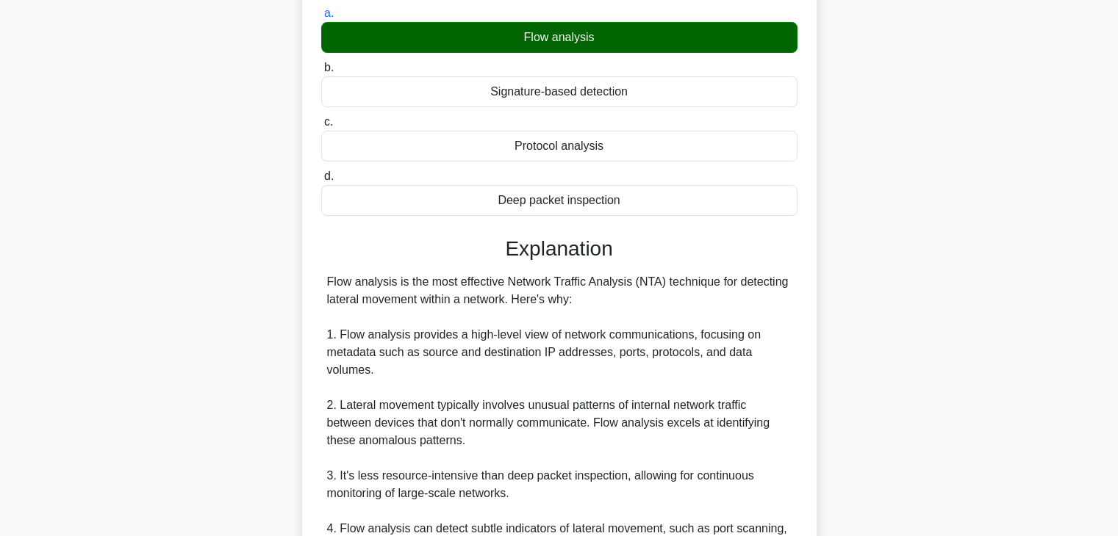
scroll to position [367, 0]
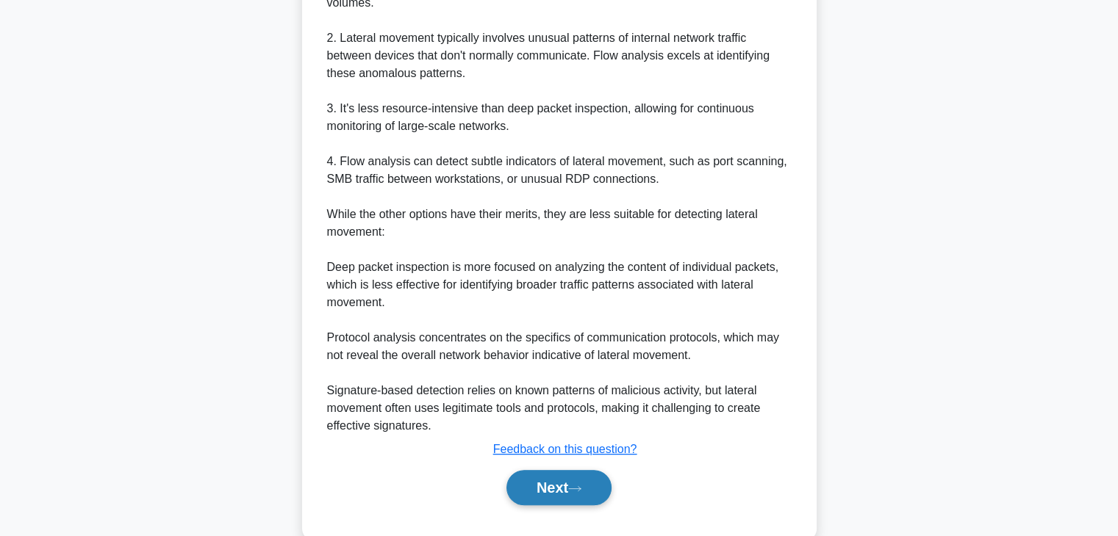
click at [589, 496] on button "Next" at bounding box center [558, 487] width 105 height 35
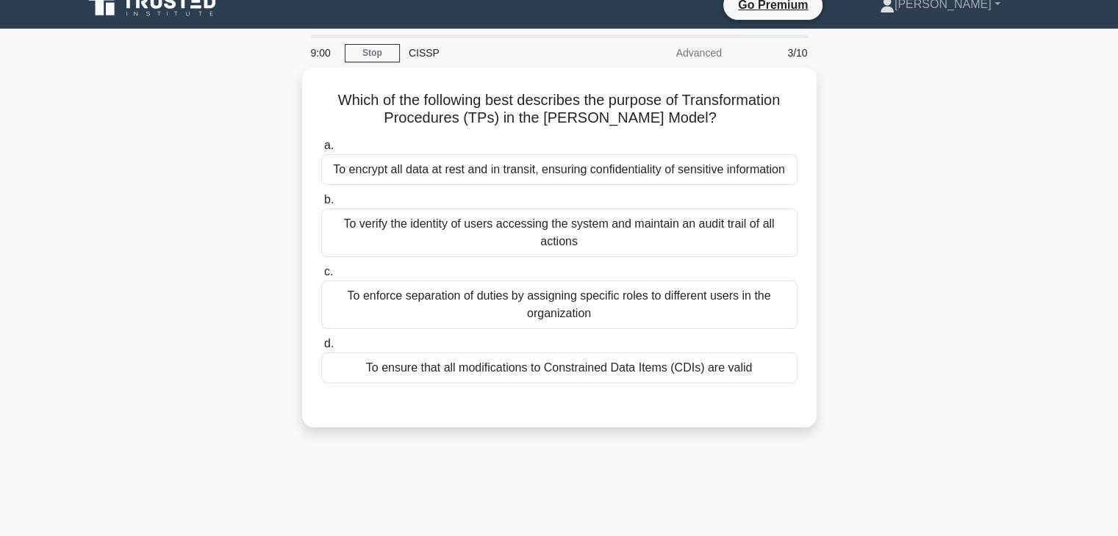
scroll to position [0, 0]
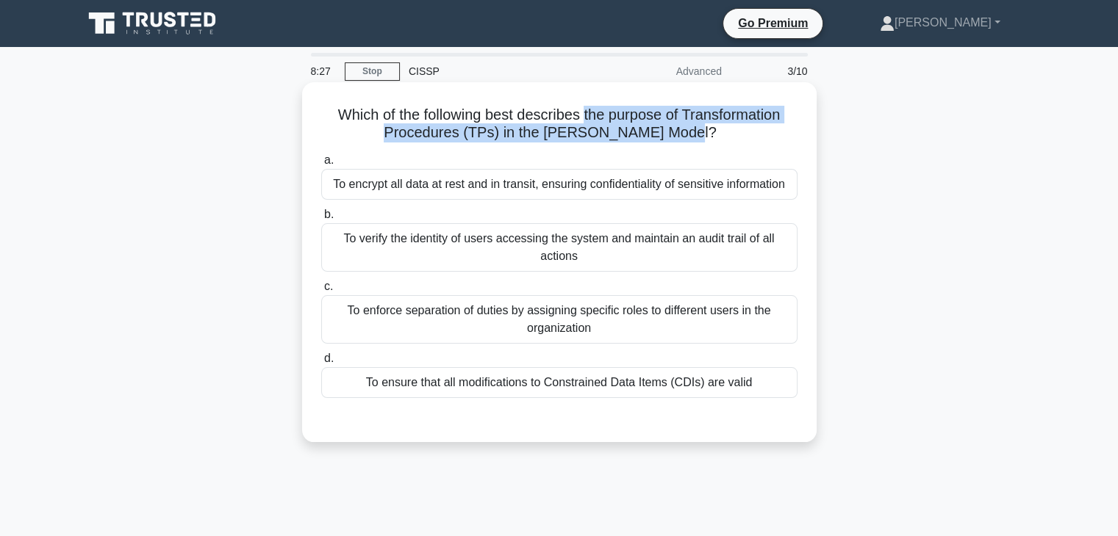
drag, startPoint x: 586, startPoint y: 115, endPoint x: 688, endPoint y: 132, distance: 104.1
click at [688, 132] on h5 "Which of the following best describes the purpose of Transformation Procedures …" at bounding box center [559, 124] width 479 height 37
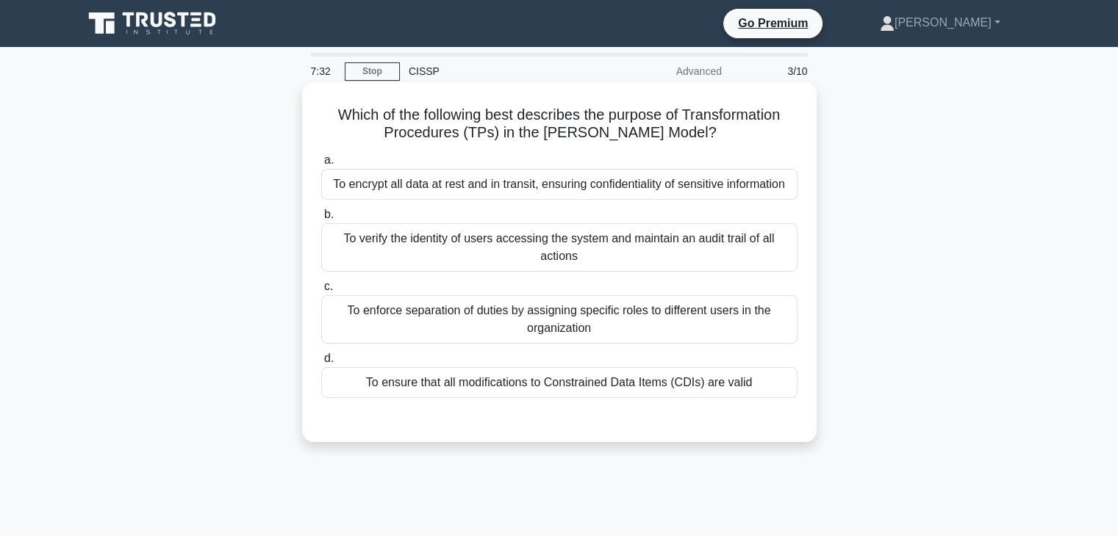
click at [592, 376] on div "To ensure that all modifications to Constrained Data Items (CDIs) are valid" at bounding box center [559, 382] width 476 height 31
click at [321, 364] on input "d. To ensure that all modifications to Constrained Data Items (CDIs) are valid" at bounding box center [321, 359] width 0 height 10
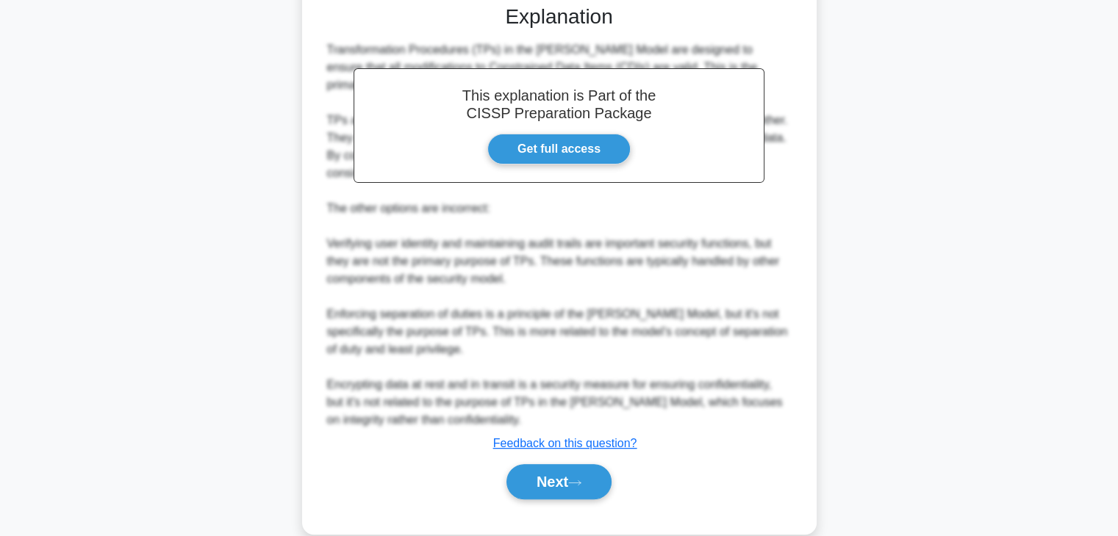
scroll to position [439, 0]
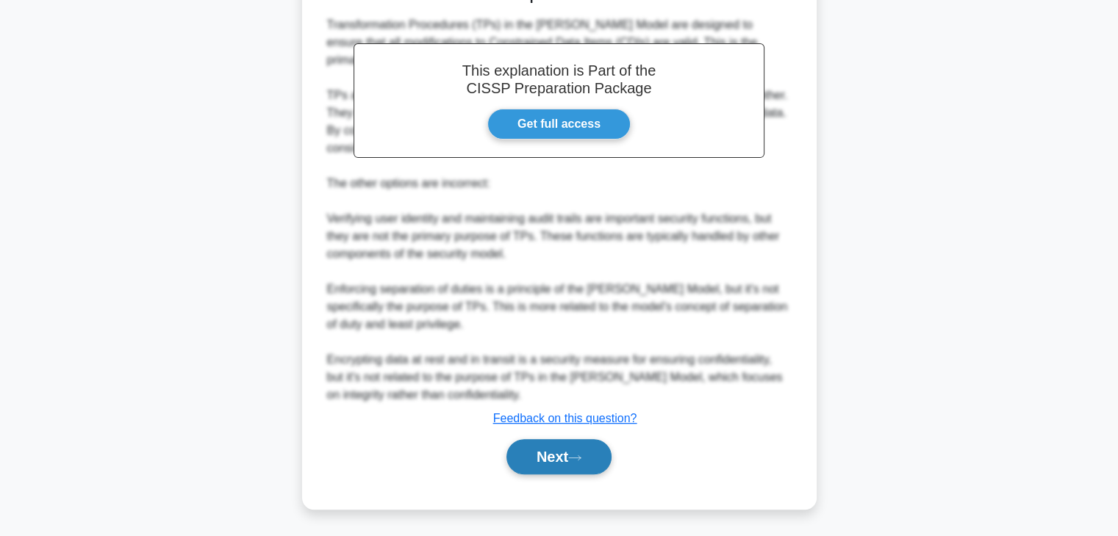
click at [561, 459] on button "Next" at bounding box center [558, 456] width 105 height 35
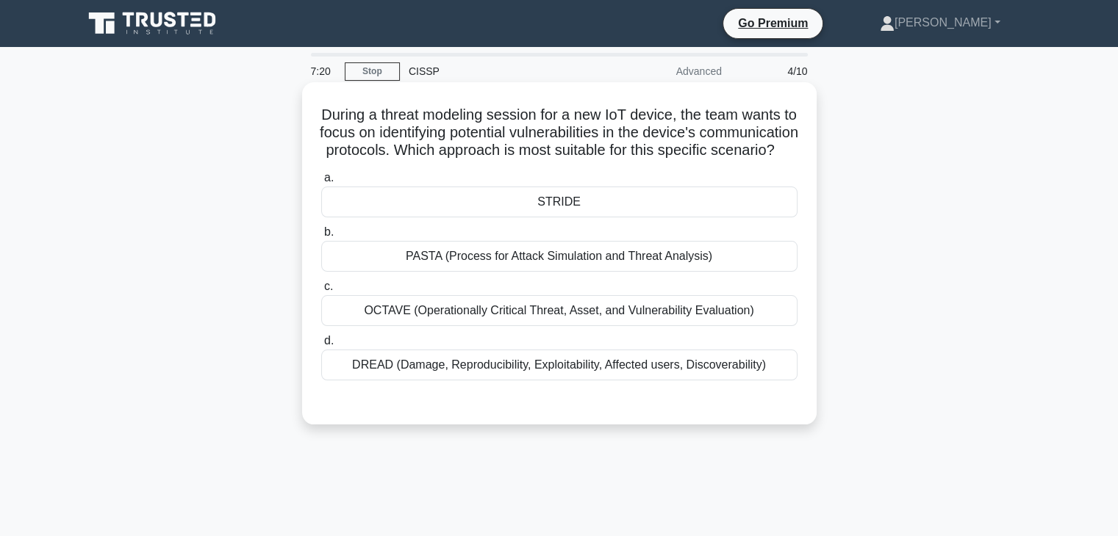
scroll to position [0, 0]
click at [587, 272] on div "PASTA (Process for Attack Simulation and Threat Analysis)" at bounding box center [559, 256] width 476 height 31
click at [321, 237] on input "b. PASTA (Process for Attack Simulation and Threat Analysis)" at bounding box center [321, 233] width 0 height 10
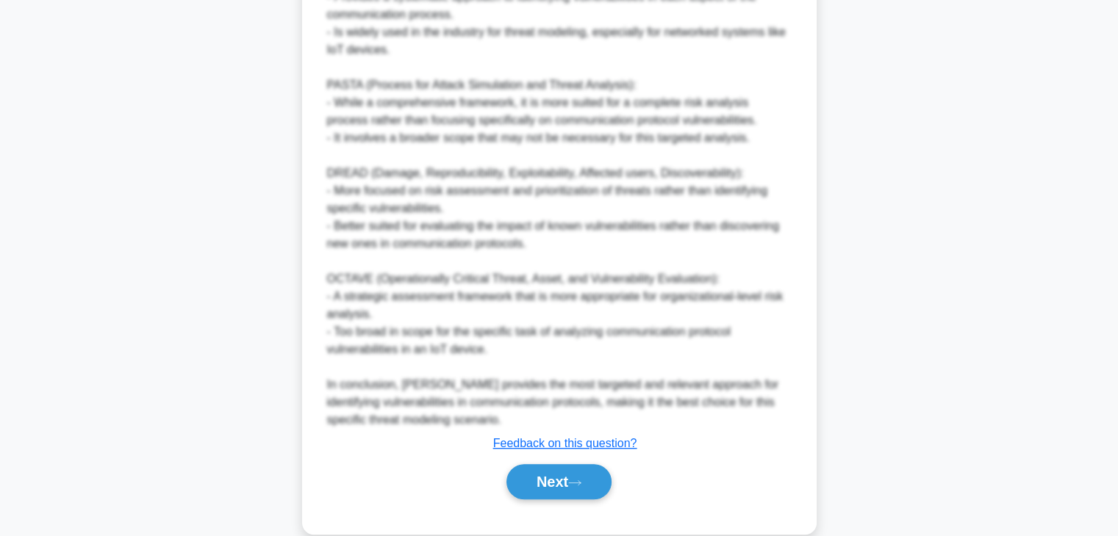
scroll to position [735, 0]
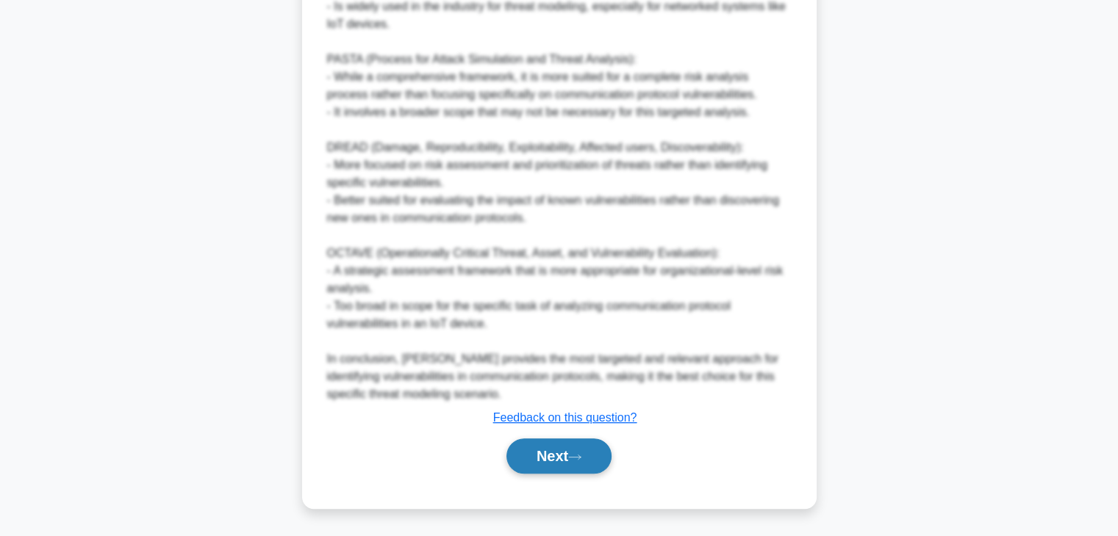
click at [520, 468] on button "Next" at bounding box center [558, 456] width 105 height 35
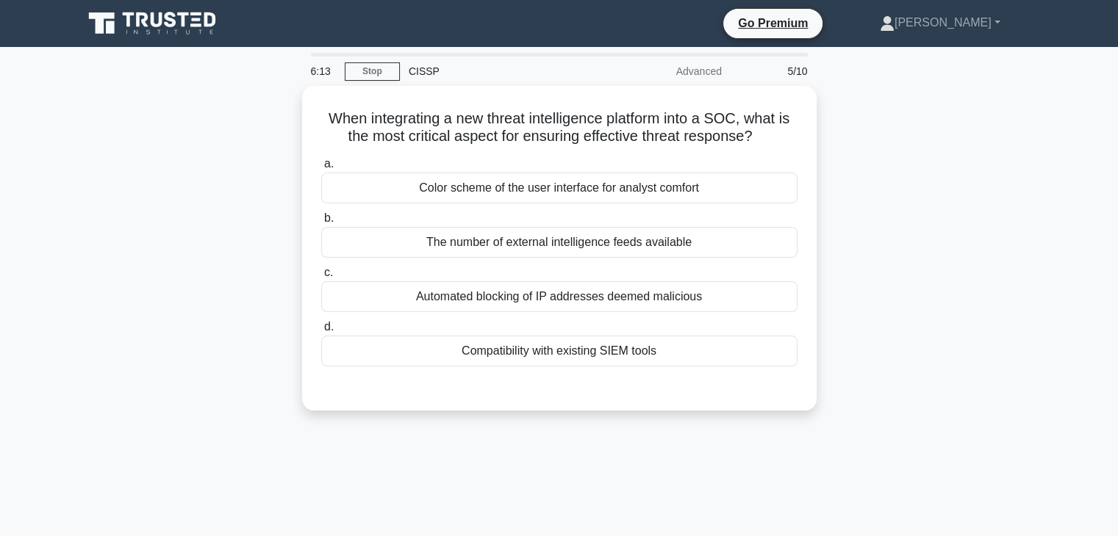
scroll to position [0, 0]
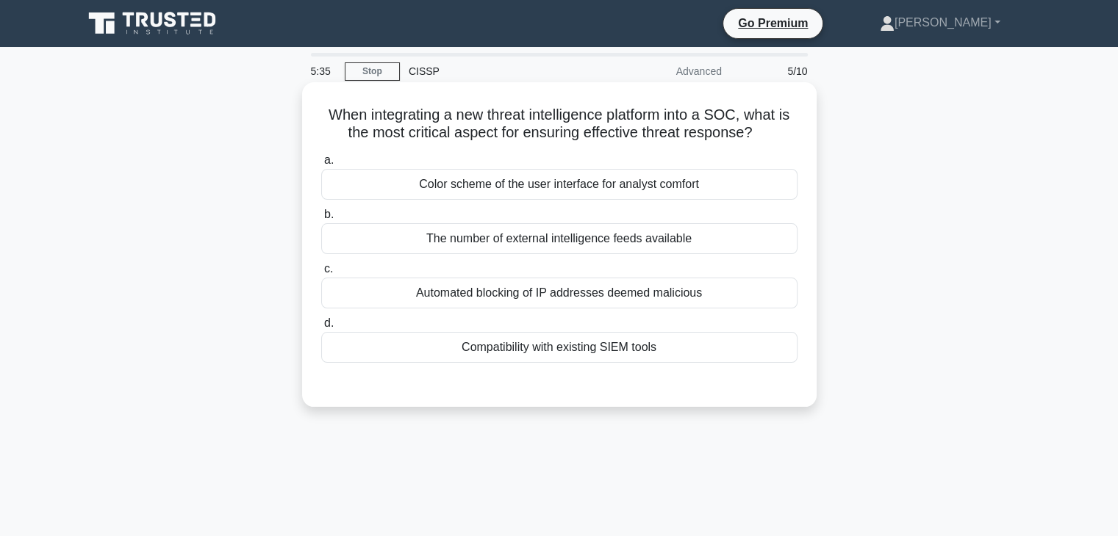
click at [555, 352] on div "Compatibility with existing SIEM tools" at bounding box center [559, 347] width 476 height 31
click at [321, 328] on input "d. Compatibility with existing SIEM tools" at bounding box center [321, 324] width 0 height 10
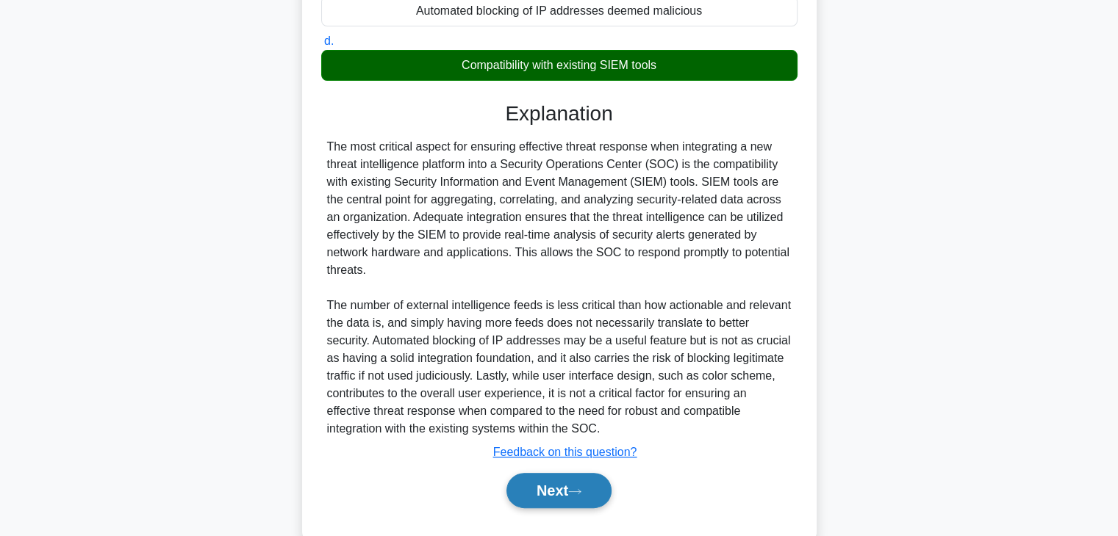
scroll to position [294, 0]
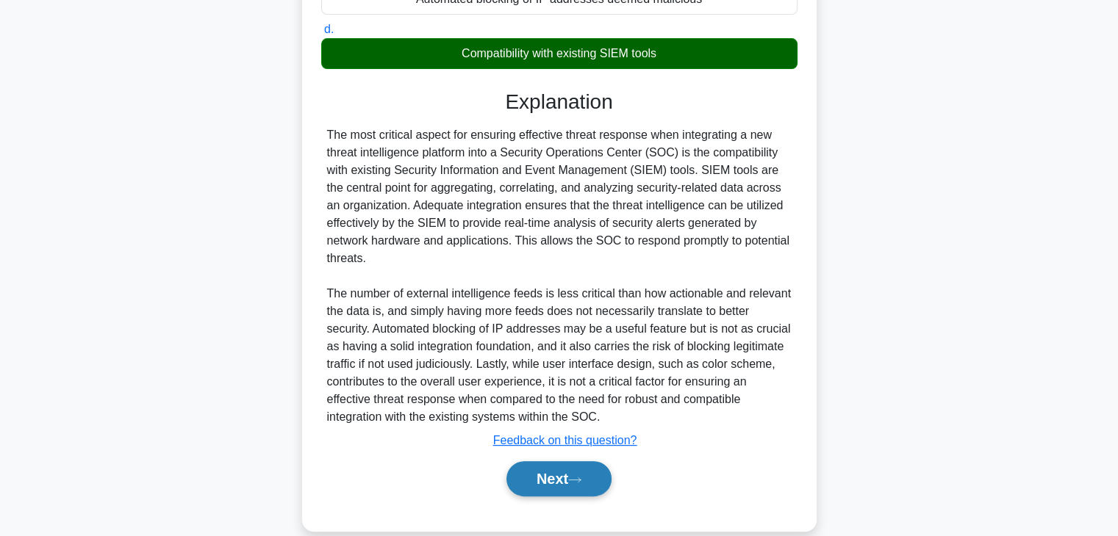
click at [531, 480] on button "Next" at bounding box center [558, 478] width 105 height 35
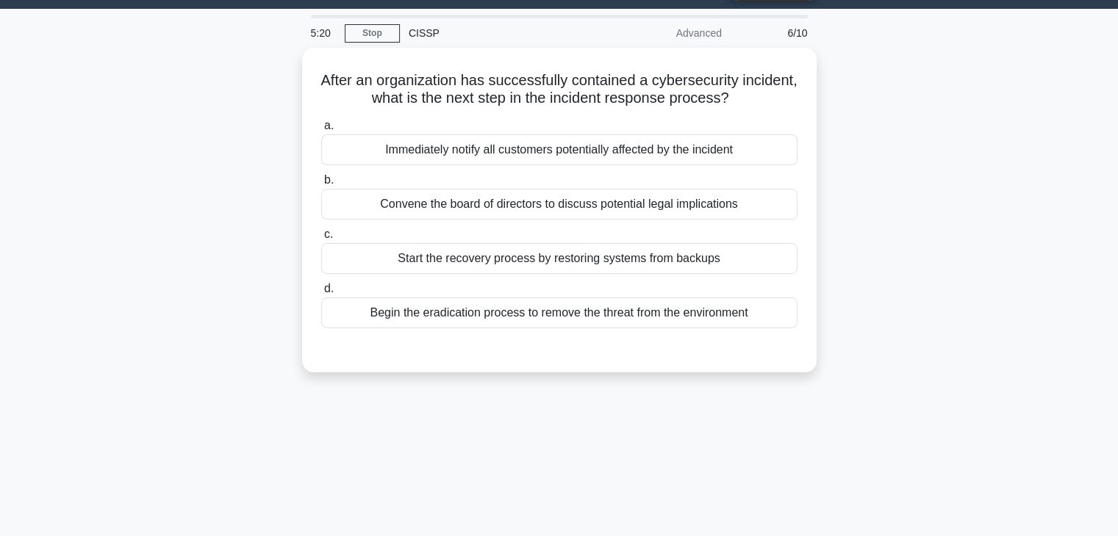
scroll to position [37, 0]
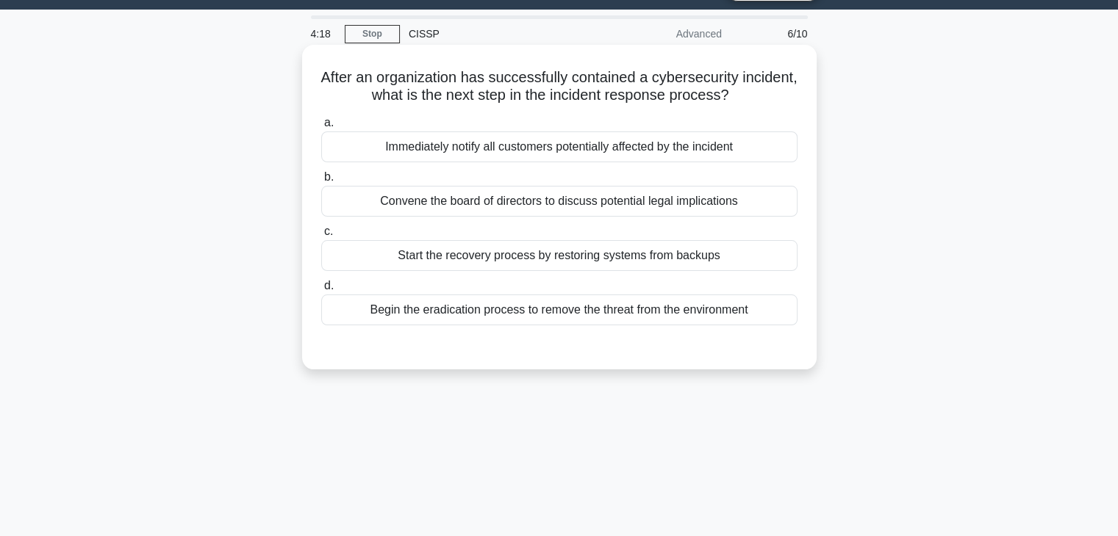
click at [585, 312] on div "Begin the eradication process to remove the threat from the environment" at bounding box center [559, 310] width 476 height 31
click at [321, 291] on input "d. Begin the eradication process to remove the threat from the environment" at bounding box center [321, 286] width 0 height 10
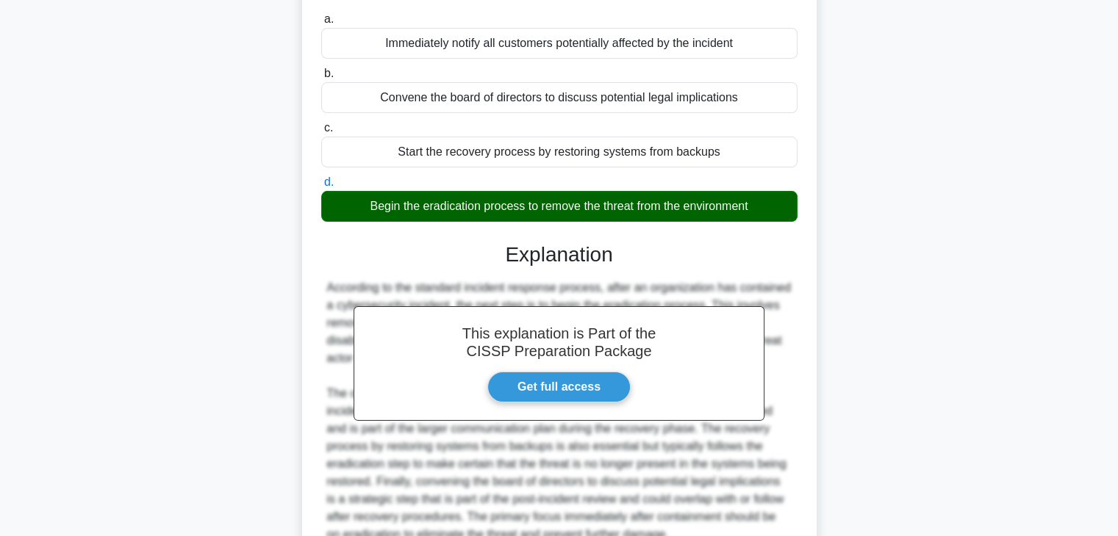
scroll to position [220, 0]
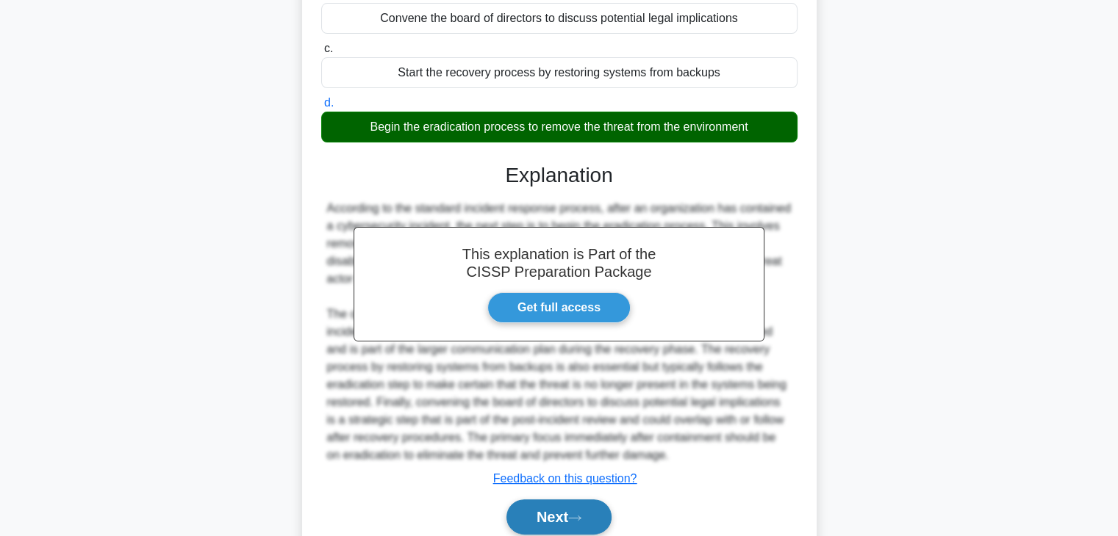
click at [547, 511] on button "Next" at bounding box center [558, 517] width 105 height 35
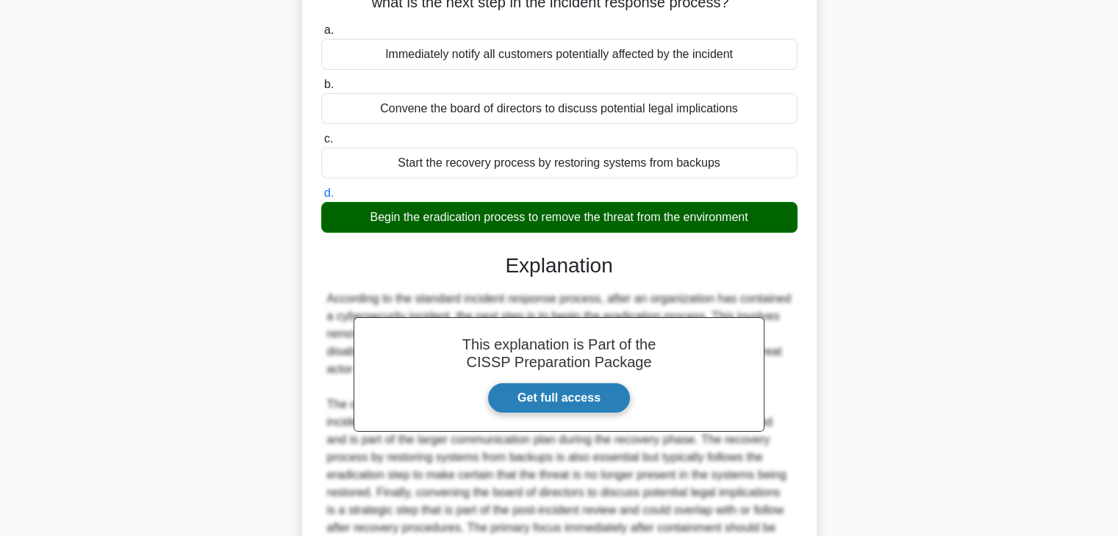
scroll to position [0, 0]
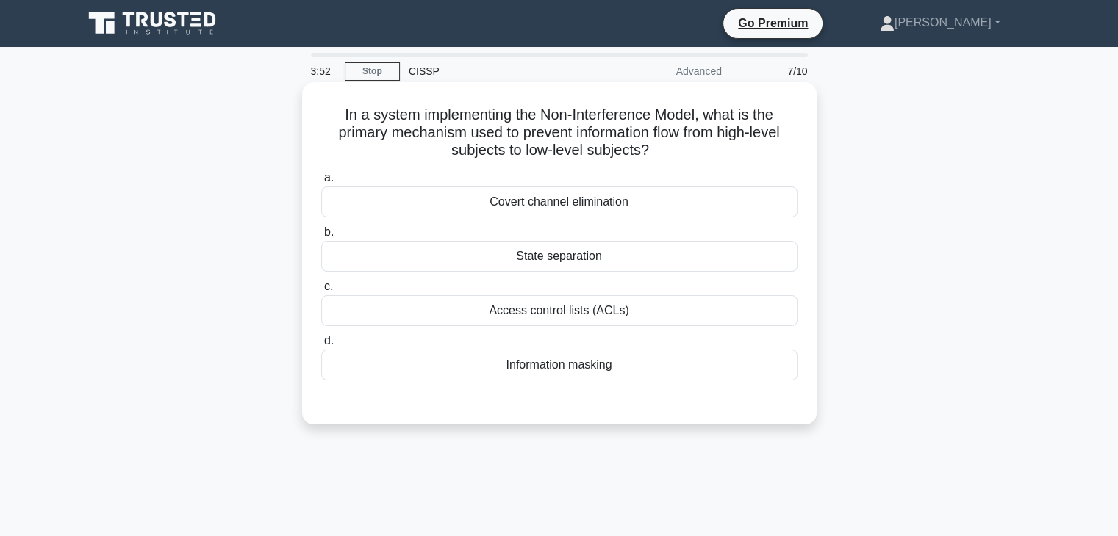
click at [534, 313] on div "Access control lists (ACLs)" at bounding box center [559, 310] width 476 height 31
click at [321, 292] on input "c. Access control lists (ACLs)" at bounding box center [321, 287] width 0 height 10
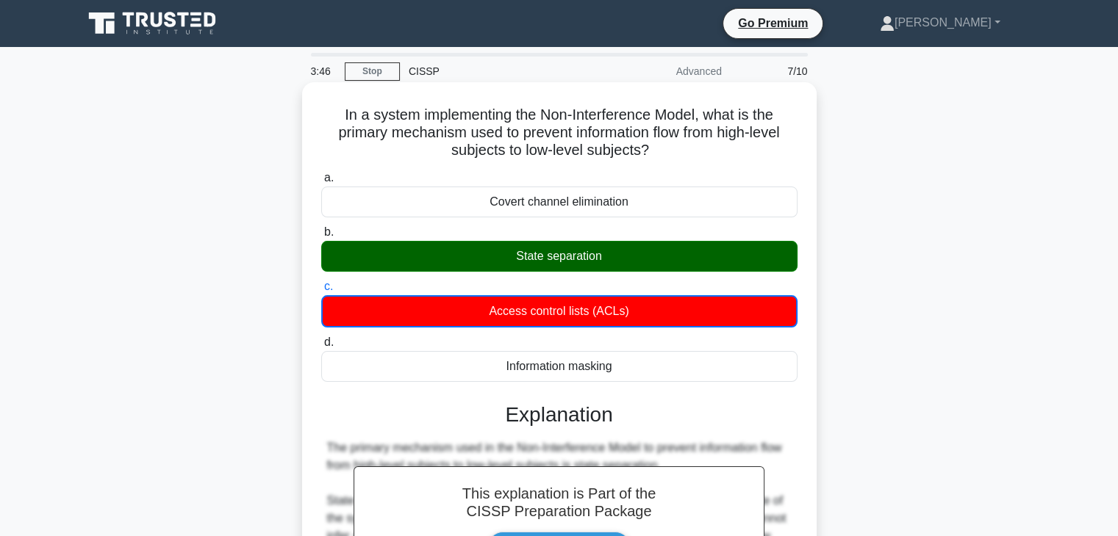
drag, startPoint x: 497, startPoint y: 251, endPoint x: 606, endPoint y: 259, distance: 109.0
click at [606, 259] on div "State separation" at bounding box center [559, 256] width 476 height 31
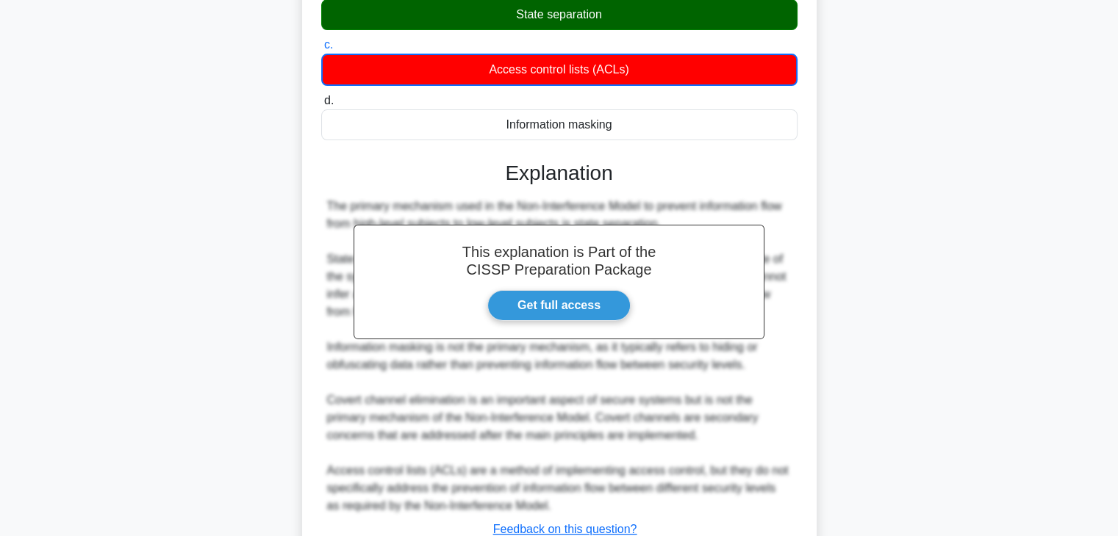
scroll to position [353, 0]
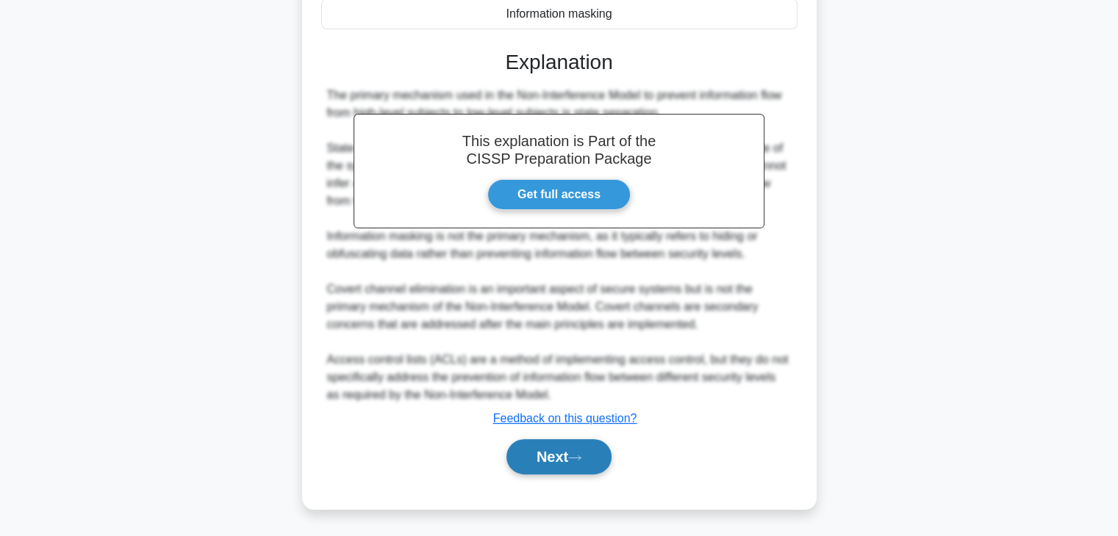
click at [550, 459] on button "Next" at bounding box center [558, 456] width 105 height 35
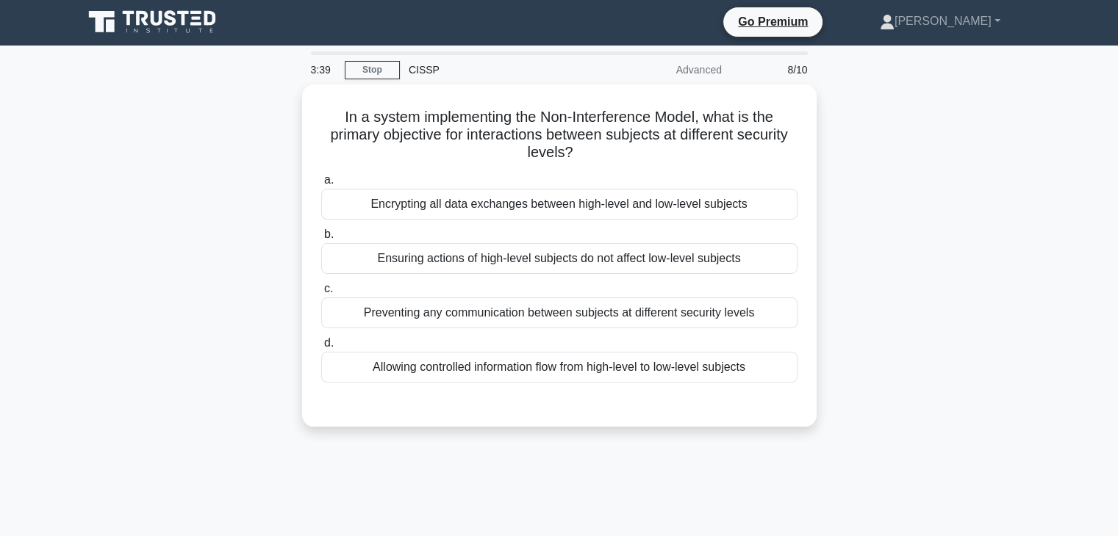
scroll to position [0, 0]
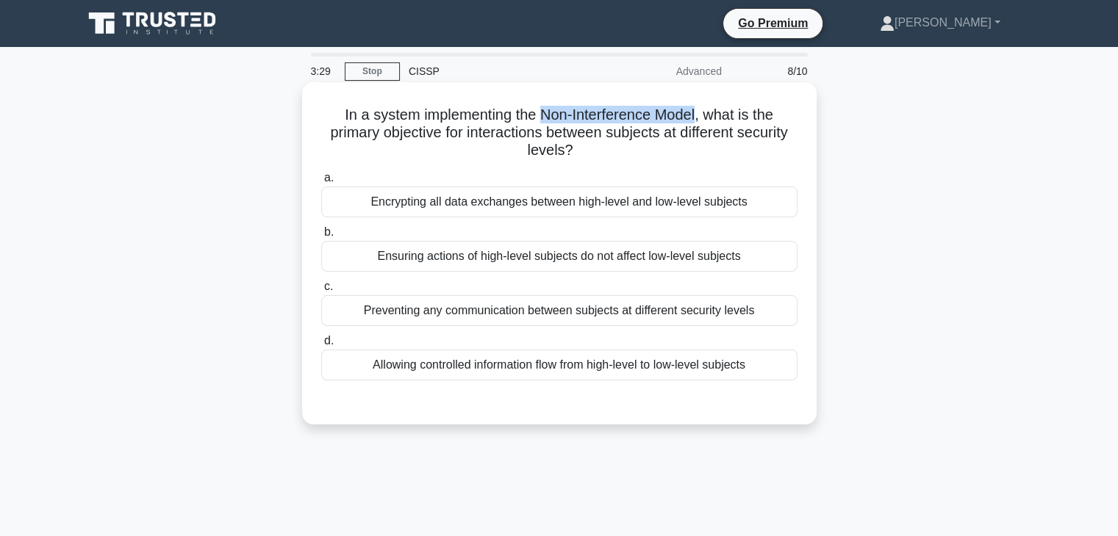
drag, startPoint x: 539, startPoint y: 113, endPoint x: 699, endPoint y: 117, distance: 161.0
click at [699, 117] on h5 "In a system implementing the Non-Interference Model, what is the primary object…" at bounding box center [559, 133] width 479 height 54
click at [524, 265] on div "Ensuring actions of high-level subjects do not affect low-level subjects" at bounding box center [559, 256] width 476 height 31
click at [321, 237] on input "b. Ensuring actions of high-level subjects do not affect low-level subjects" at bounding box center [321, 233] width 0 height 10
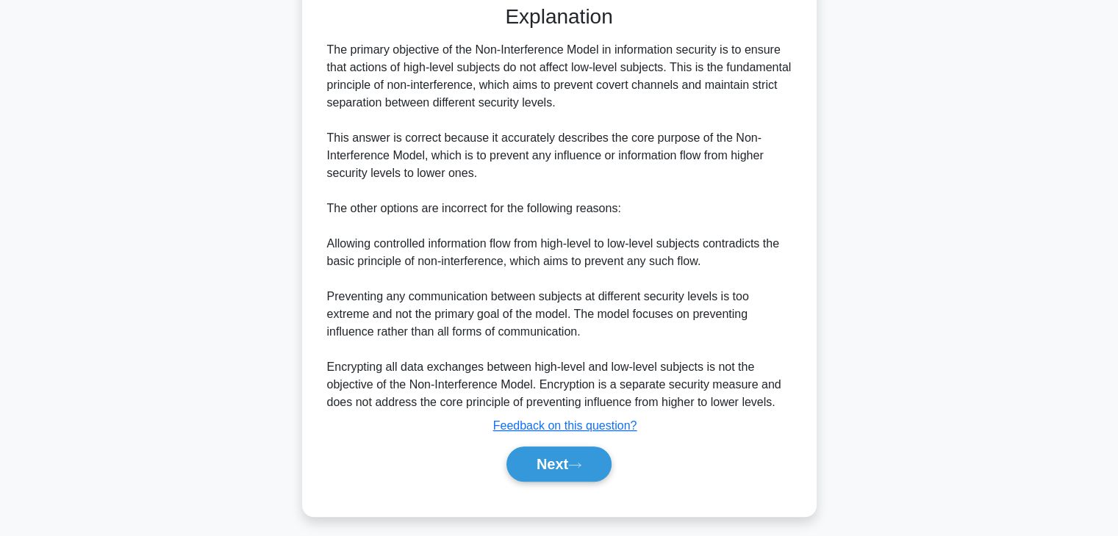
scroll to position [404, 0]
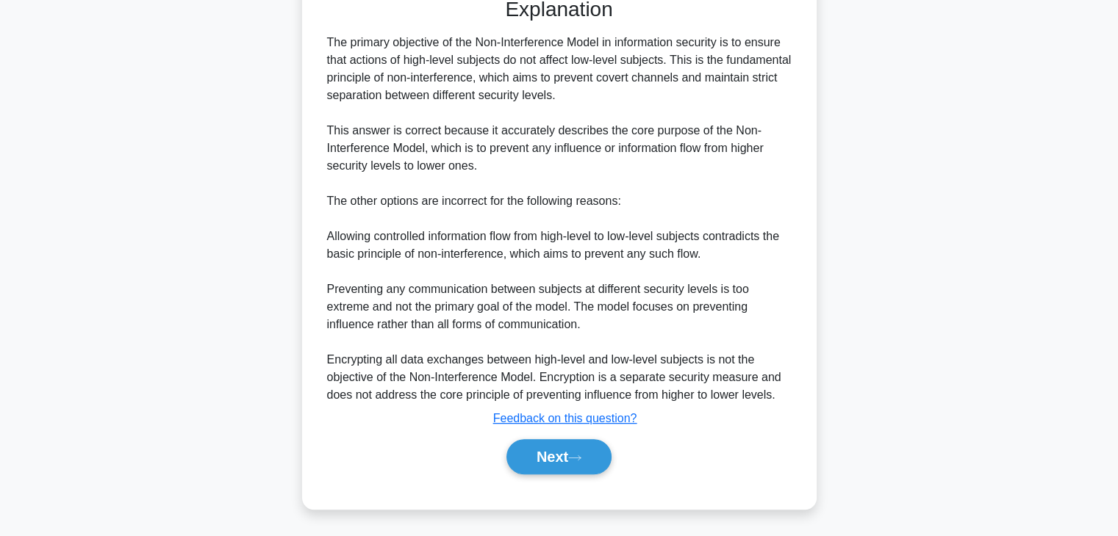
click at [594, 444] on button "Next" at bounding box center [558, 456] width 105 height 35
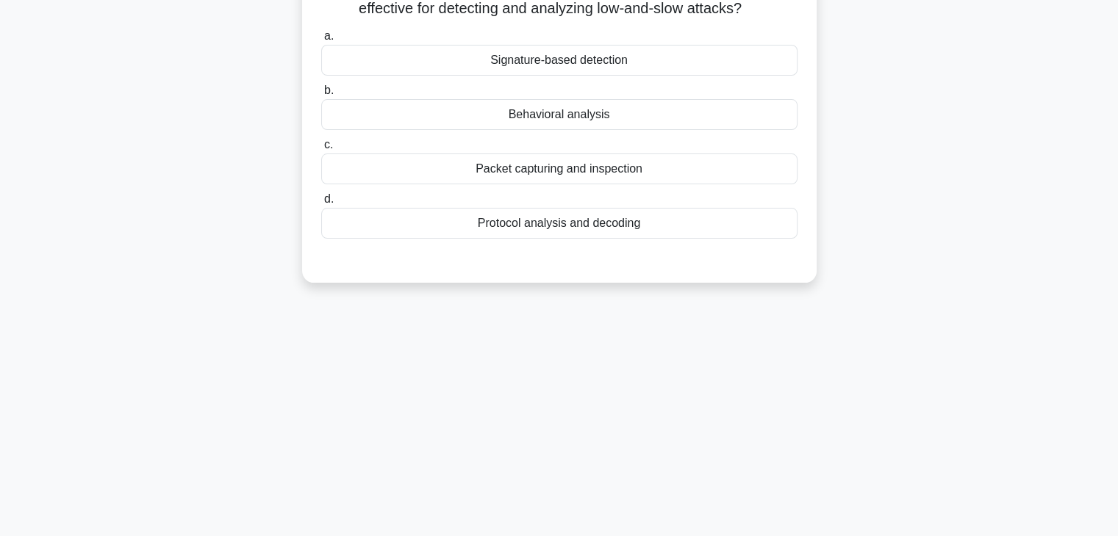
scroll to position [0, 0]
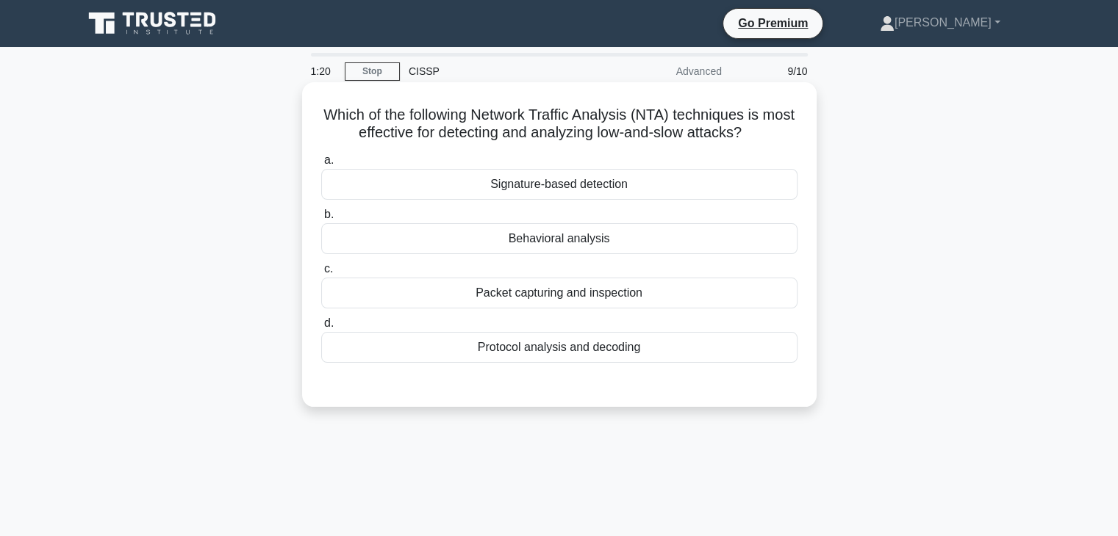
click at [535, 238] on div "Behavioral analysis" at bounding box center [559, 238] width 476 height 31
click at [321, 220] on input "b. Behavioral analysis" at bounding box center [321, 215] width 0 height 10
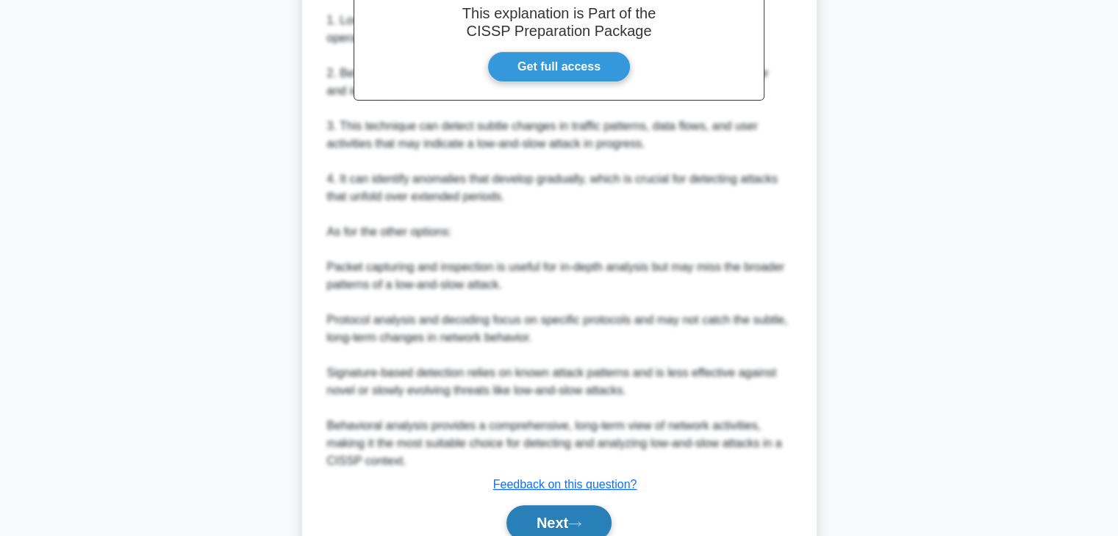
scroll to position [528, 0]
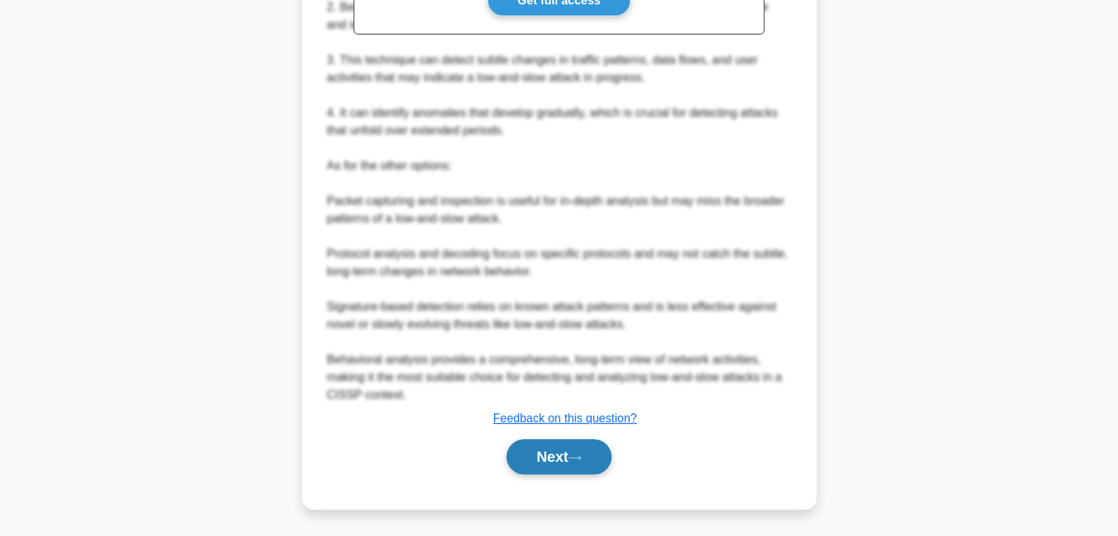
click at [543, 456] on button "Next" at bounding box center [558, 456] width 105 height 35
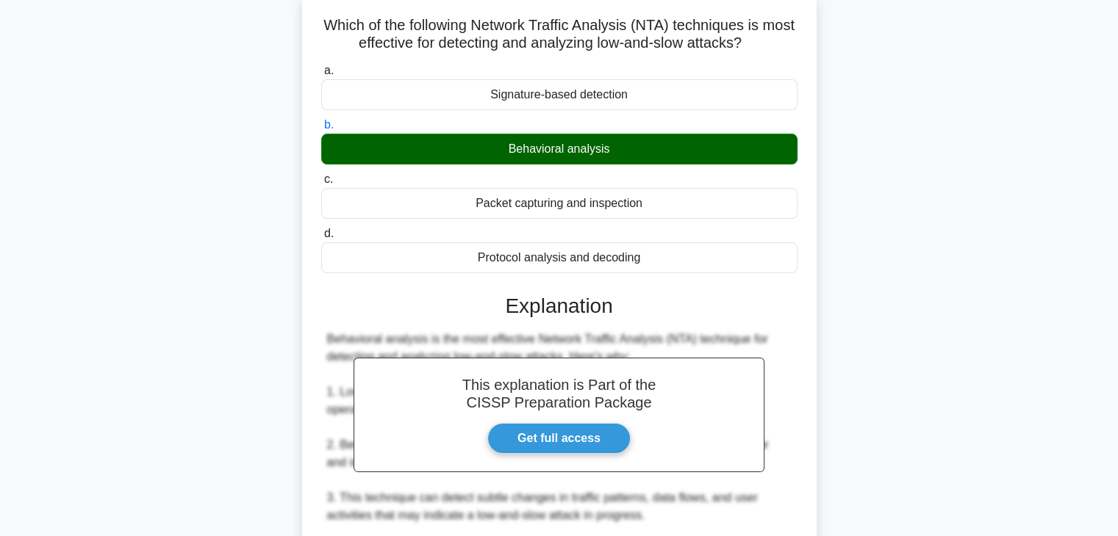
scroll to position [87, 0]
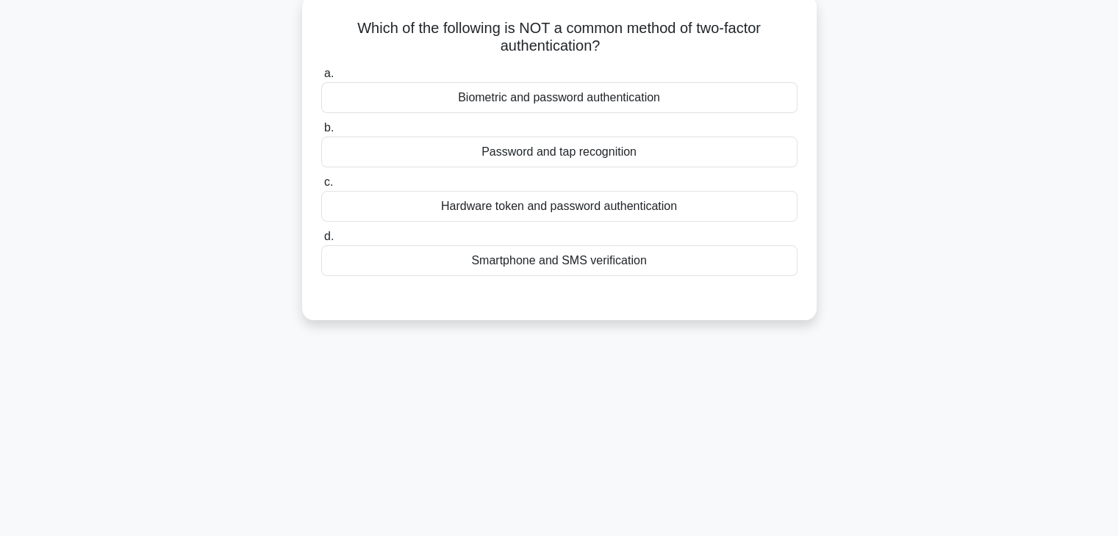
click at [567, 271] on div "Smartphone and SMS verification" at bounding box center [559, 260] width 476 height 31
click at [321, 242] on input "d. Smartphone and SMS verification" at bounding box center [321, 237] width 0 height 10
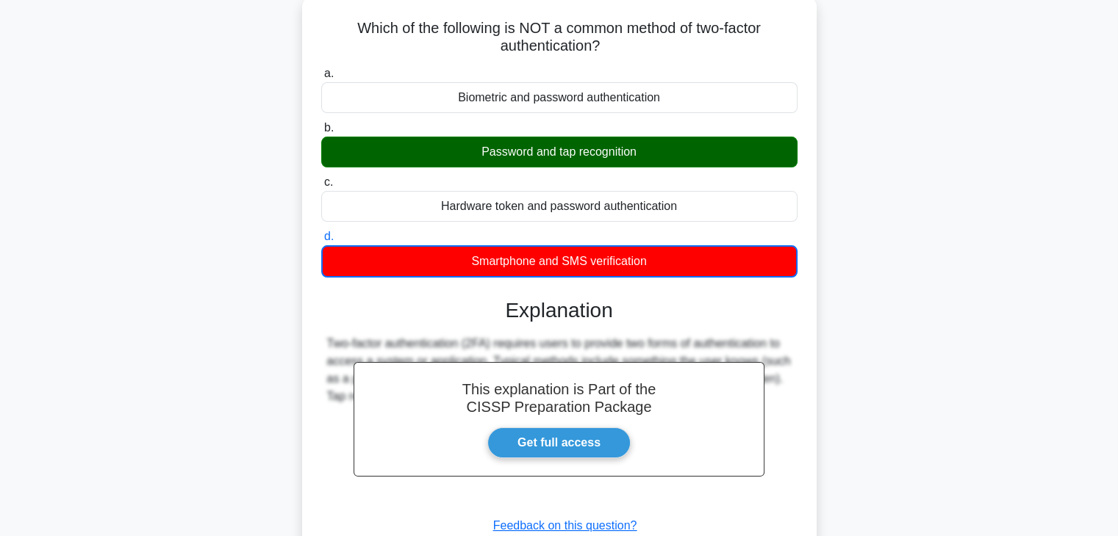
drag, startPoint x: 555, startPoint y: 154, endPoint x: 640, endPoint y: 154, distance: 84.5
click at [640, 154] on div "Password and tap recognition" at bounding box center [559, 152] width 476 height 31
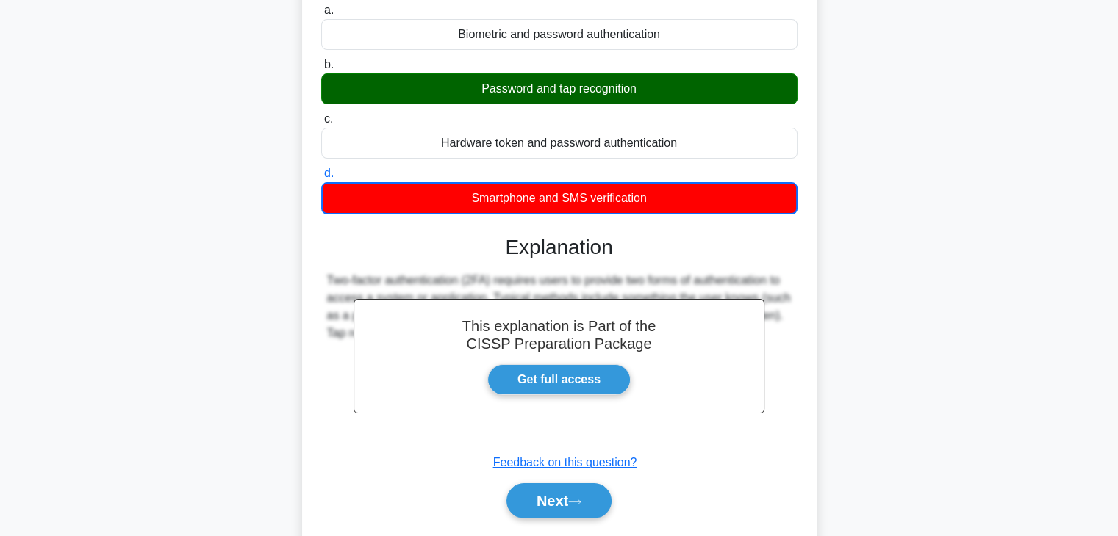
scroll to position [258, 0]
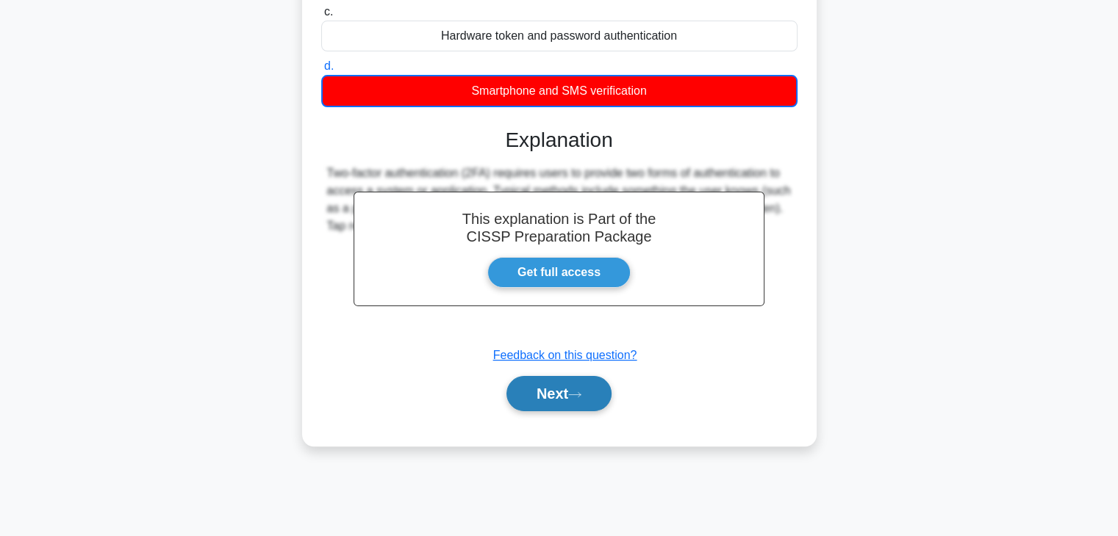
click at [560, 391] on button "Next" at bounding box center [558, 393] width 105 height 35
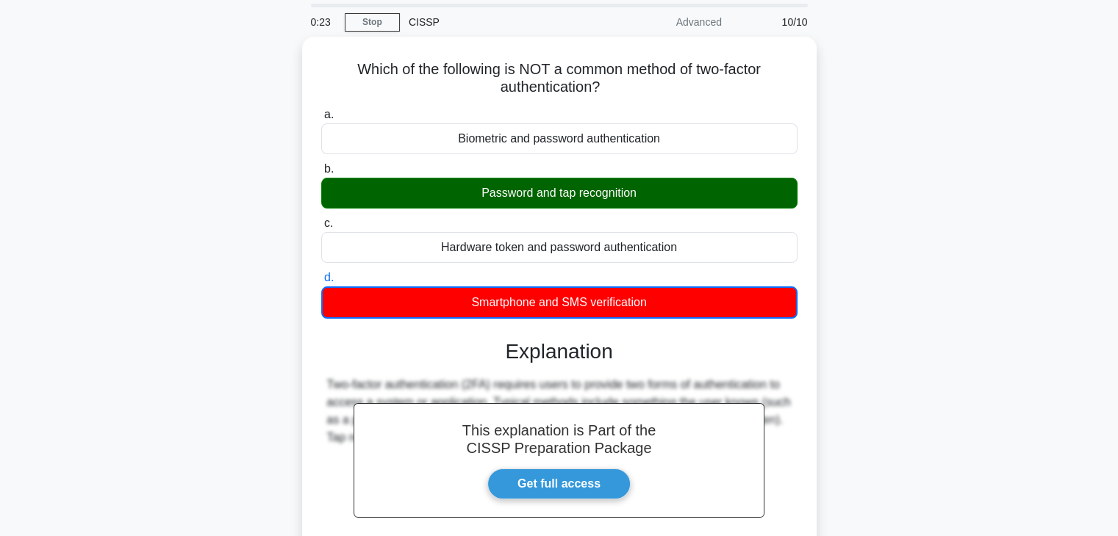
scroll to position [37, 0]
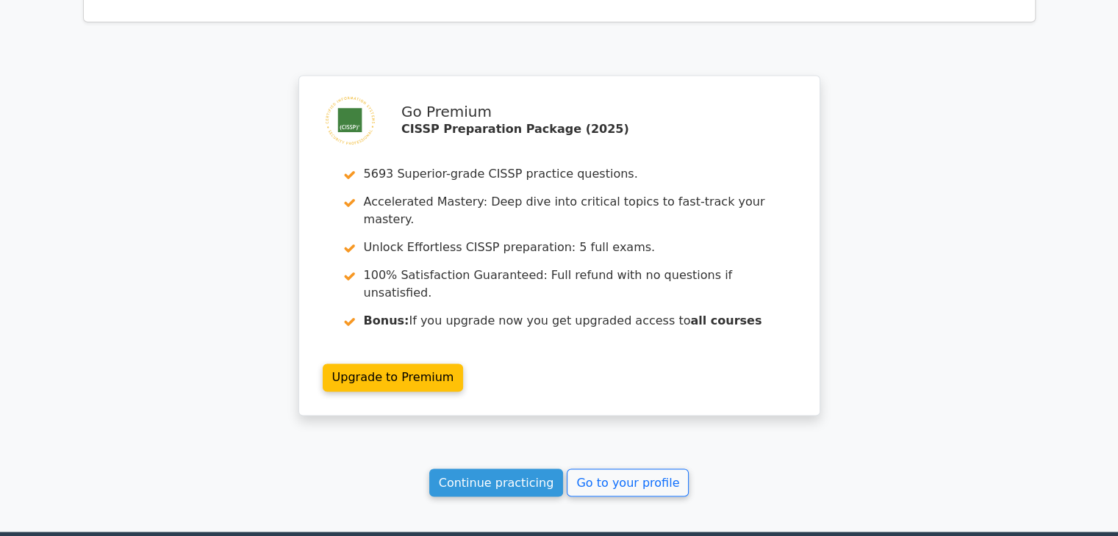
scroll to position [2425, 0]
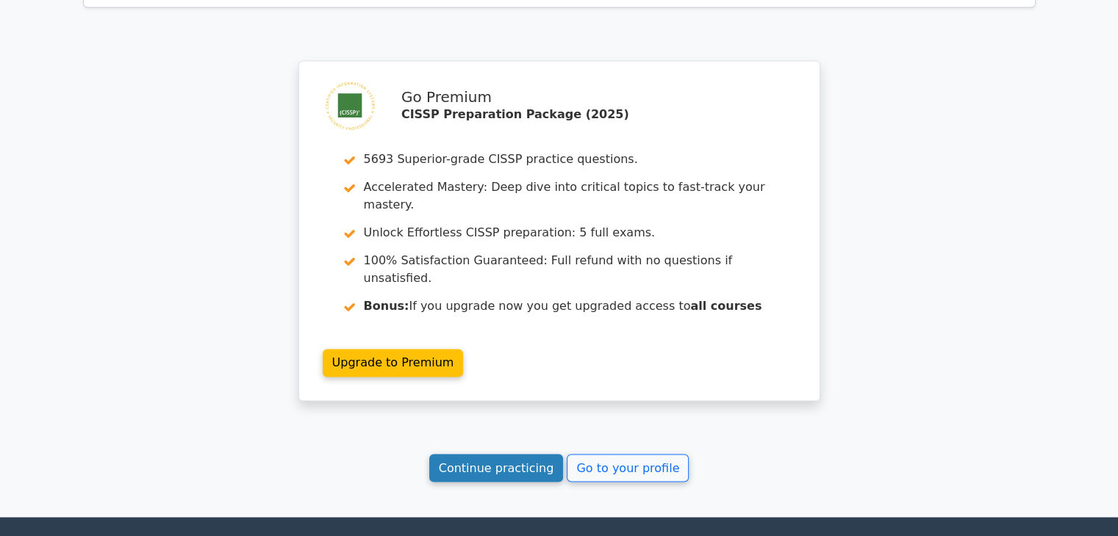
click at [486, 454] on link "Continue practicing" at bounding box center [496, 468] width 134 height 28
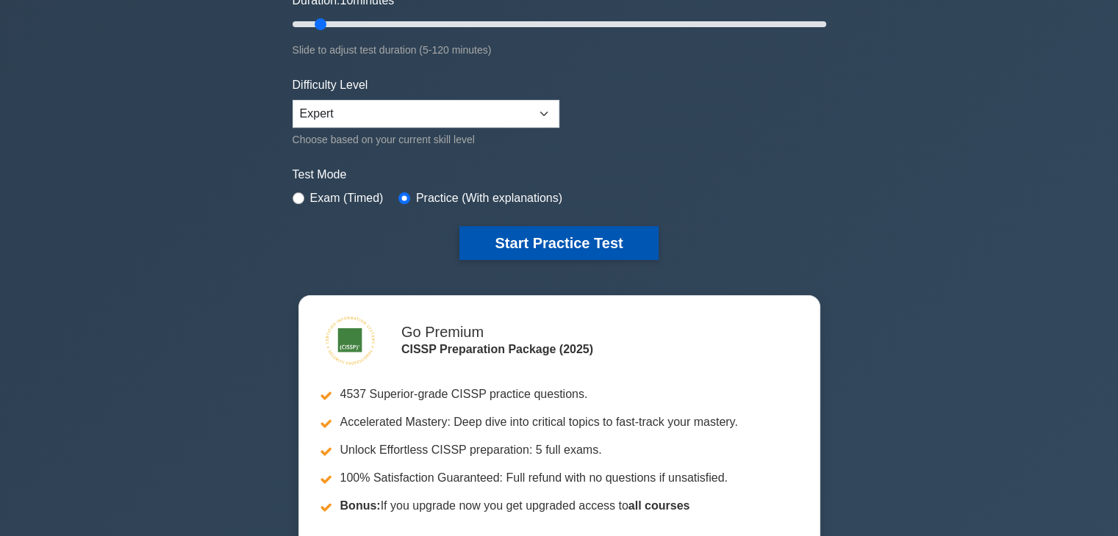
click at [600, 226] on button "Start Practice Test" at bounding box center [558, 243] width 198 height 34
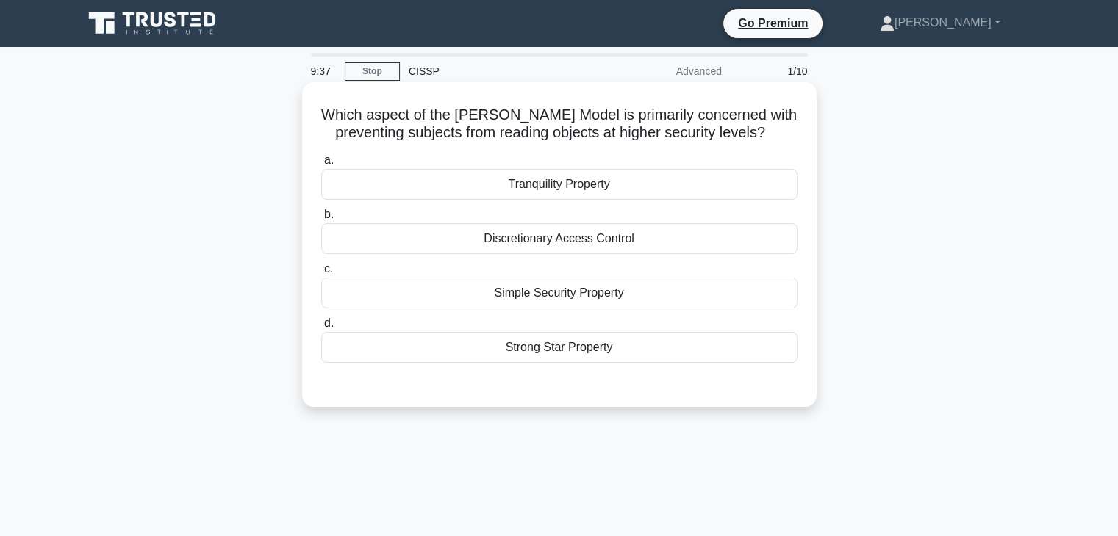
click at [548, 347] on div "Strong Star Property" at bounding box center [559, 347] width 476 height 31
click at [321, 328] on input "d. Strong Star Property" at bounding box center [321, 324] width 0 height 10
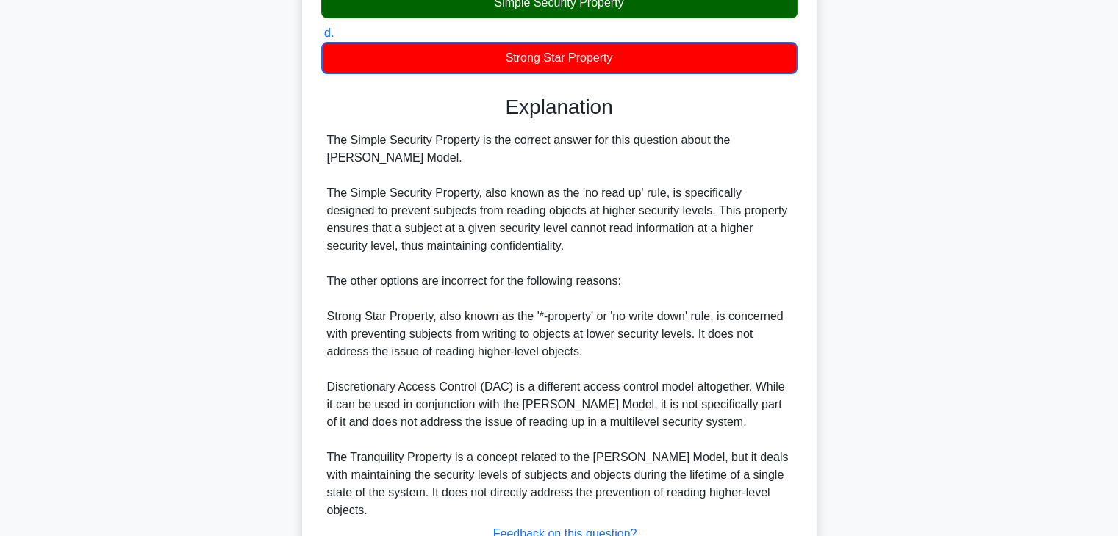
scroll to position [388, 0]
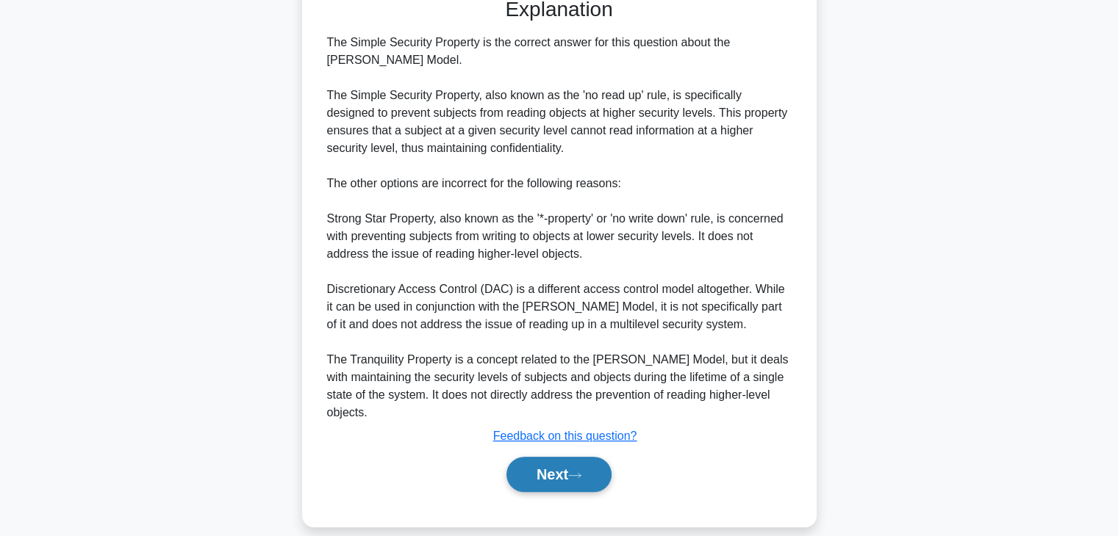
click at [566, 457] on button "Next" at bounding box center [558, 474] width 105 height 35
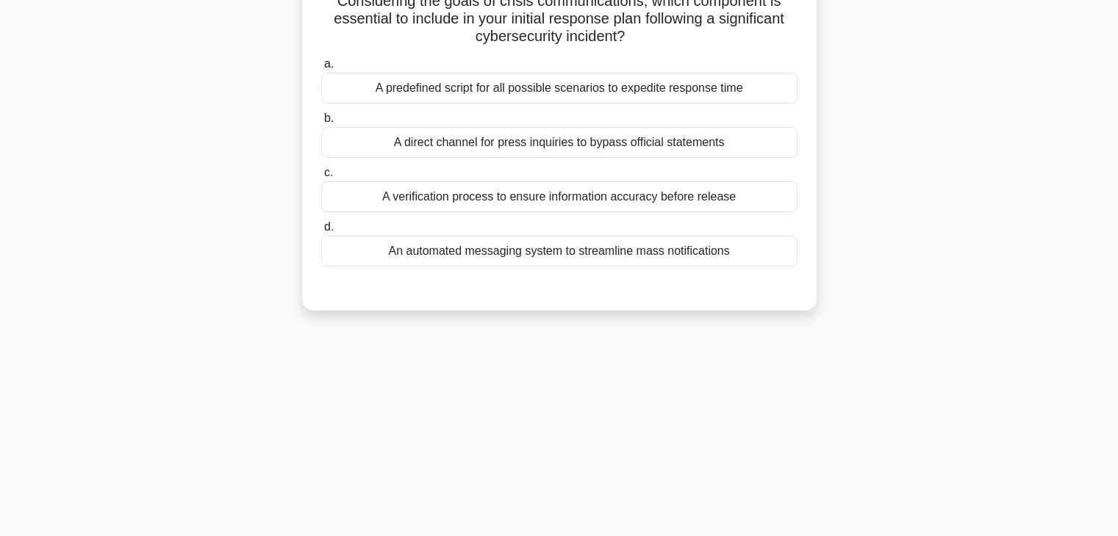
scroll to position [0, 0]
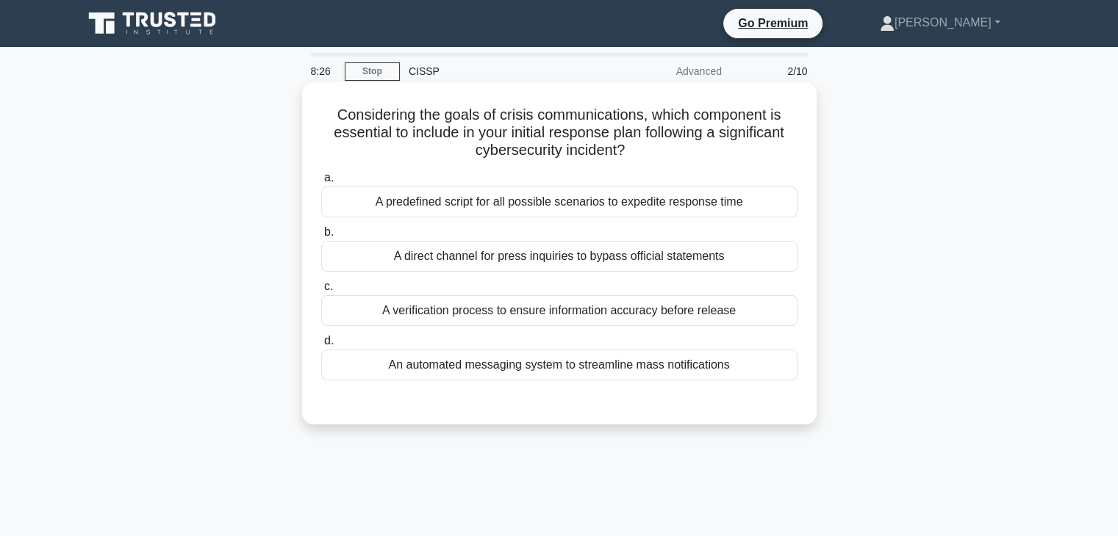
click at [618, 205] on div "A predefined script for all possible scenarios to expedite response time" at bounding box center [559, 202] width 476 height 31
click at [321, 183] on input "a. A predefined script for all possible scenarios to expedite response time" at bounding box center [321, 178] width 0 height 10
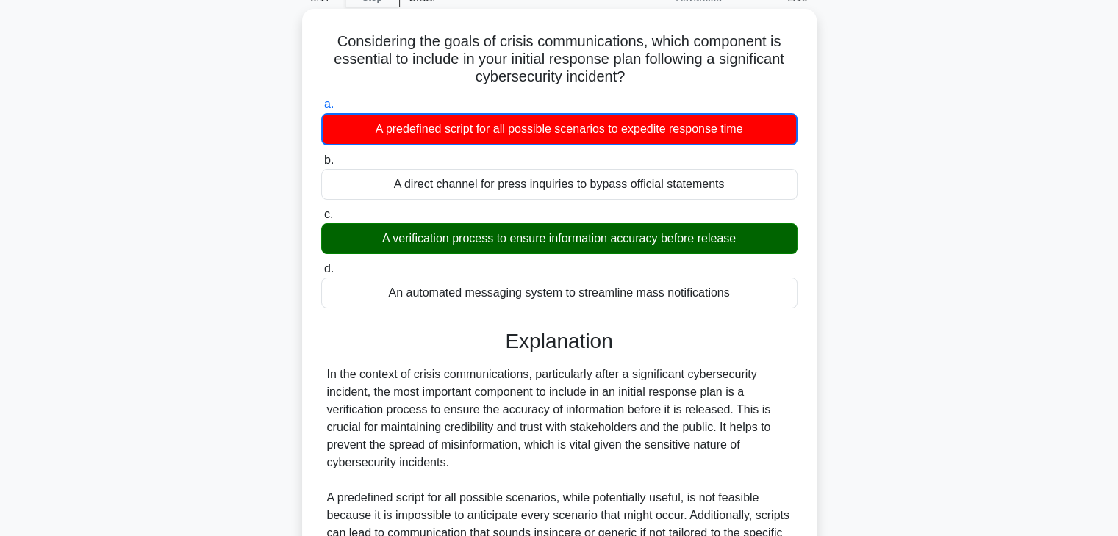
scroll to position [367, 0]
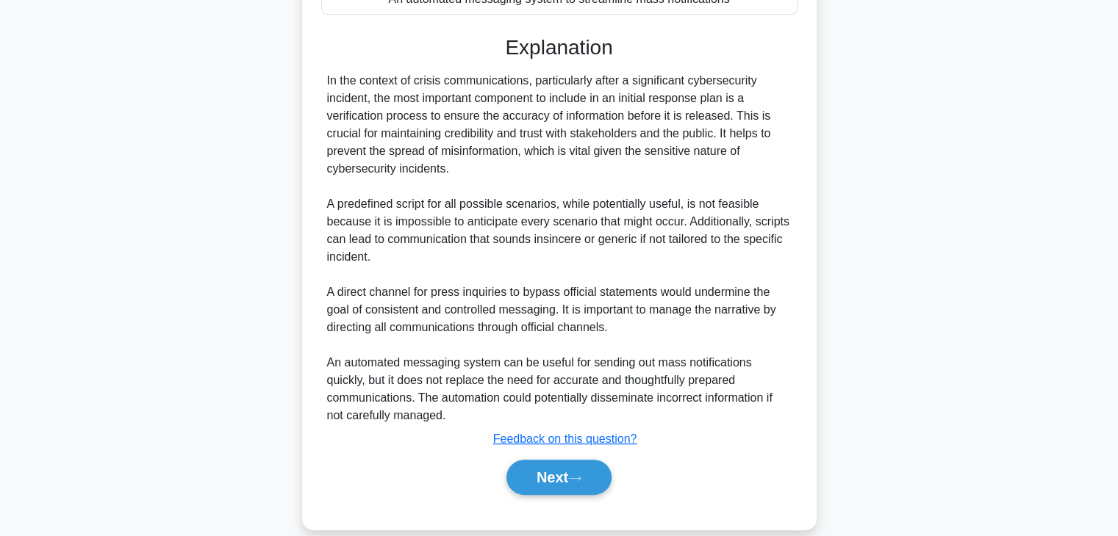
click at [618, 205] on div "In the context of crisis communications, particularly after a significant cyber…" at bounding box center [559, 248] width 464 height 353
click at [602, 470] on button "Next" at bounding box center [558, 477] width 105 height 35
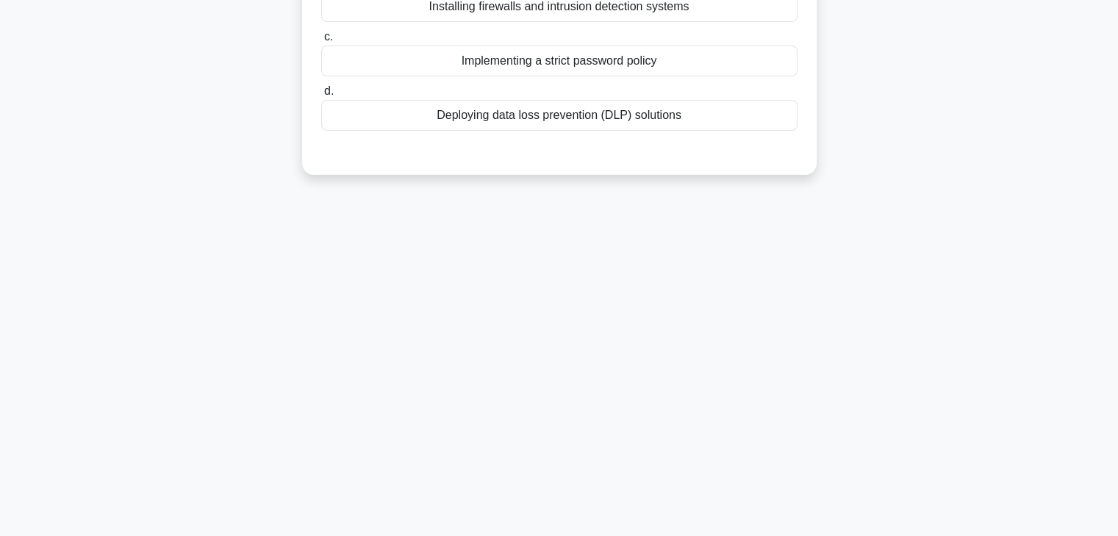
scroll to position [0, 0]
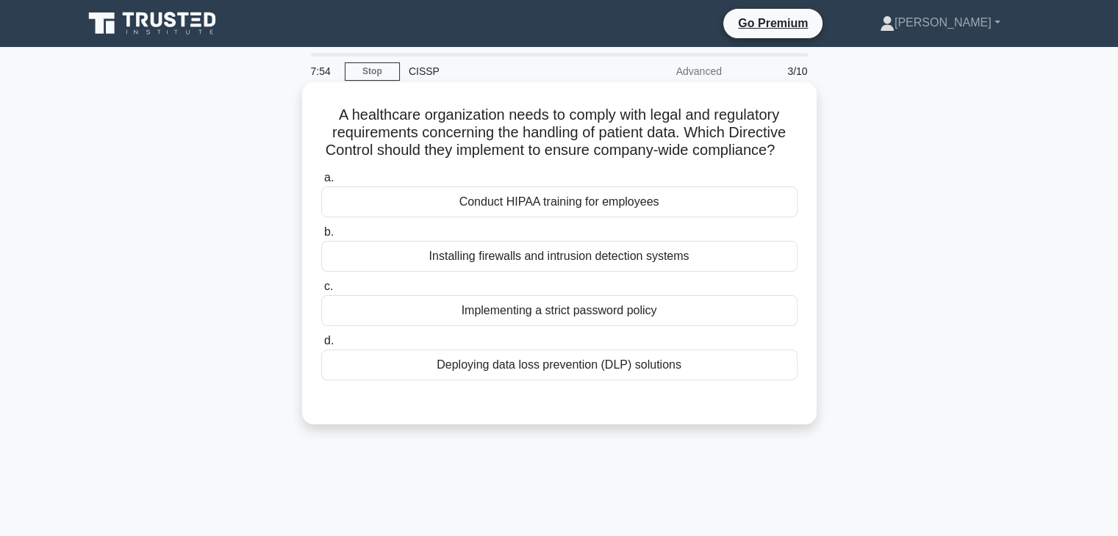
click at [603, 210] on div "Conduct HIPAA training for employees" at bounding box center [559, 202] width 476 height 31
click at [321, 183] on input "a. Conduct HIPAA training for employees" at bounding box center [321, 178] width 0 height 10
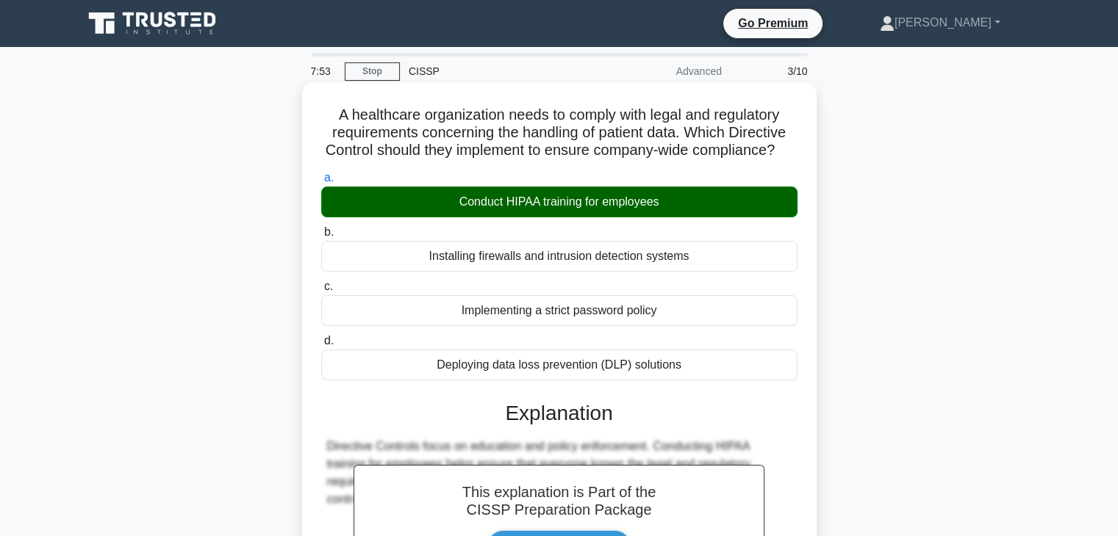
scroll to position [258, 0]
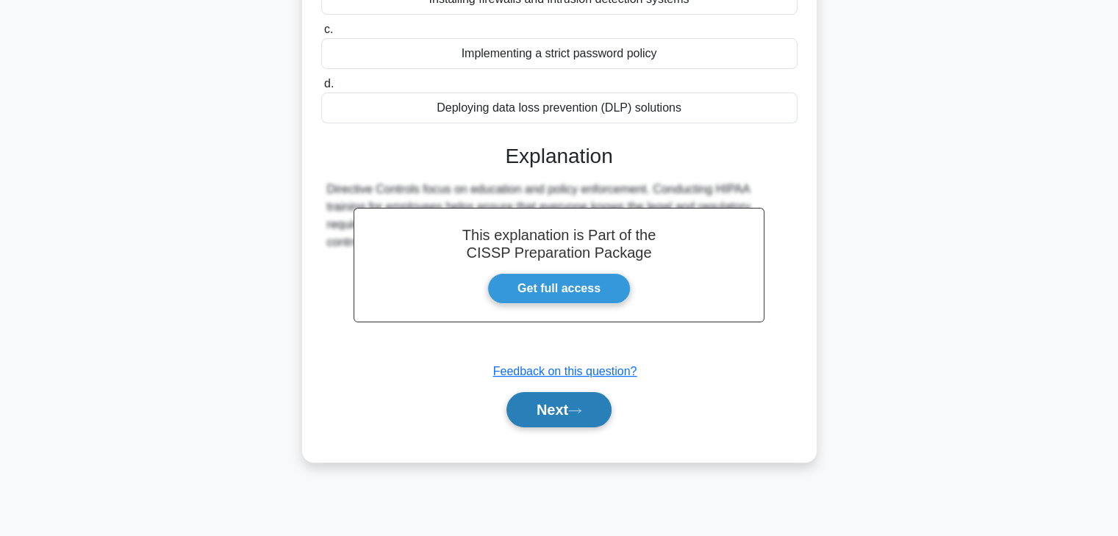
drag, startPoint x: 584, startPoint y: 428, endPoint x: 586, endPoint y: 410, distance: 17.8
click at [581, 415] on icon at bounding box center [574, 411] width 13 height 8
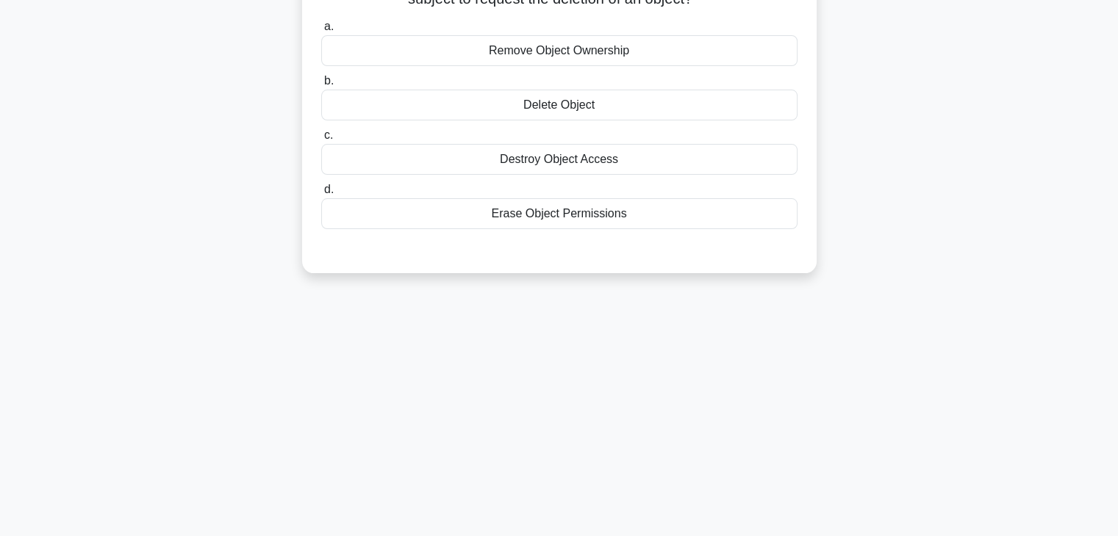
scroll to position [0, 0]
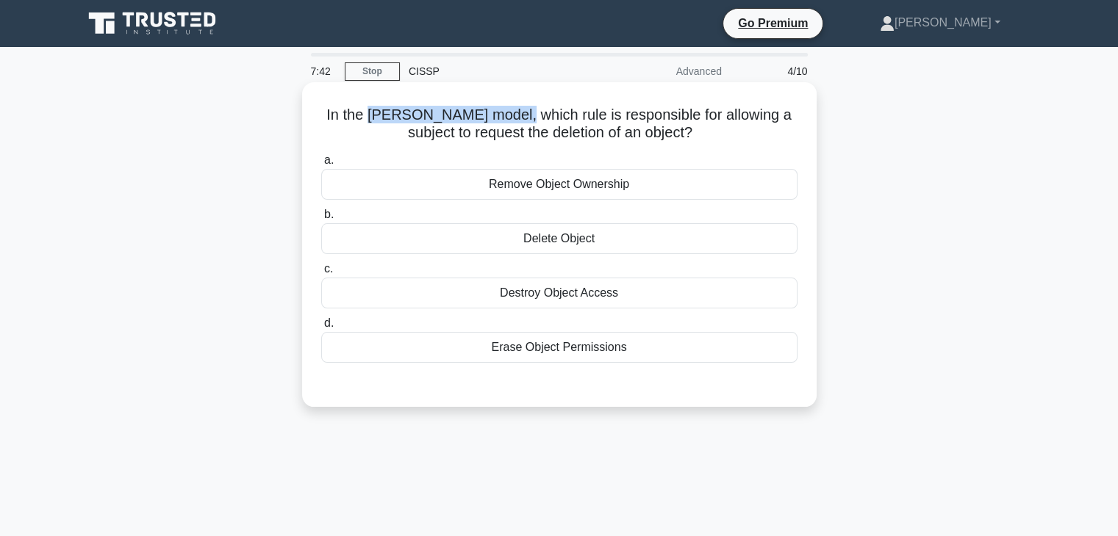
drag, startPoint x: 370, startPoint y: 115, endPoint x: 528, endPoint y: 115, distance: 157.2
click at [528, 115] on h5 "In the [PERSON_NAME] model, which rule is responsible for allowing a subject to…" at bounding box center [559, 124] width 479 height 37
drag, startPoint x: 541, startPoint y: 301, endPoint x: 521, endPoint y: 298, distance: 20.1
click at [541, 301] on div "Destroy Object Access" at bounding box center [559, 293] width 476 height 31
click at [321, 274] on input "c. Destroy Object Access" at bounding box center [321, 270] width 0 height 10
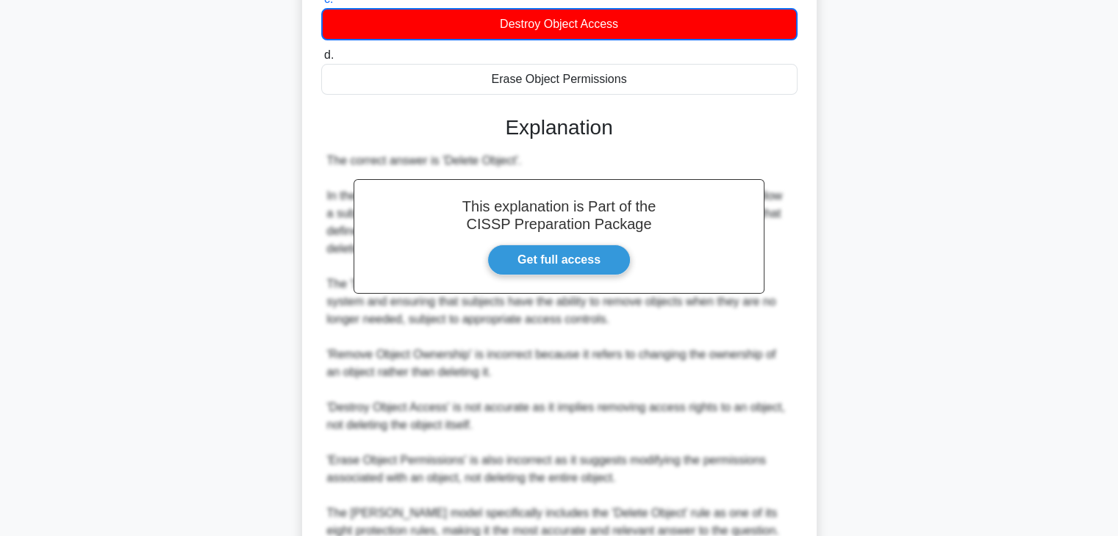
scroll to position [367, 0]
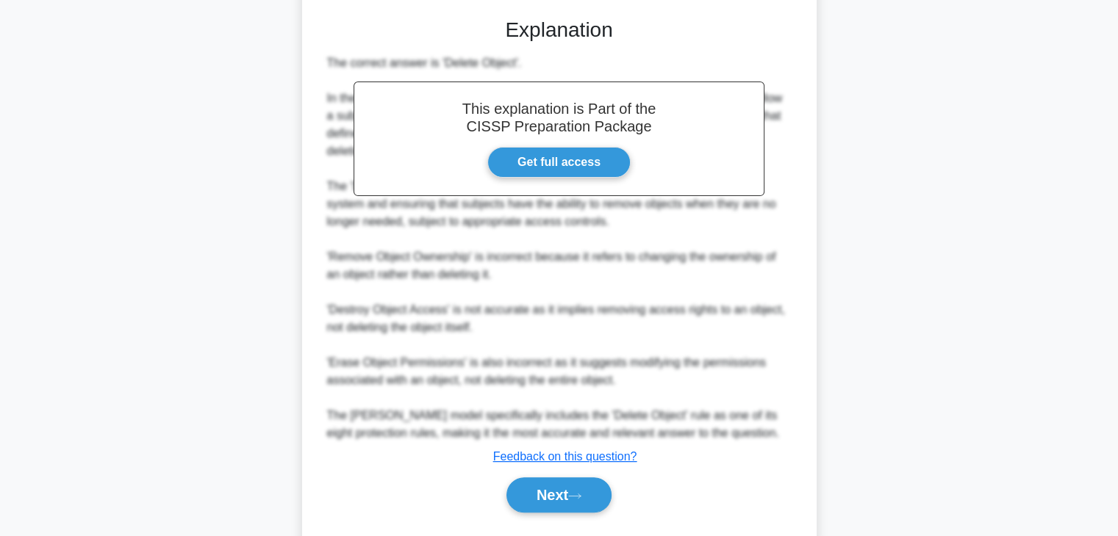
drag, startPoint x: 596, startPoint y: 492, endPoint x: 600, endPoint y: 470, distance: 22.3
click at [594, 492] on button "Next" at bounding box center [558, 495] width 105 height 35
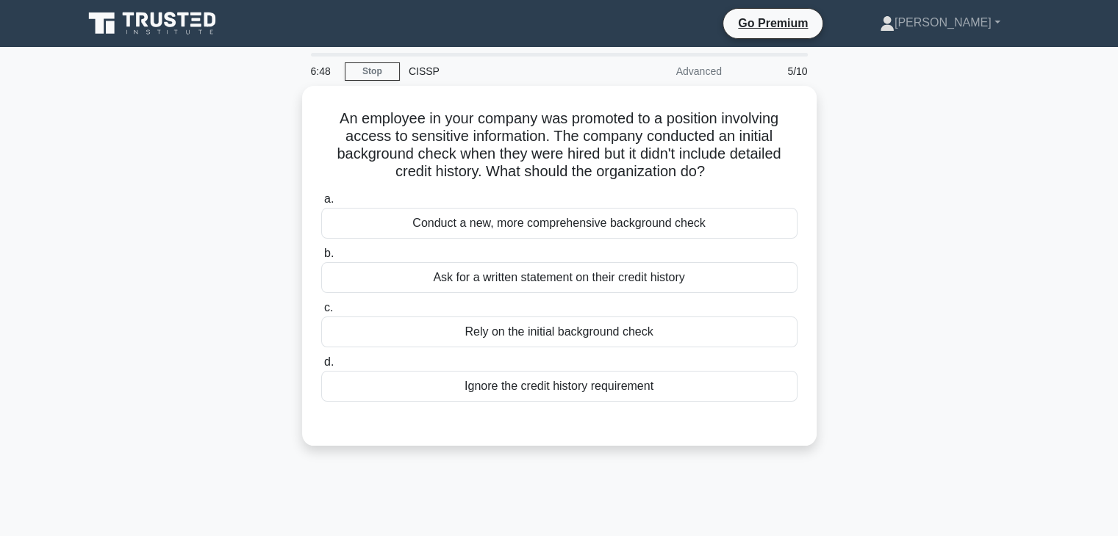
scroll to position [0, 0]
click at [547, 228] on div "Conduct a new, more comprehensive background check" at bounding box center [559, 223] width 476 height 31
click at [321, 204] on input "a. Conduct a new, more comprehensive background check" at bounding box center [321, 200] width 0 height 10
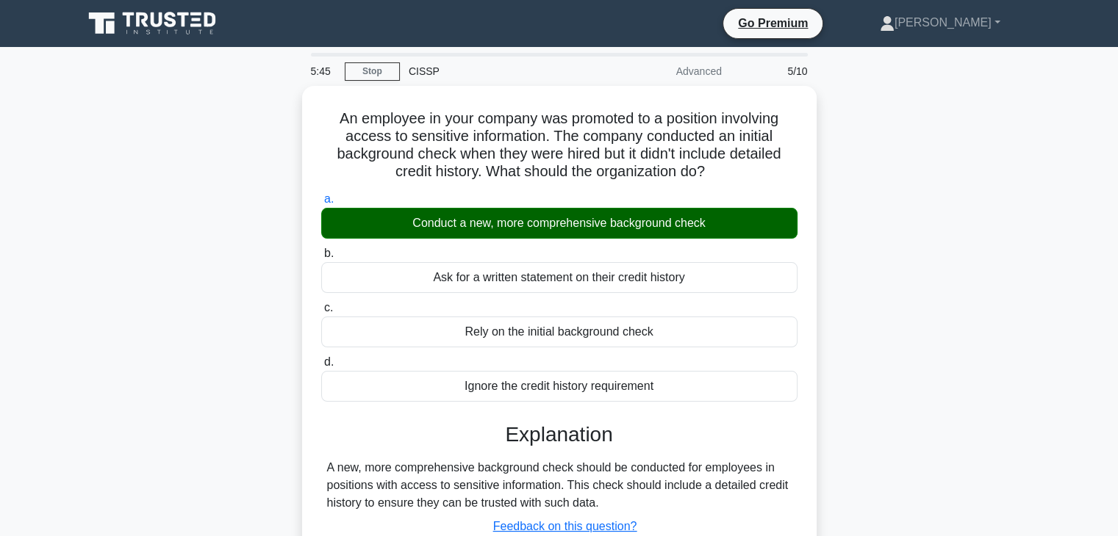
scroll to position [258, 0]
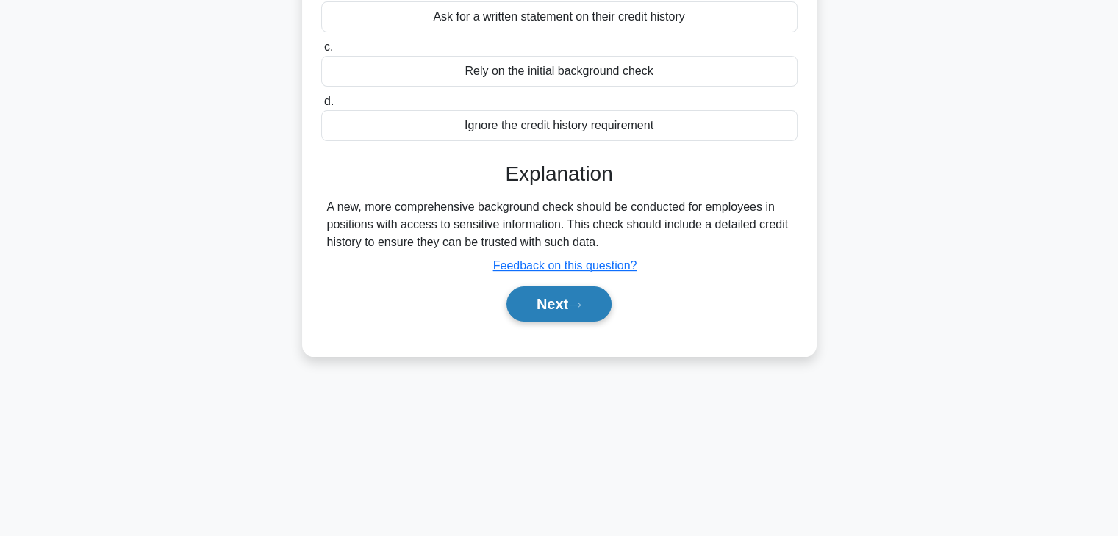
click at [551, 304] on button "Next" at bounding box center [558, 304] width 105 height 35
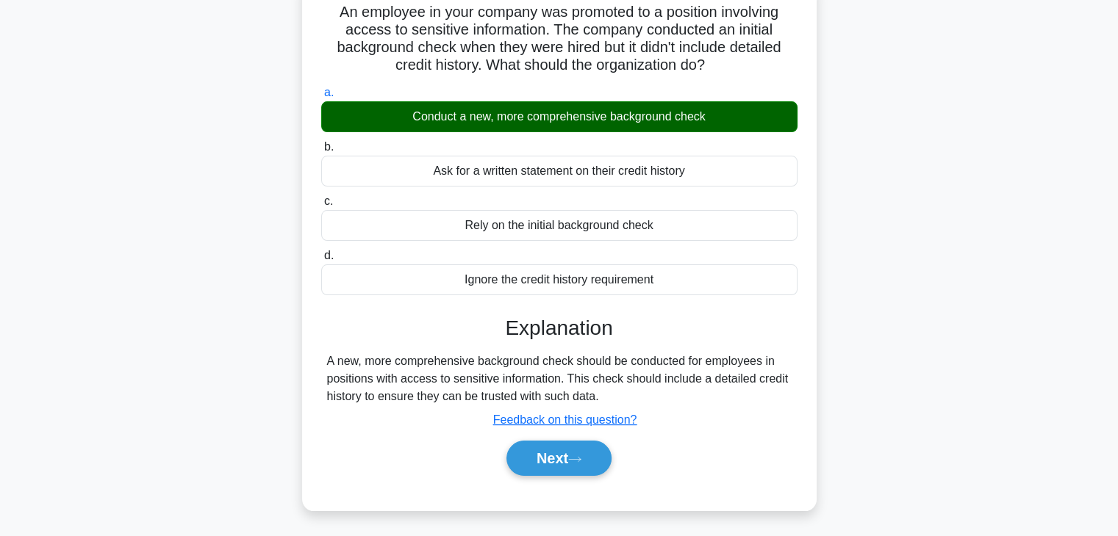
scroll to position [0, 0]
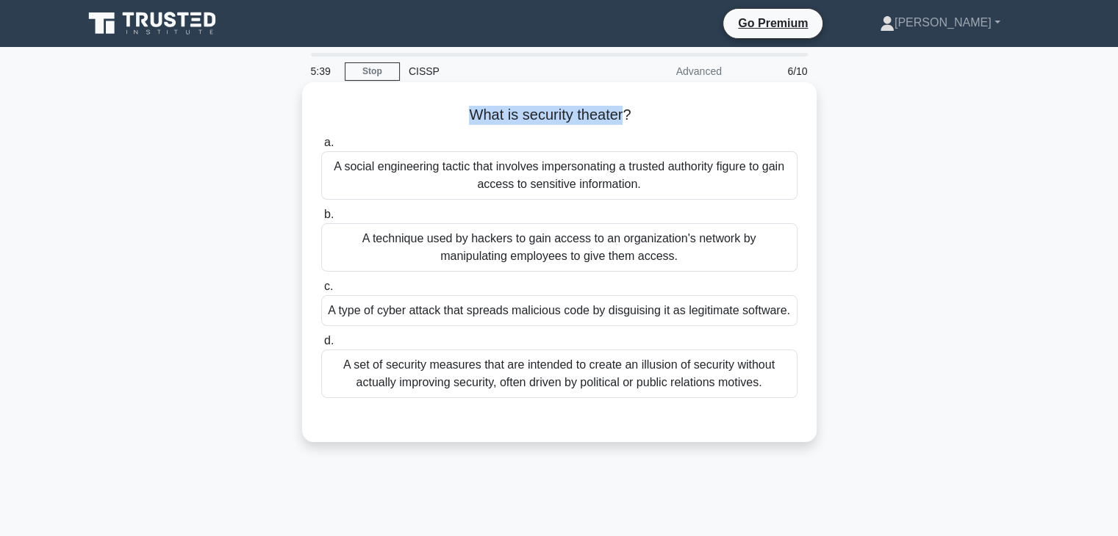
drag, startPoint x: 457, startPoint y: 119, endPoint x: 626, endPoint y: 111, distance: 169.2
click at [626, 111] on h5 "What is security theater? .spinner_0XTQ{transform-origin:center;animation:spinn…" at bounding box center [559, 115] width 479 height 19
click at [591, 375] on div "A set of security measures that are intended to create an illusion of security …" at bounding box center [559, 374] width 476 height 48
click at [321, 346] on input "d. A set of security measures that are intended to create an illusion of securi…" at bounding box center [321, 342] width 0 height 10
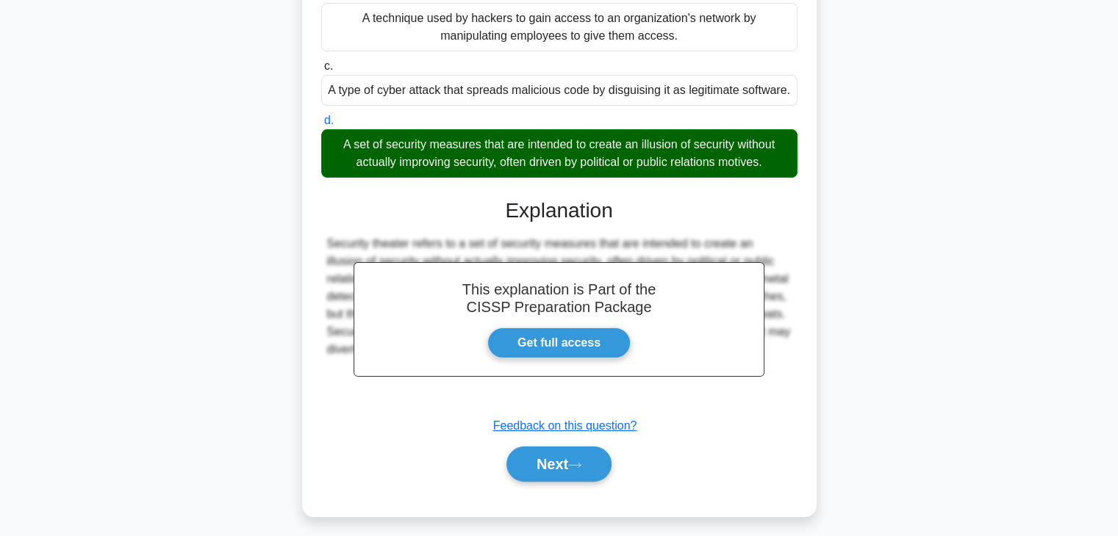
scroll to position [258, 0]
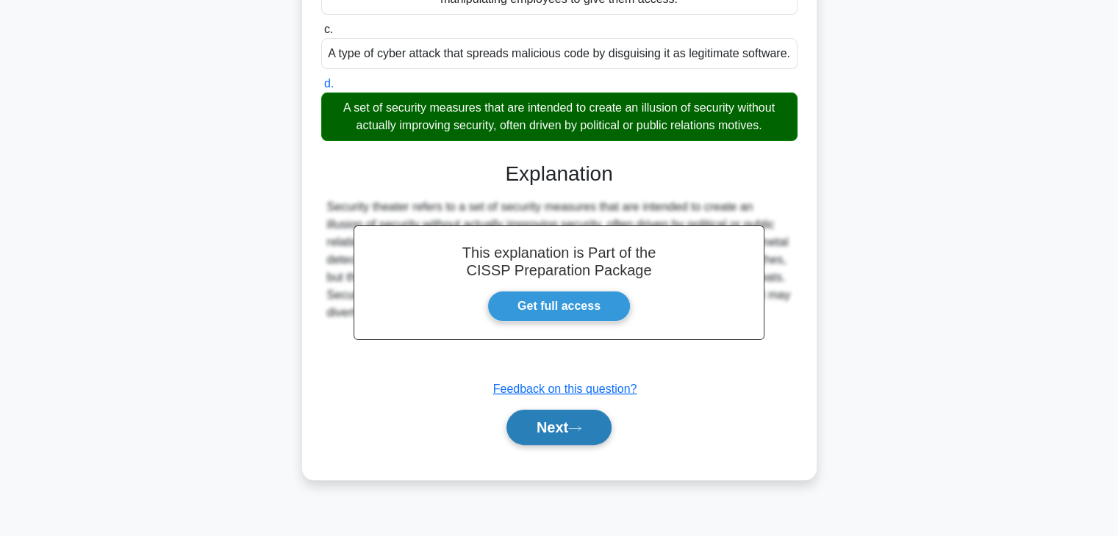
click at [581, 425] on icon at bounding box center [574, 429] width 13 height 8
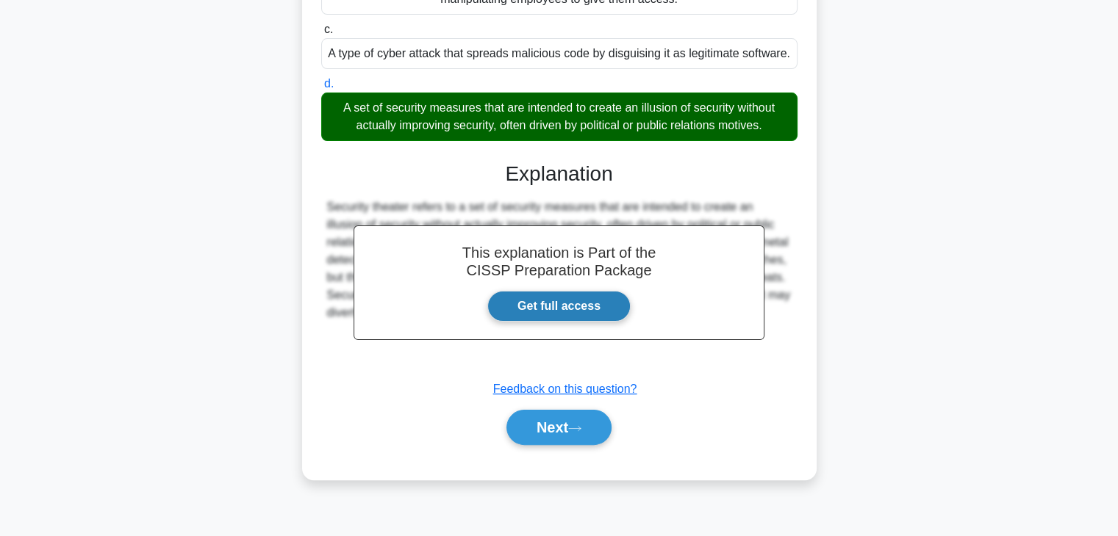
scroll to position [0, 0]
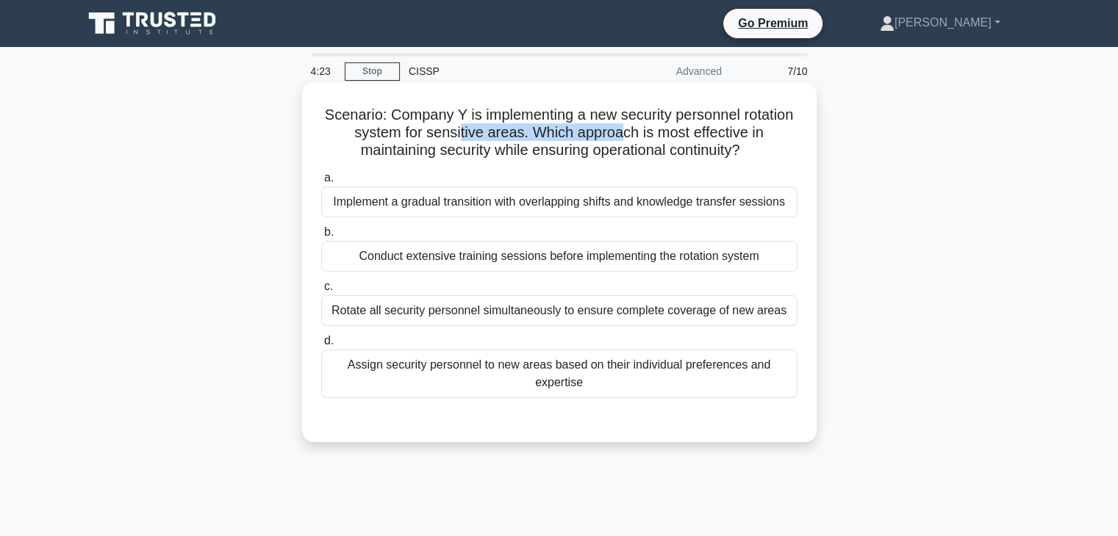
drag, startPoint x: 458, startPoint y: 130, endPoint x: 625, endPoint y: 134, distance: 166.8
click at [625, 134] on h5 "Scenario: Company Y is implementing a new security personnel rotation system fo…" at bounding box center [559, 133] width 479 height 54
click at [620, 209] on div "Implement a gradual transition with overlapping shifts and knowledge transfer s…" at bounding box center [559, 202] width 476 height 31
click at [321, 183] on input "a. Implement a gradual transition with overlapping shifts and knowledge transfe…" at bounding box center [321, 178] width 0 height 10
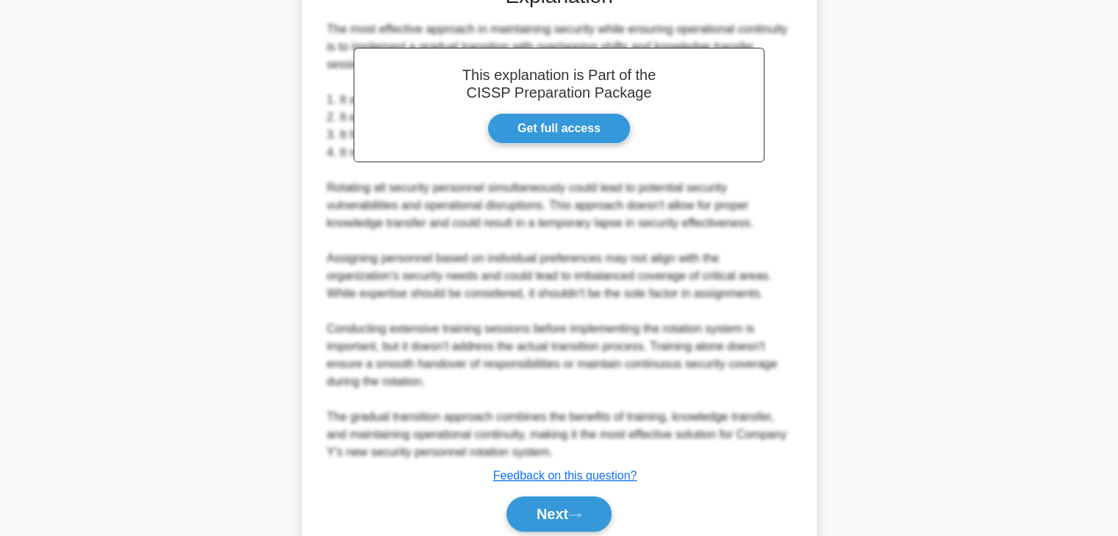
scroll to position [441, 0]
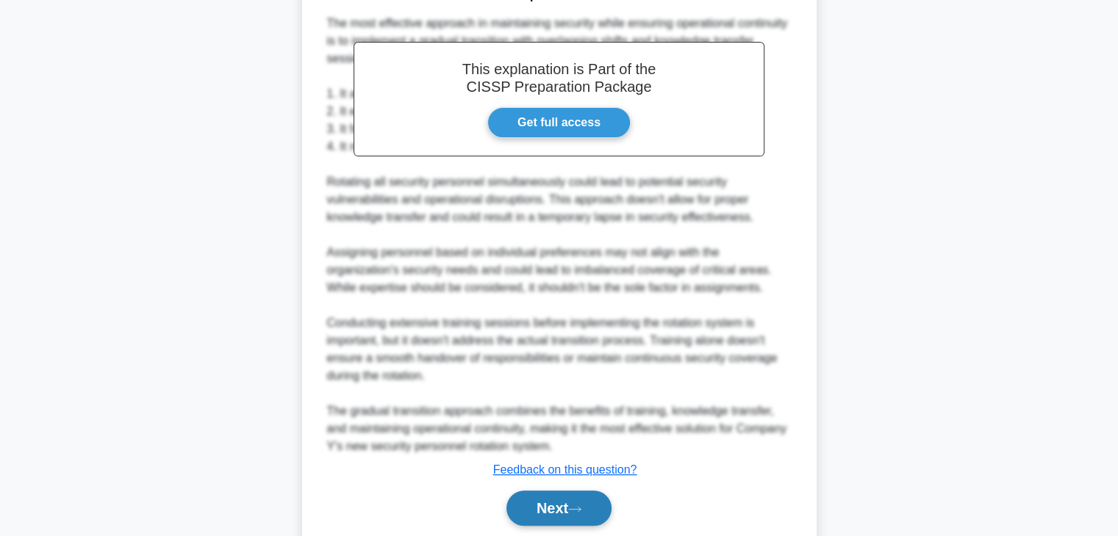
click at [587, 518] on button "Next" at bounding box center [558, 508] width 105 height 35
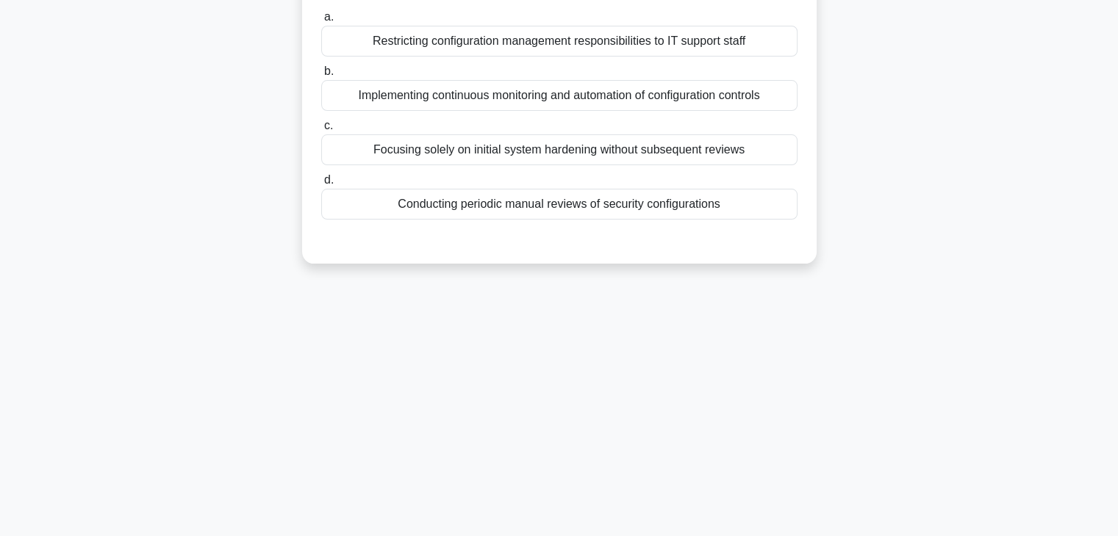
scroll to position [0, 0]
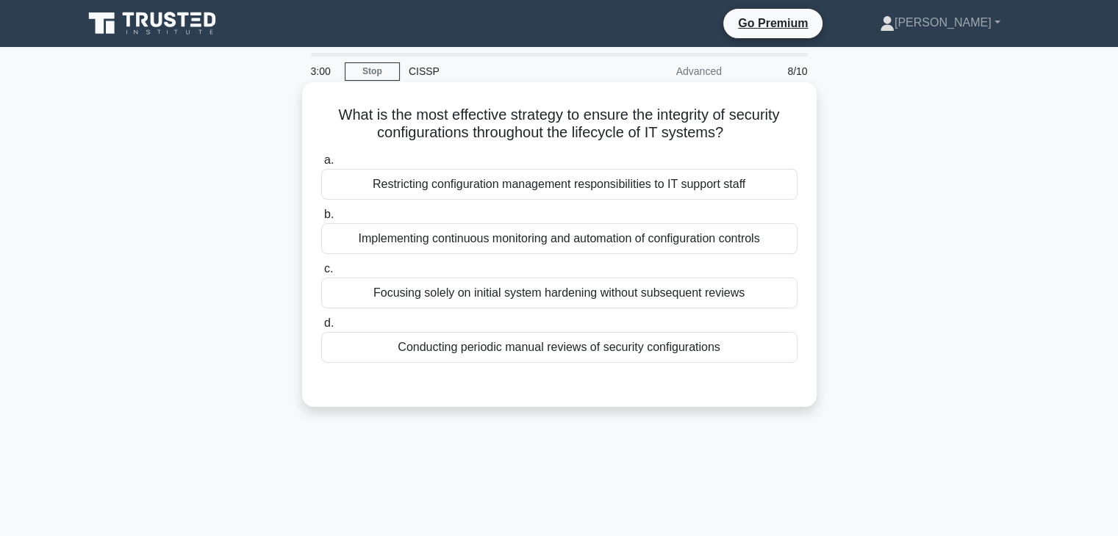
click at [441, 250] on div "Implementing continuous monitoring and automation of configuration controls" at bounding box center [559, 238] width 476 height 31
click at [321, 220] on input "b. Implementing continuous monitoring and automation of configuration controls" at bounding box center [321, 215] width 0 height 10
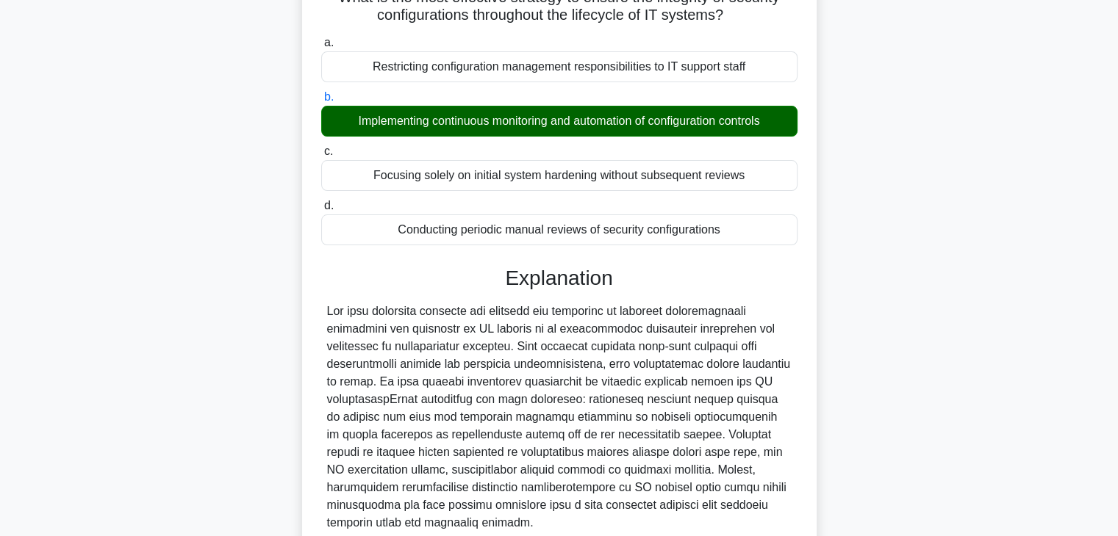
scroll to position [258, 0]
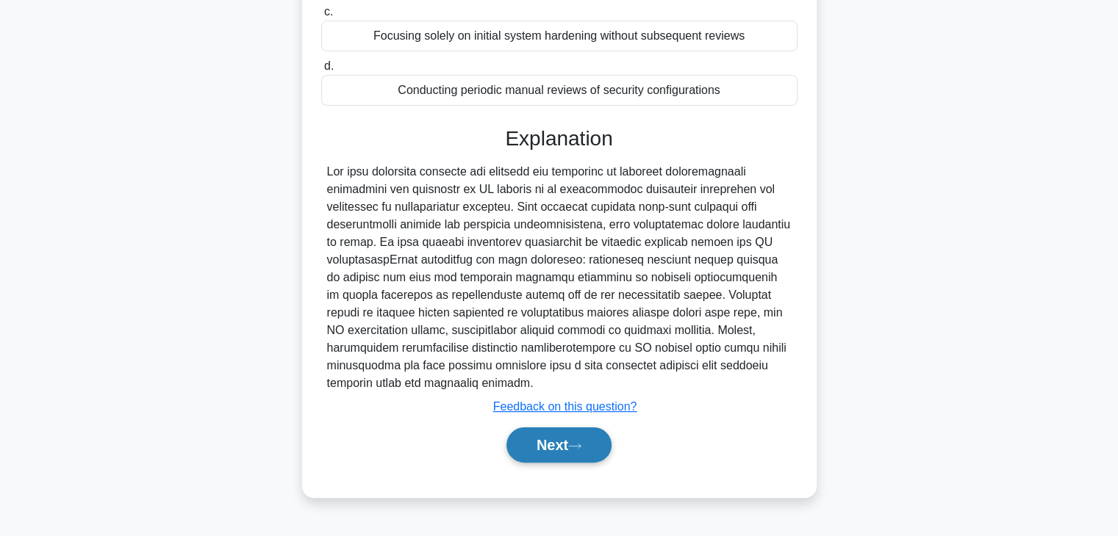
click at [543, 452] on button "Next" at bounding box center [558, 445] width 105 height 35
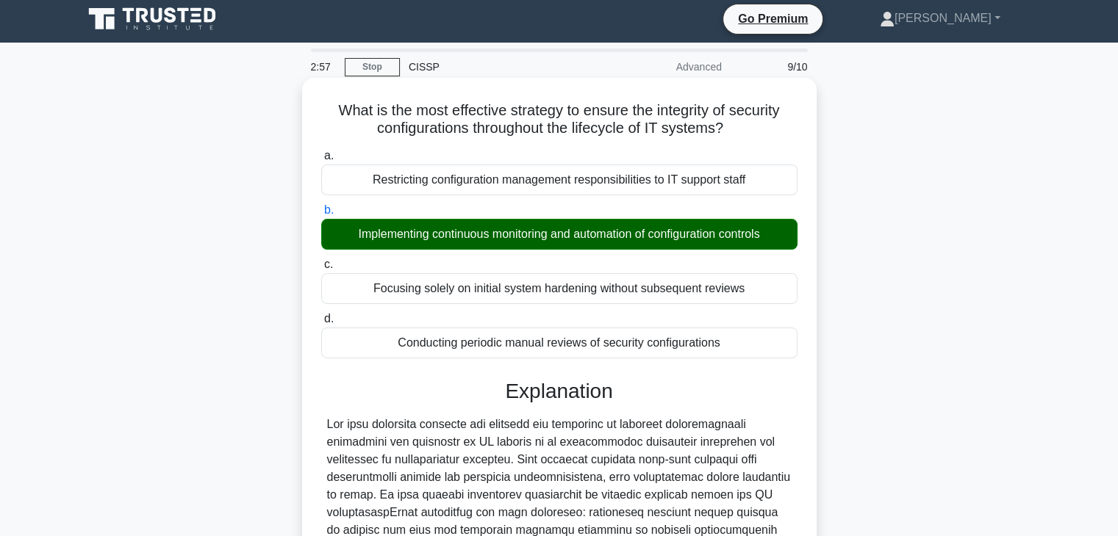
scroll to position [0, 0]
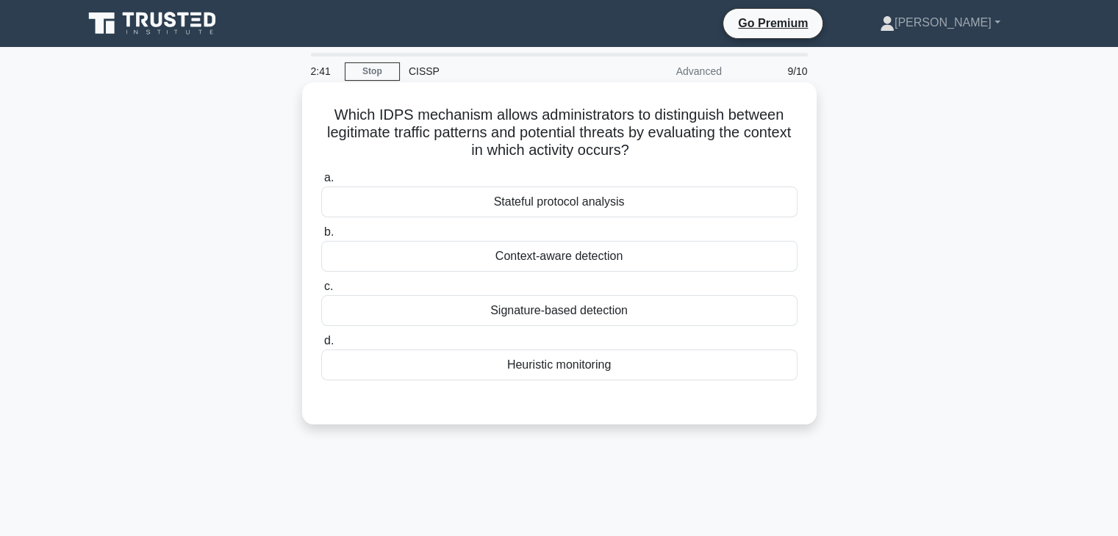
click at [493, 358] on div "Heuristic monitoring" at bounding box center [559, 365] width 476 height 31
click at [321, 346] on input "d. Heuristic monitoring" at bounding box center [321, 342] width 0 height 10
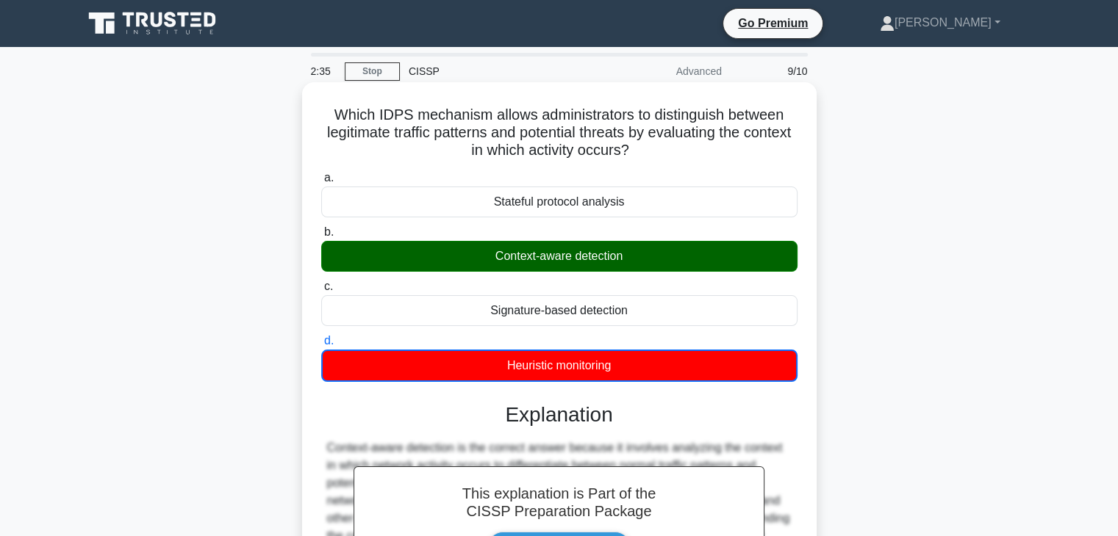
drag, startPoint x: 496, startPoint y: 364, endPoint x: 626, endPoint y: 365, distance: 130.1
click at [626, 365] on div "Heuristic monitoring" at bounding box center [559, 366] width 476 height 32
drag, startPoint x: 482, startPoint y: 262, endPoint x: 695, endPoint y: 261, distance: 213.1
click at [695, 261] on div "Context-aware detection" at bounding box center [559, 256] width 476 height 31
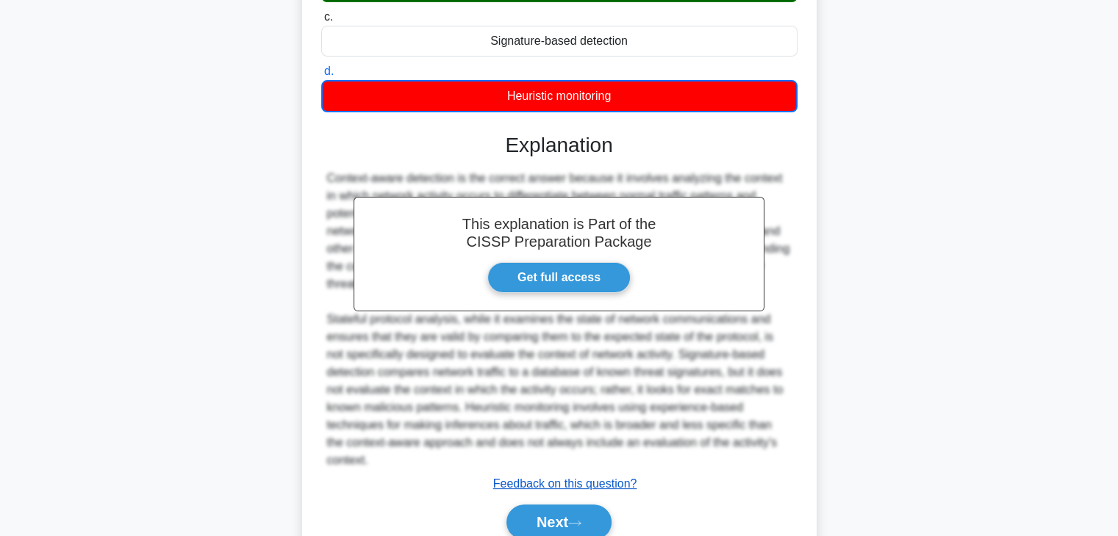
scroll to position [335, 0]
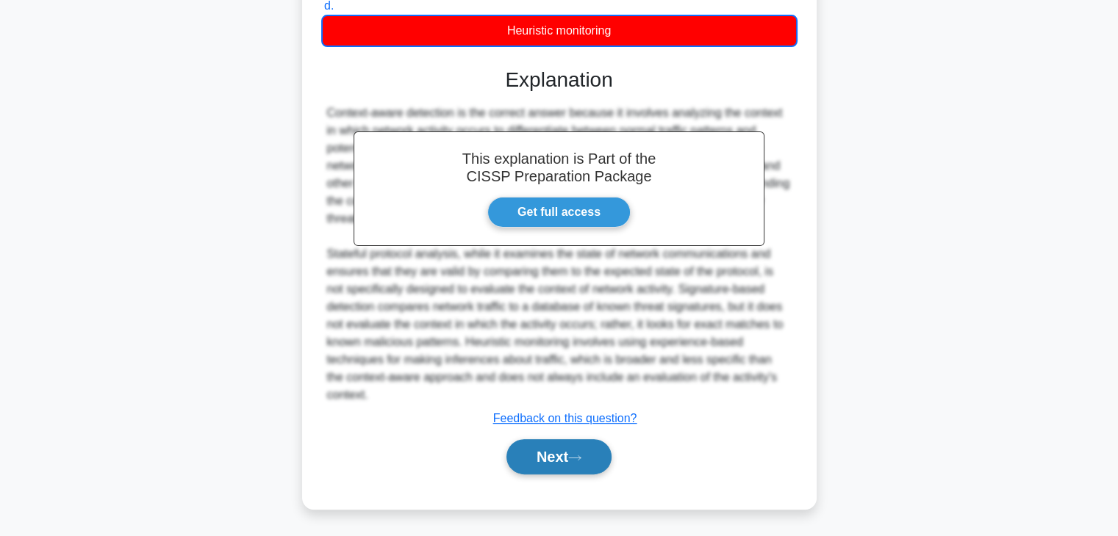
click at [558, 467] on button "Next" at bounding box center [558, 456] width 105 height 35
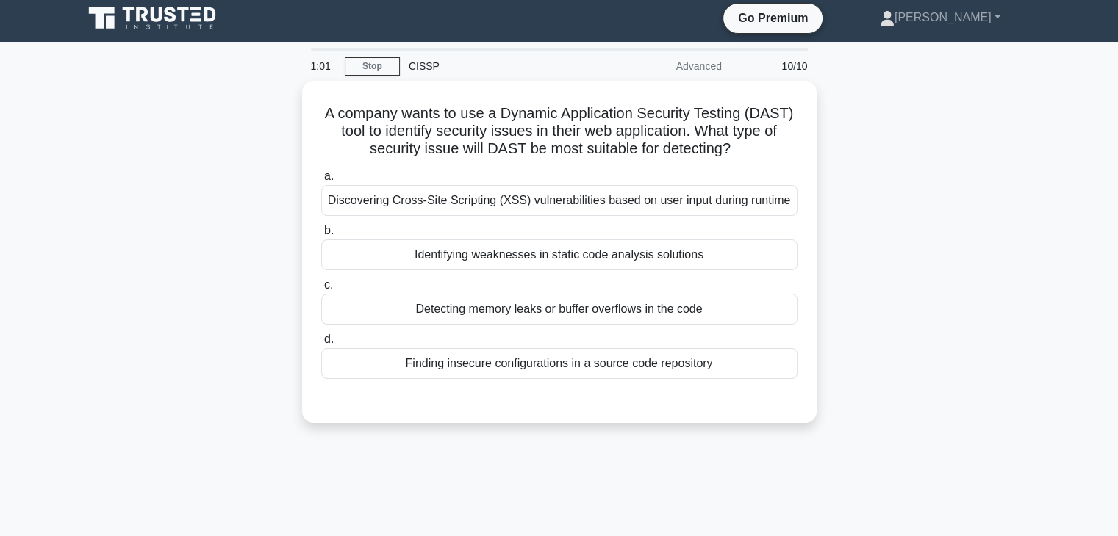
scroll to position [0, 0]
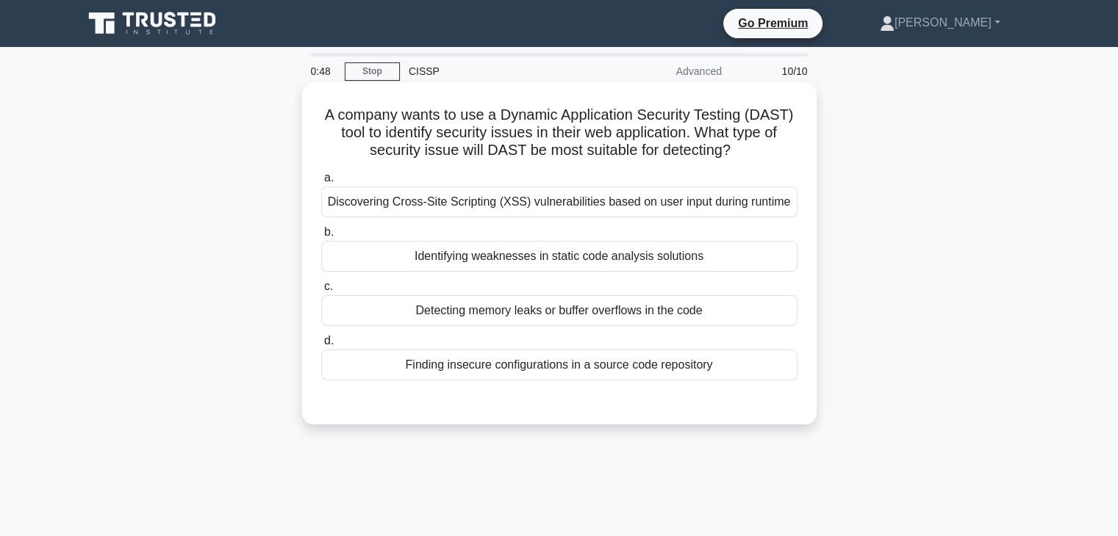
click at [669, 259] on div "Identifying weaknesses in static code analysis solutions" at bounding box center [559, 256] width 476 height 31
click at [321, 237] on input "b. Identifying weaknesses in static code analysis solutions" at bounding box center [321, 233] width 0 height 10
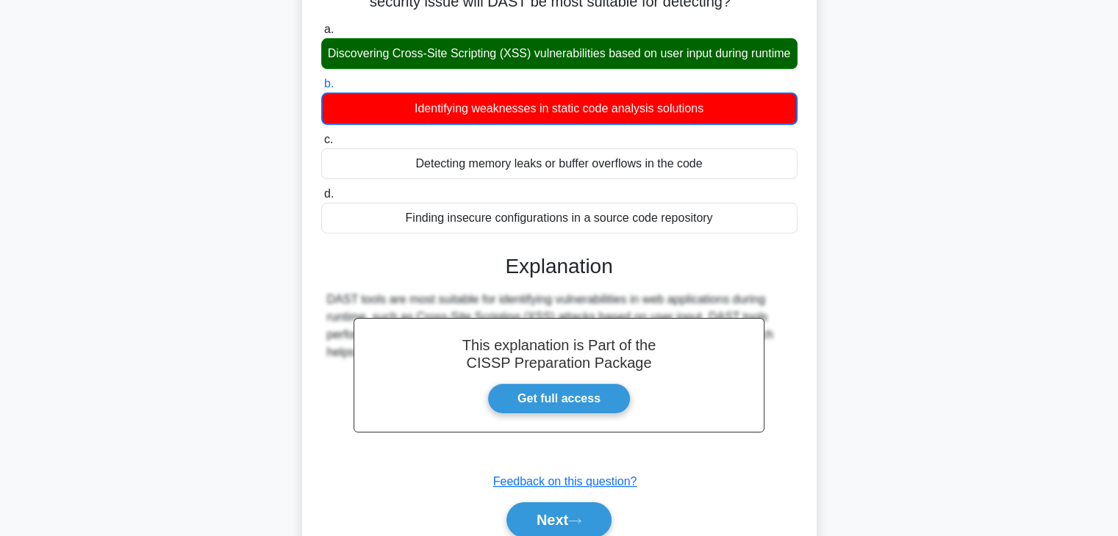
scroll to position [220, 0]
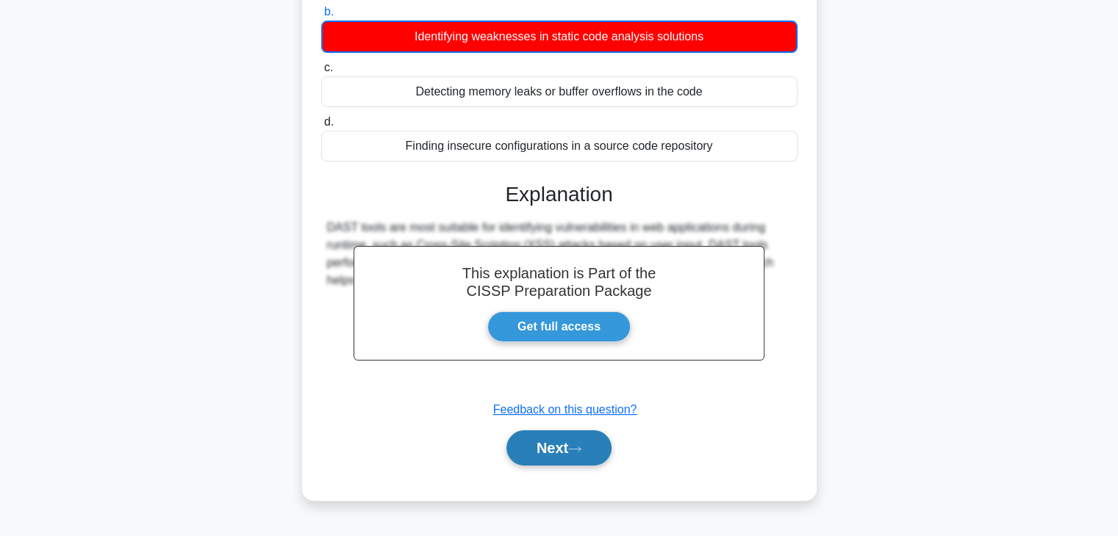
click at [575, 453] on icon at bounding box center [574, 449] width 13 height 8
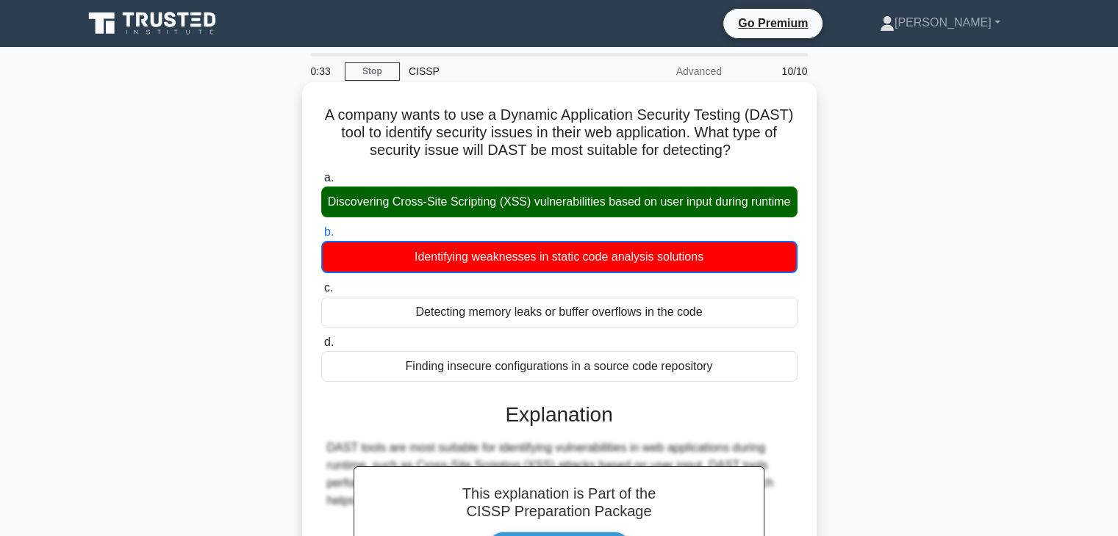
scroll to position [258, 0]
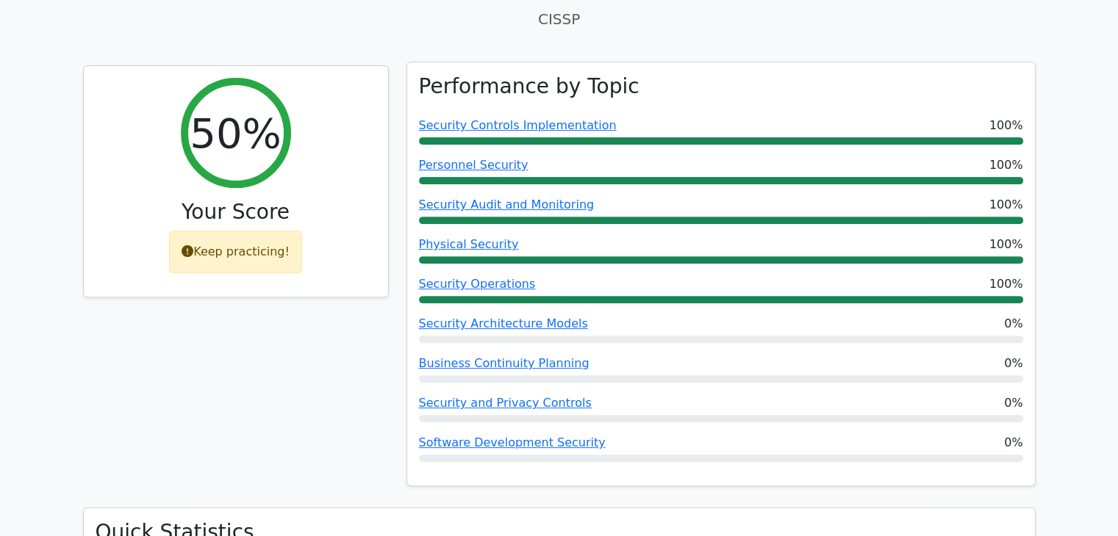
scroll to position [735, 0]
